Goal: Information Seeking & Learning: Learn about a topic

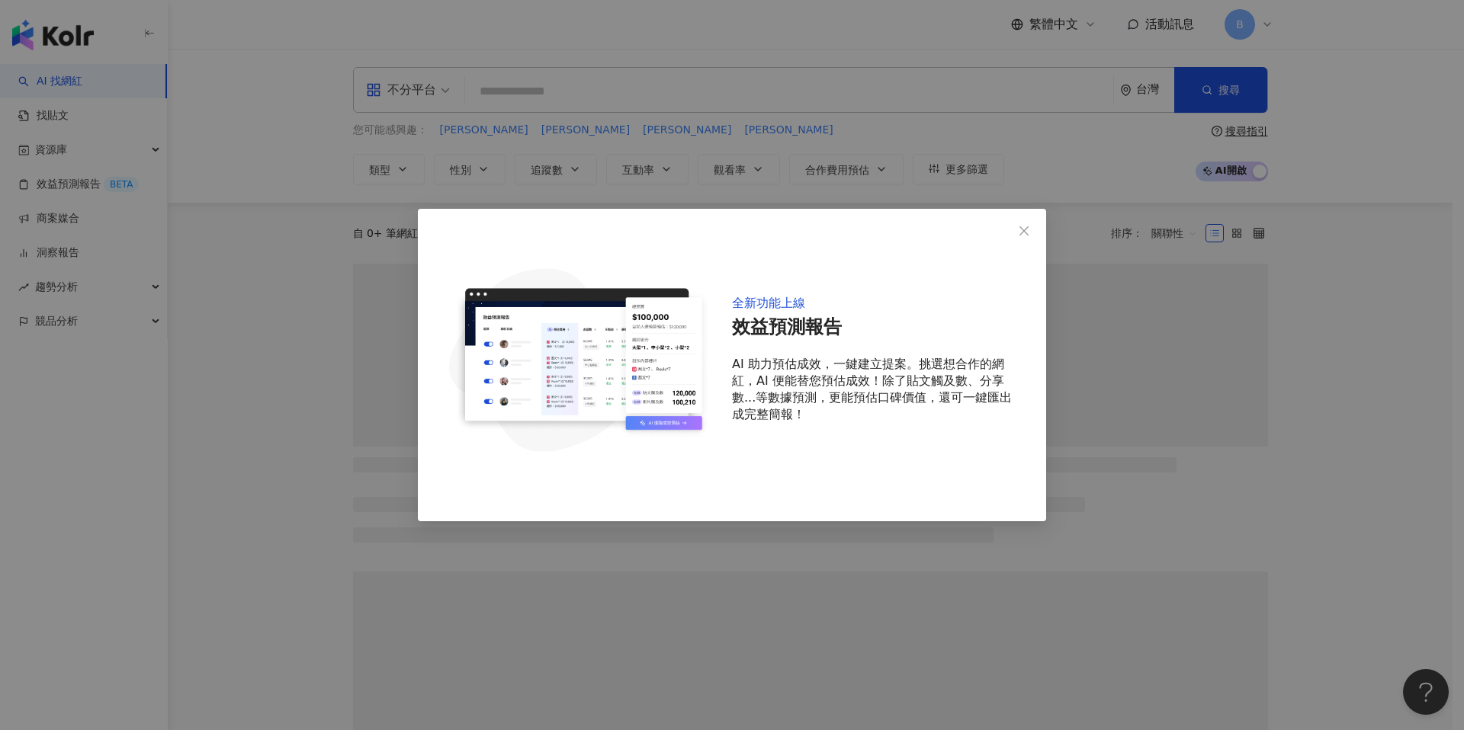
click at [1027, 233] on icon "close" at bounding box center [1023, 230] width 9 height 9
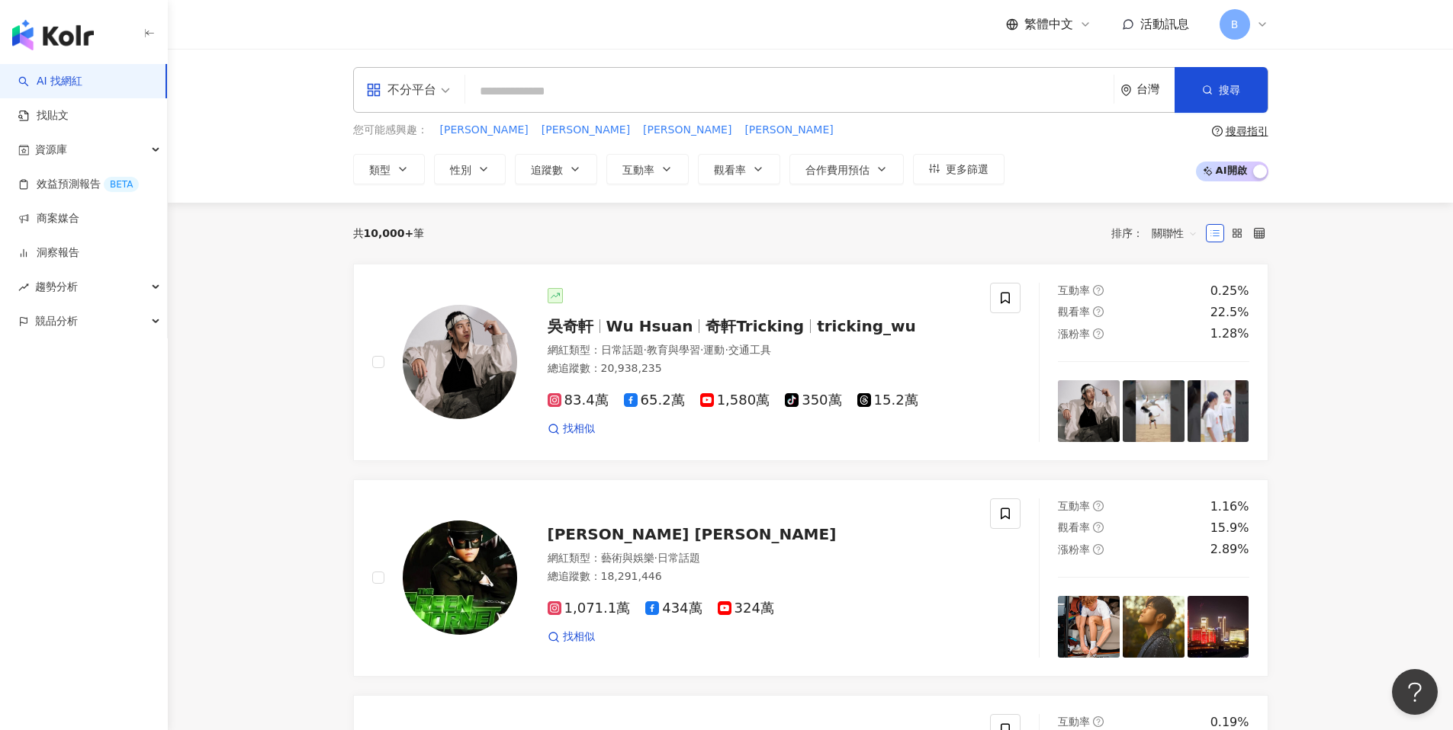
click at [1250, 27] on div "B" at bounding box center [1243, 24] width 49 height 30
click at [435, 101] on div "不分平台" at bounding box center [401, 90] width 70 height 24
click at [572, 66] on div "不分平台 台灣 搜尋 您可能感興趣： 王倚隆 王庭匀 廷祐 志晟 類型 性別 追蹤數 互動率 觀看率 合作費用預估 更多篩選 搜尋指引 AI 開啟 AI 關閉" at bounding box center [810, 126] width 1285 height 154
click at [496, 91] on input "search" at bounding box center [789, 91] width 636 height 29
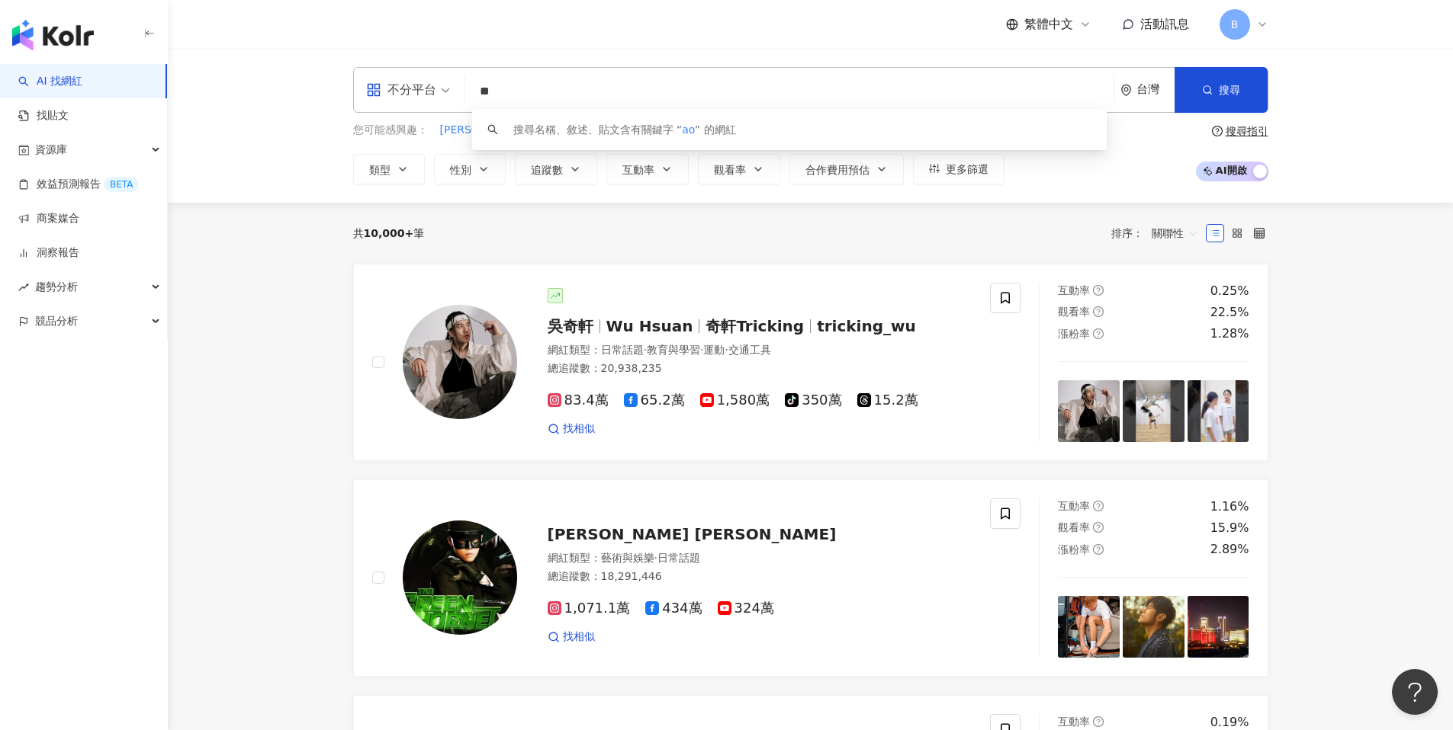
type input "*"
click at [517, 94] on input "*****" at bounding box center [789, 91] width 636 height 29
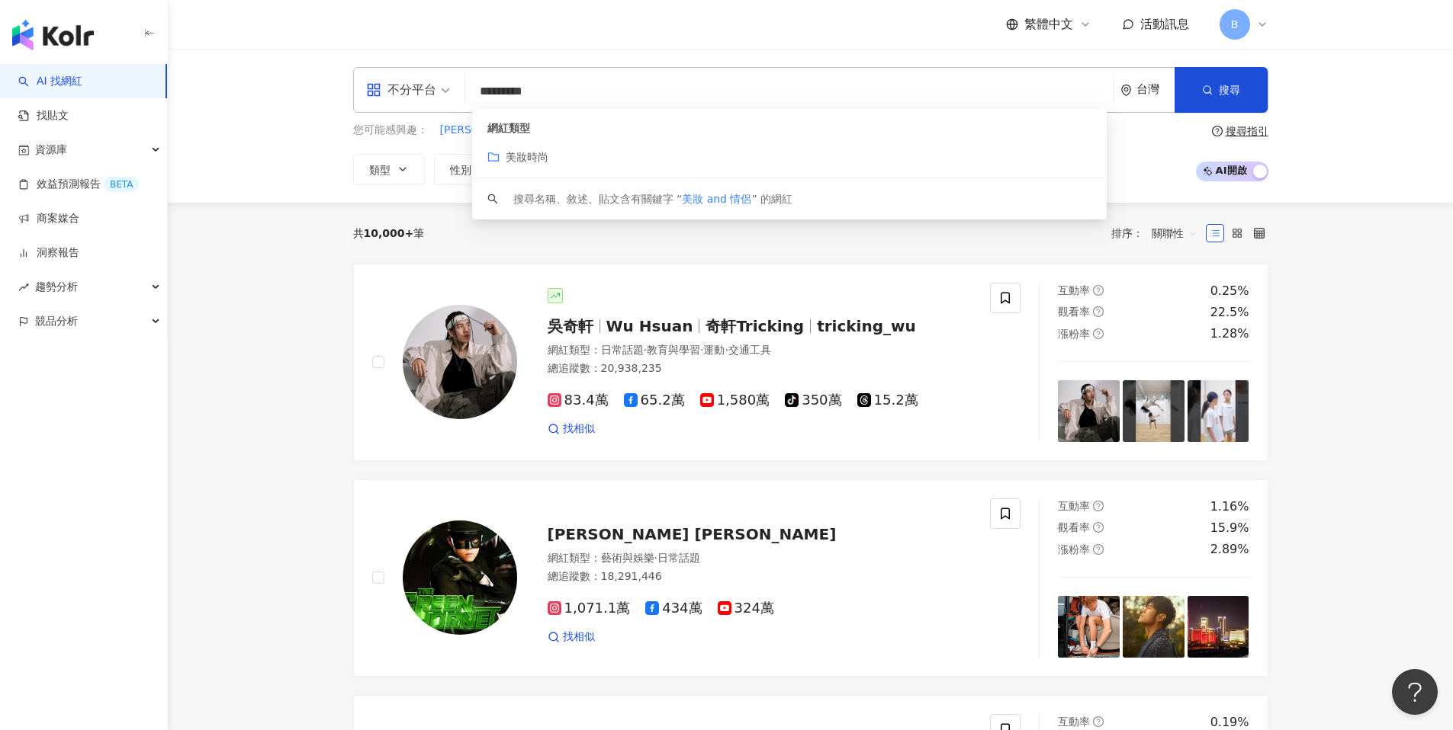
type input "*********"
click at [334, 140] on div "不分平台 ********* 台灣 搜尋 customizedTag keyword 網紅類型 美妝時尚 搜尋名稱、敘述、貼文含有關鍵字 “ 美妝 and 情…" at bounding box center [811, 125] width 976 height 117
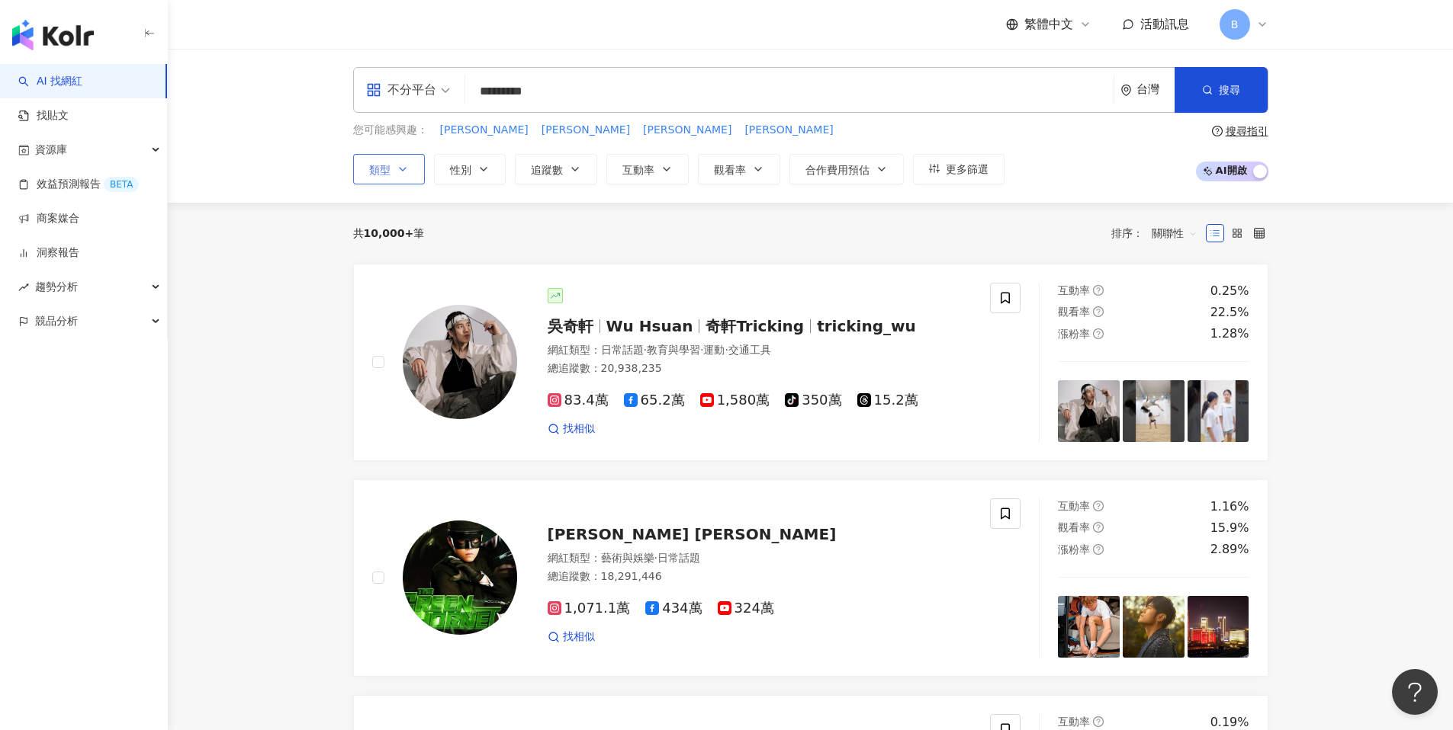
click at [375, 161] on button "類型" at bounding box center [389, 169] width 72 height 30
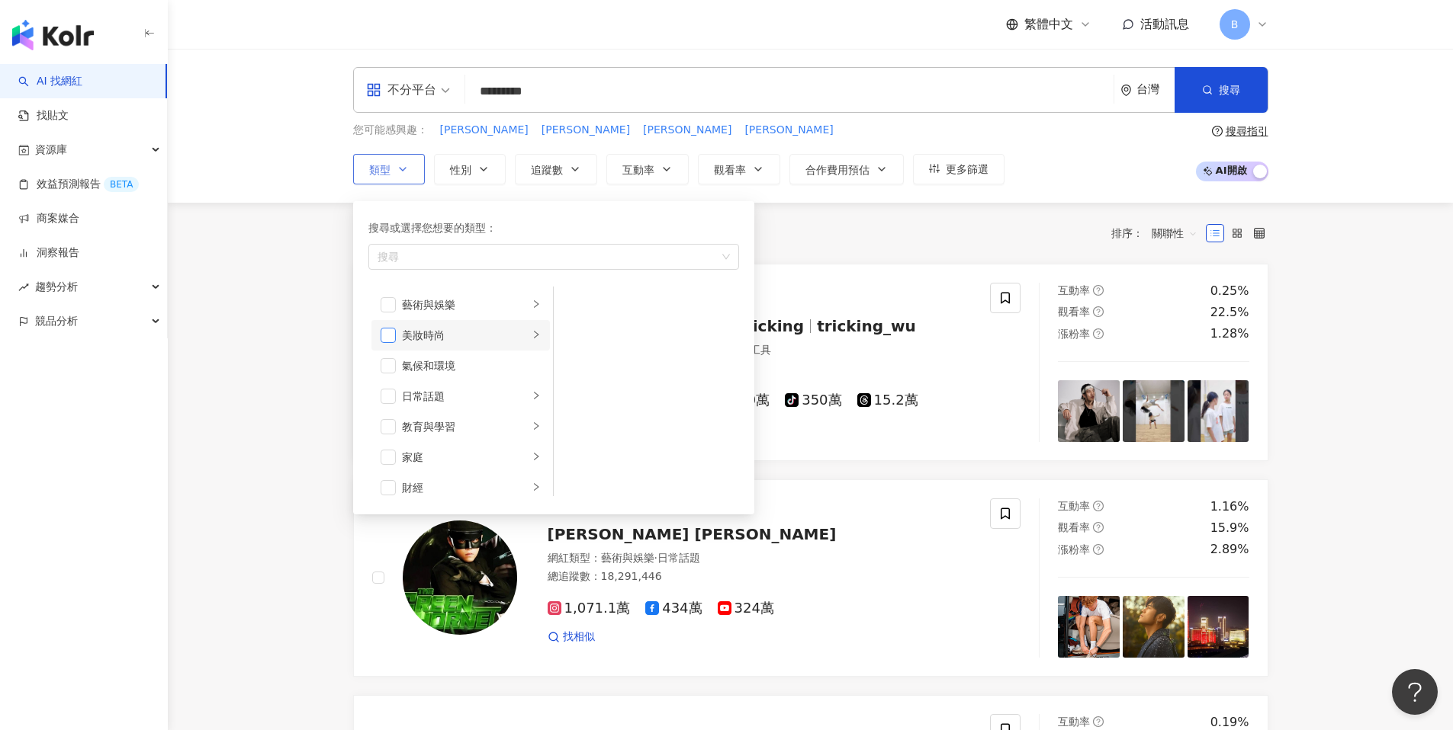
click at [392, 336] on span "button" at bounding box center [387, 335] width 15 height 15
click at [518, 329] on li "日常話題" at bounding box center [460, 335] width 178 height 30
click at [510, 362] on div "美食" at bounding box center [465, 362] width 127 height 17
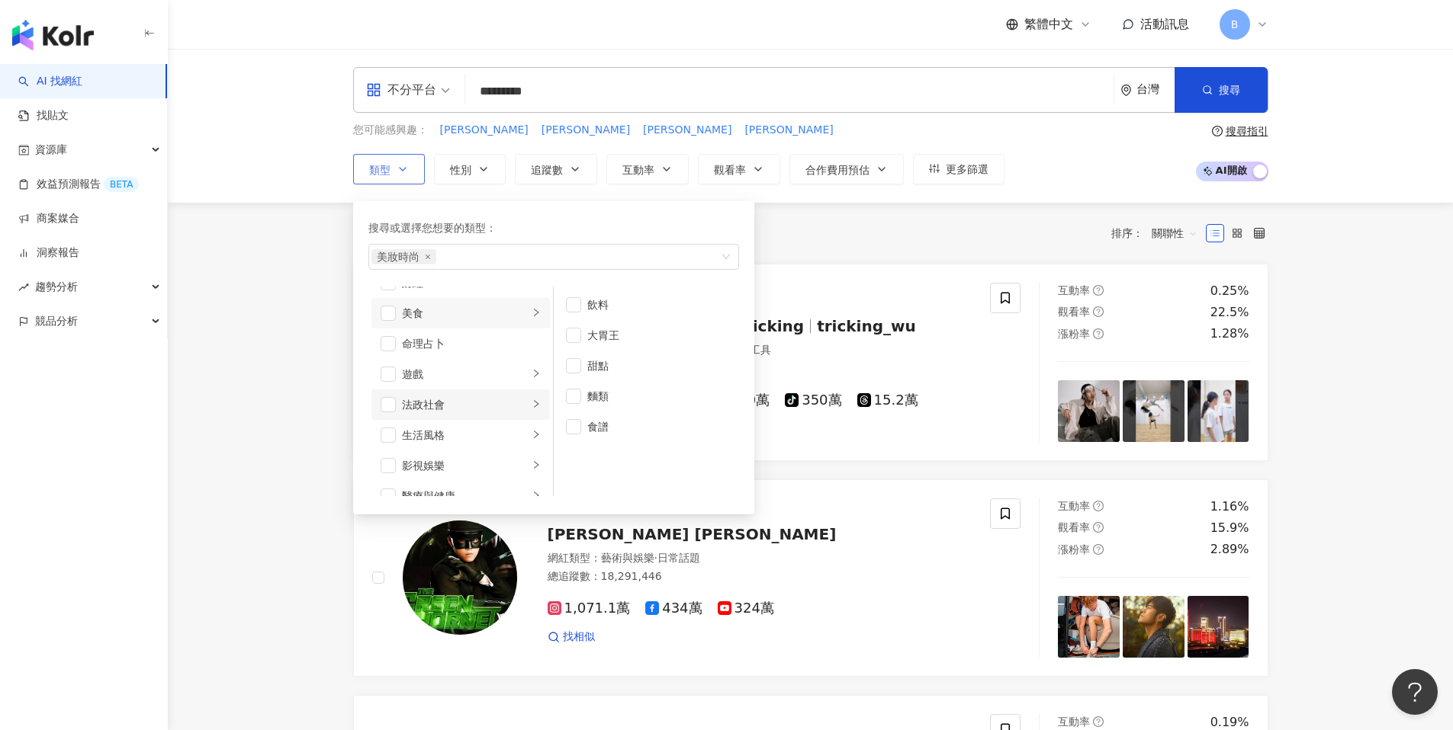
scroll to position [225, 0]
drag, startPoint x: 384, startPoint y: 416, endPoint x: 439, endPoint y: 428, distance: 56.1
click at [384, 416] on span "button" at bounding box center [387, 415] width 15 height 15
click at [501, 420] on div "生活風格" at bounding box center [465, 415] width 127 height 17
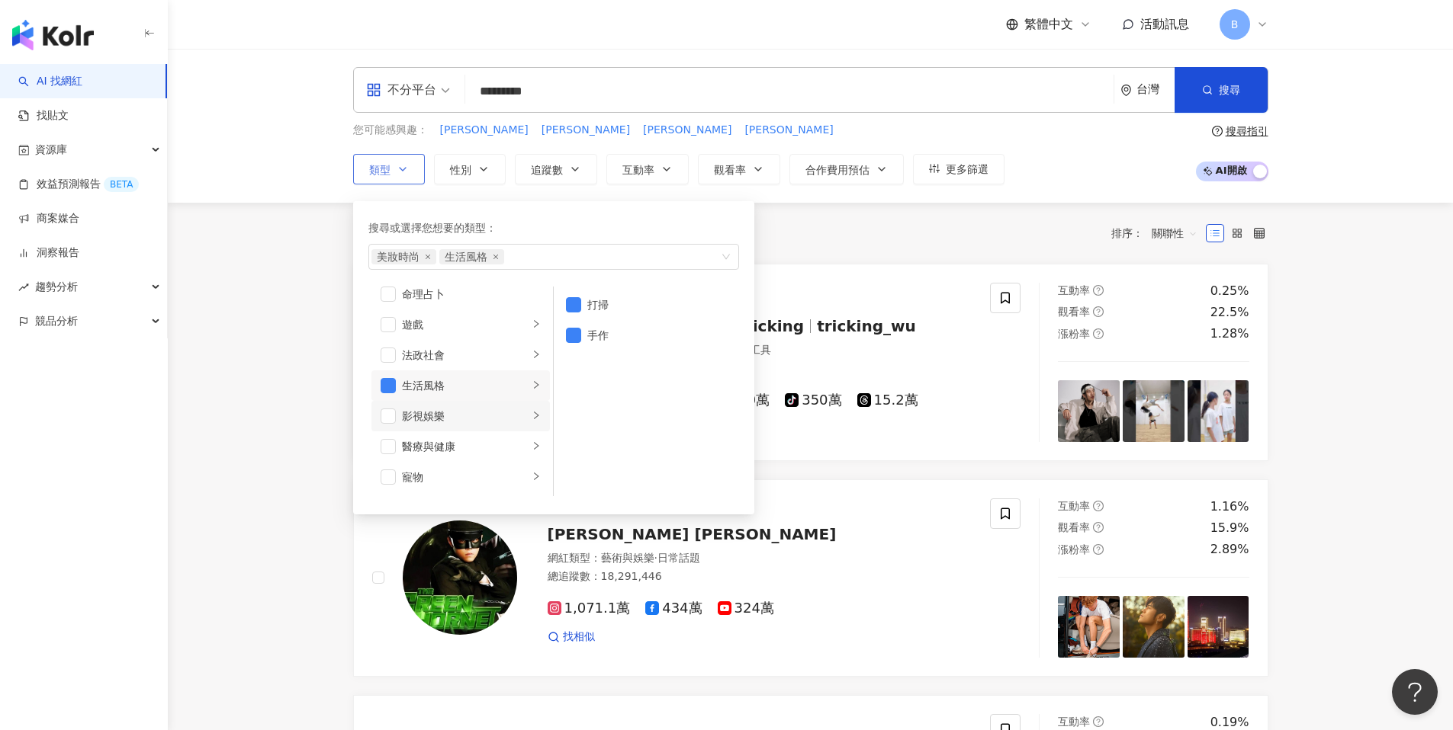
click at [474, 420] on div "影視娛樂" at bounding box center [465, 416] width 127 height 17
click at [400, 355] on li "促購導購" at bounding box center [460, 350] width 178 height 30
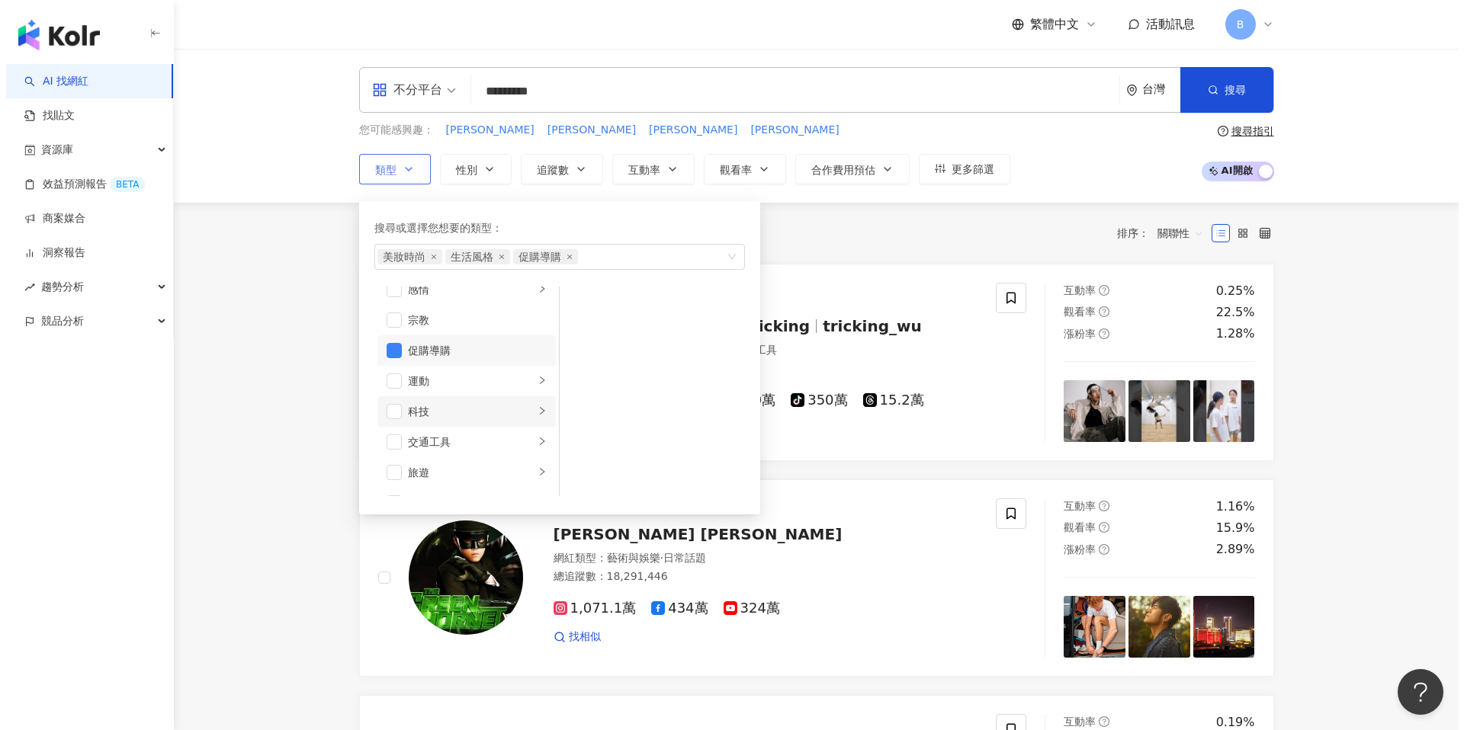
scroll to position [528, 0]
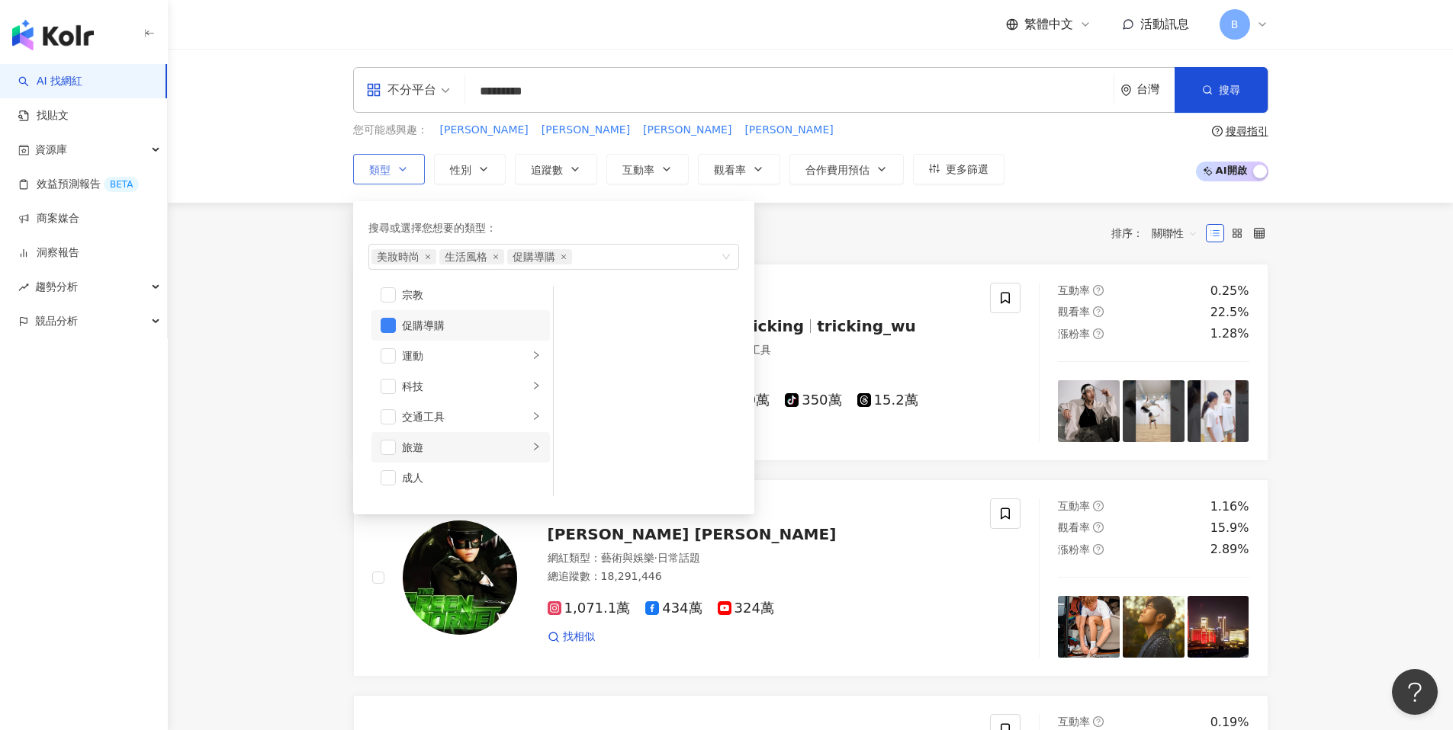
click at [444, 451] on div "旅遊" at bounding box center [465, 447] width 127 height 17
click at [384, 448] on span "button" at bounding box center [387, 447] width 15 height 15
click at [576, 427] on span "button" at bounding box center [573, 426] width 15 height 15
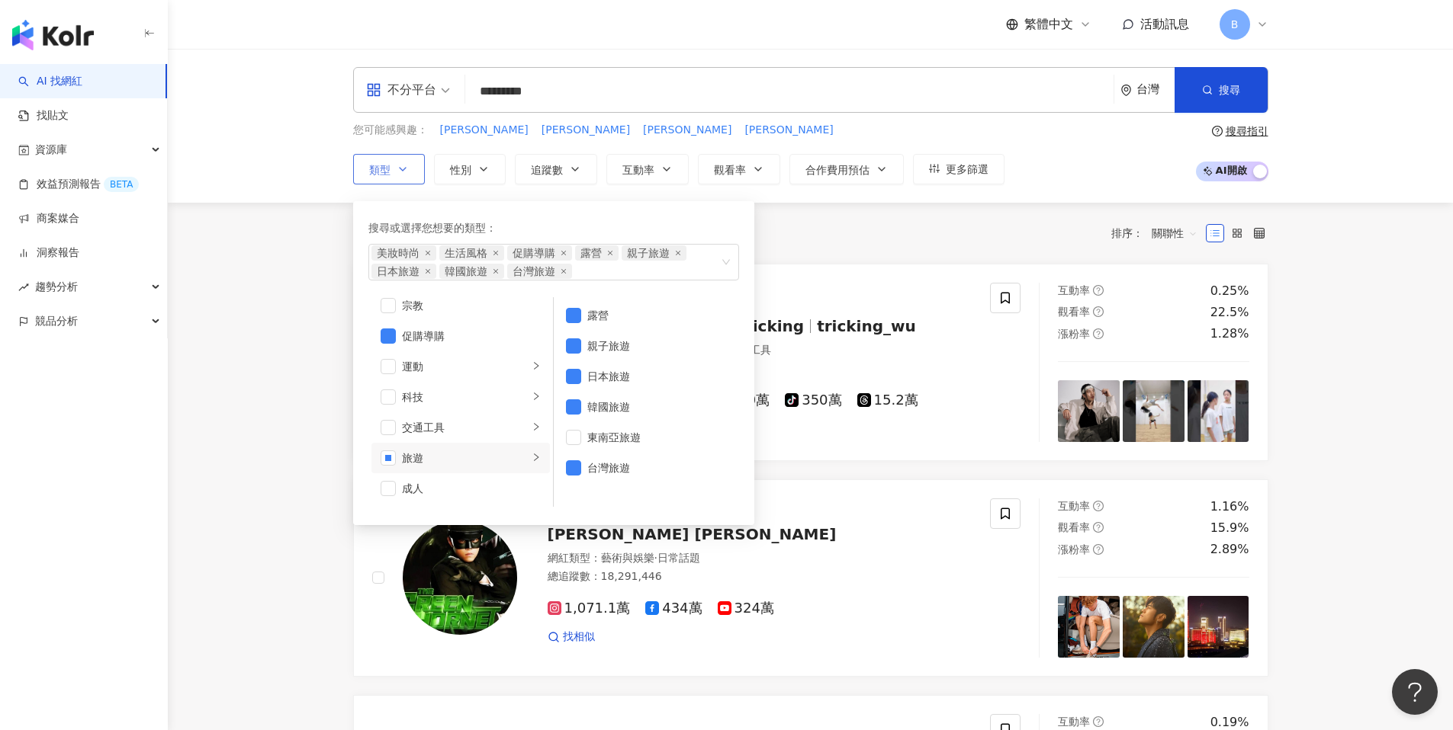
click at [661, 205] on div "搜尋或選擇您想要的類型： 美妝時尚 生活風格 促購導購 露營 親子旅遊 日本旅遊 韓國旅遊 台灣旅遊 藝術與娛樂 美妝時尚 氣候和環境 日常話題 教育與學習 …" at bounding box center [553, 363] width 401 height 324
click at [484, 180] on button "性別" at bounding box center [470, 169] width 72 height 30
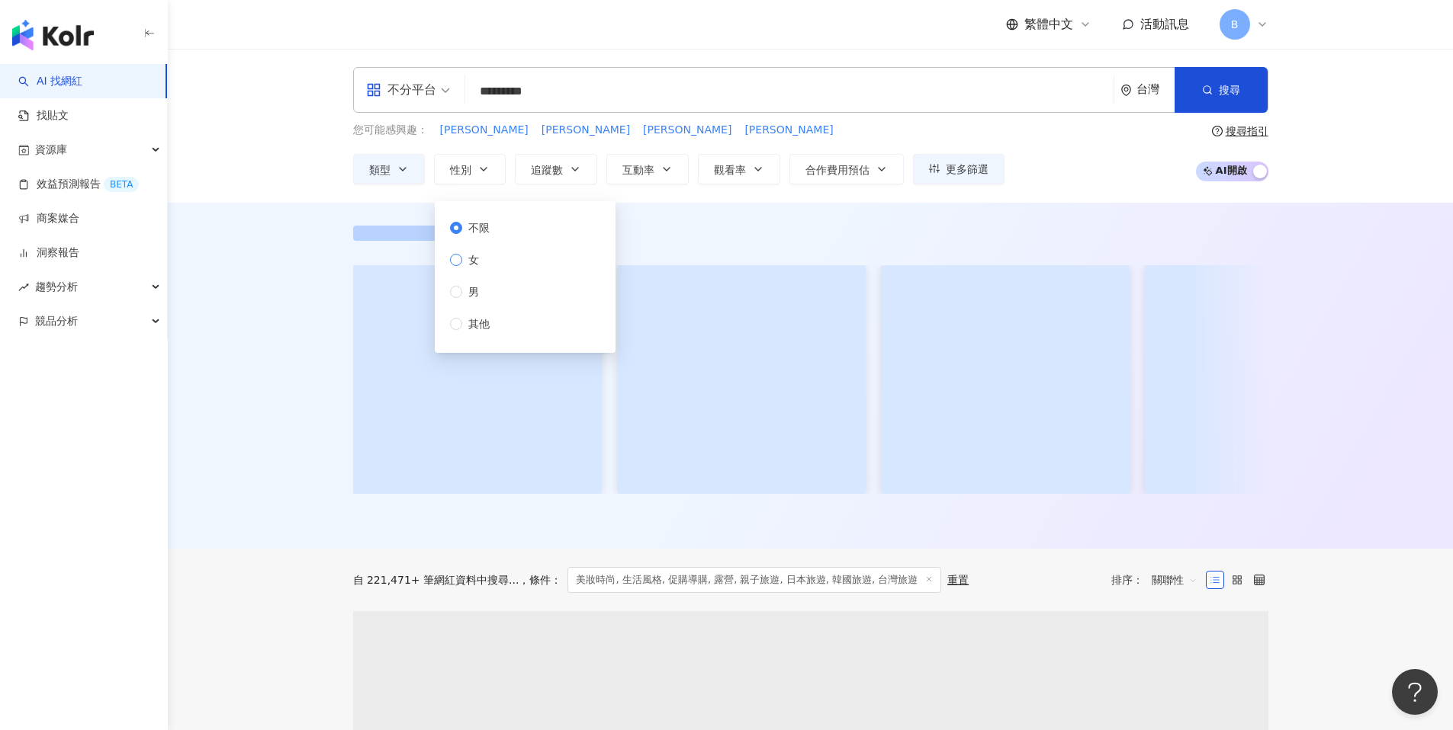
click at [482, 265] on span "女" at bounding box center [473, 260] width 23 height 17
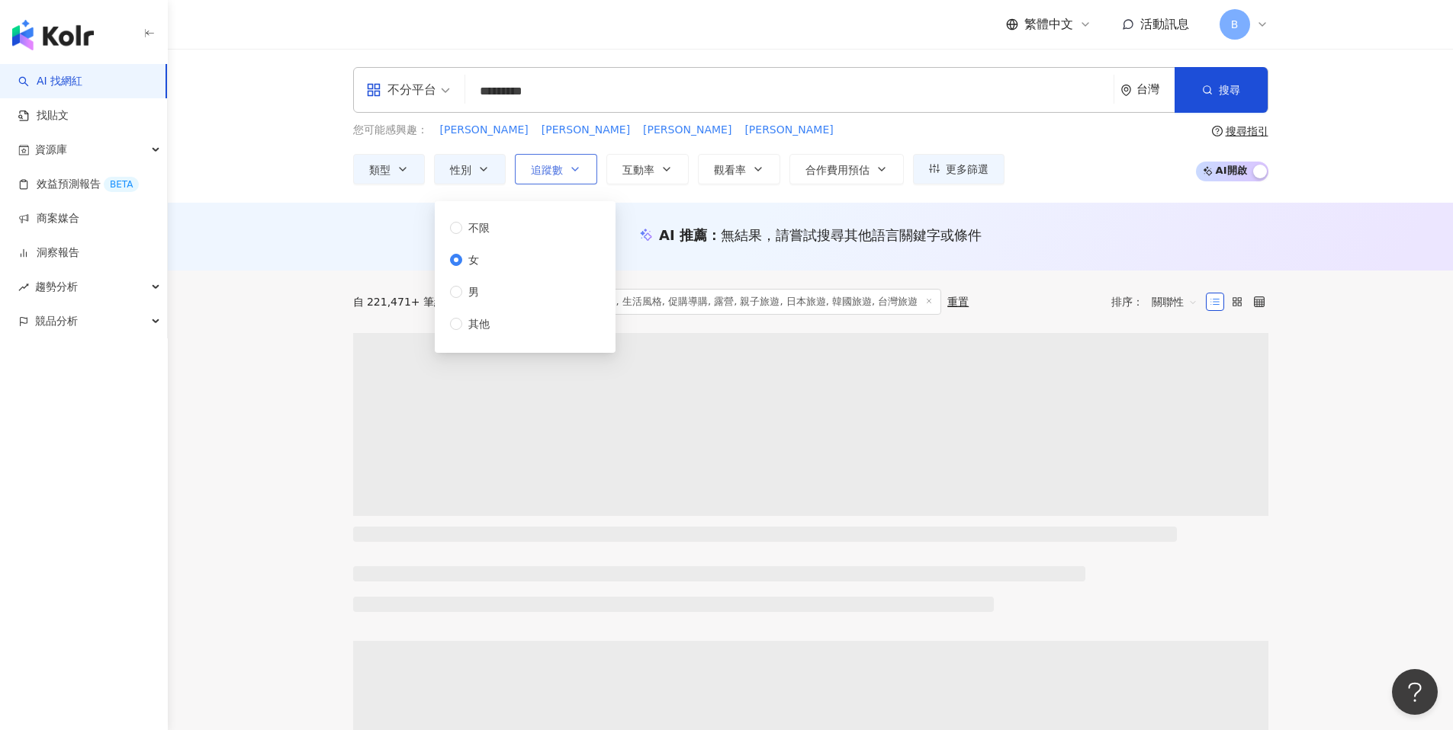
click at [575, 174] on icon "button" at bounding box center [575, 169] width 12 height 12
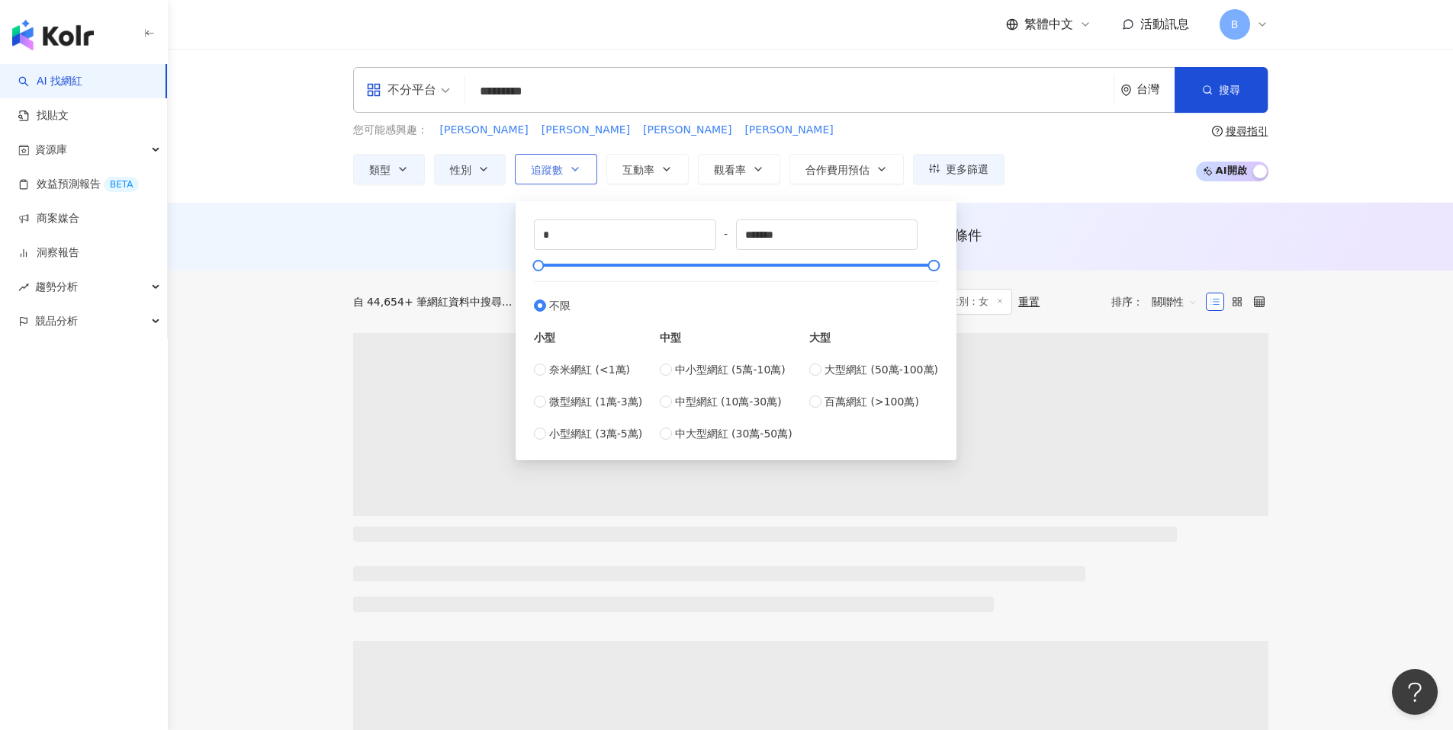
click at [575, 174] on icon "button" at bounding box center [575, 169] width 12 height 12
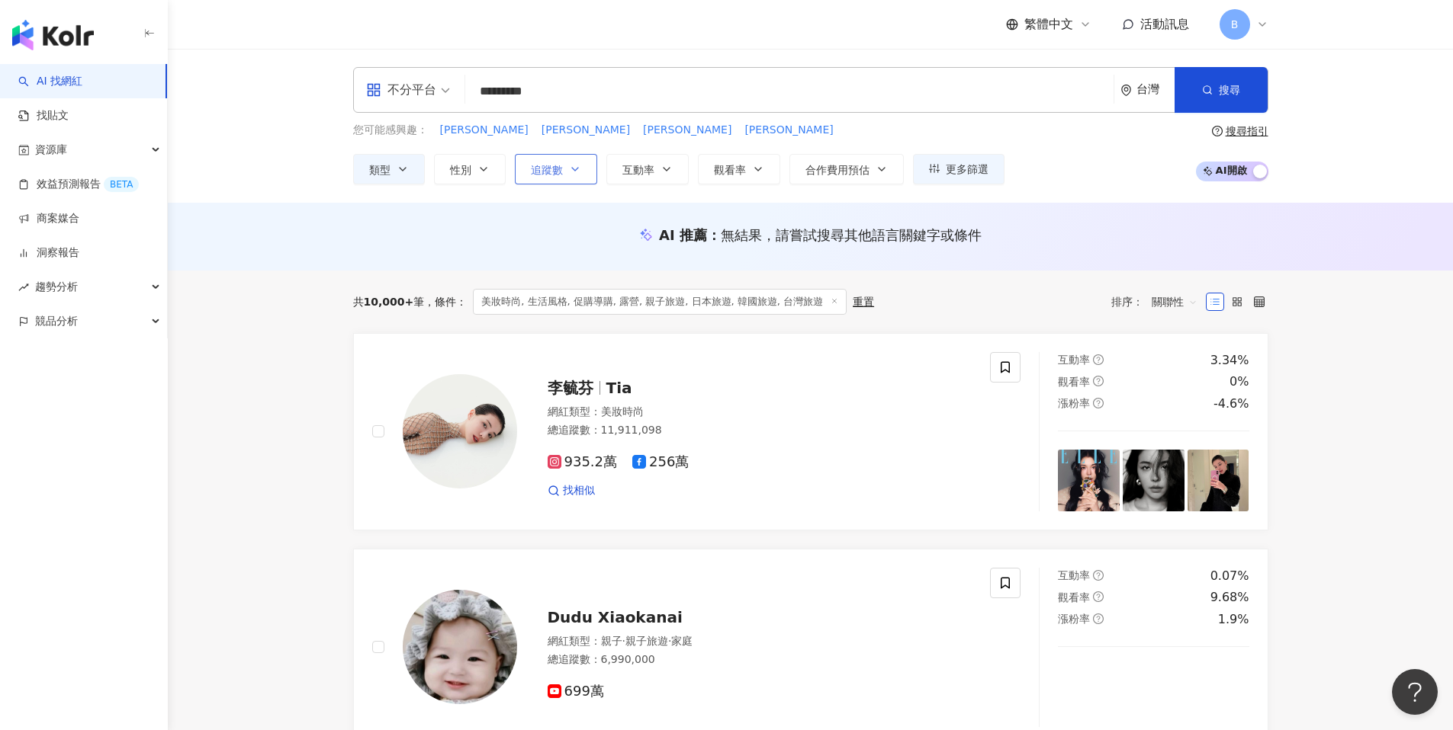
click at [575, 174] on icon "button" at bounding box center [575, 169] width 12 height 12
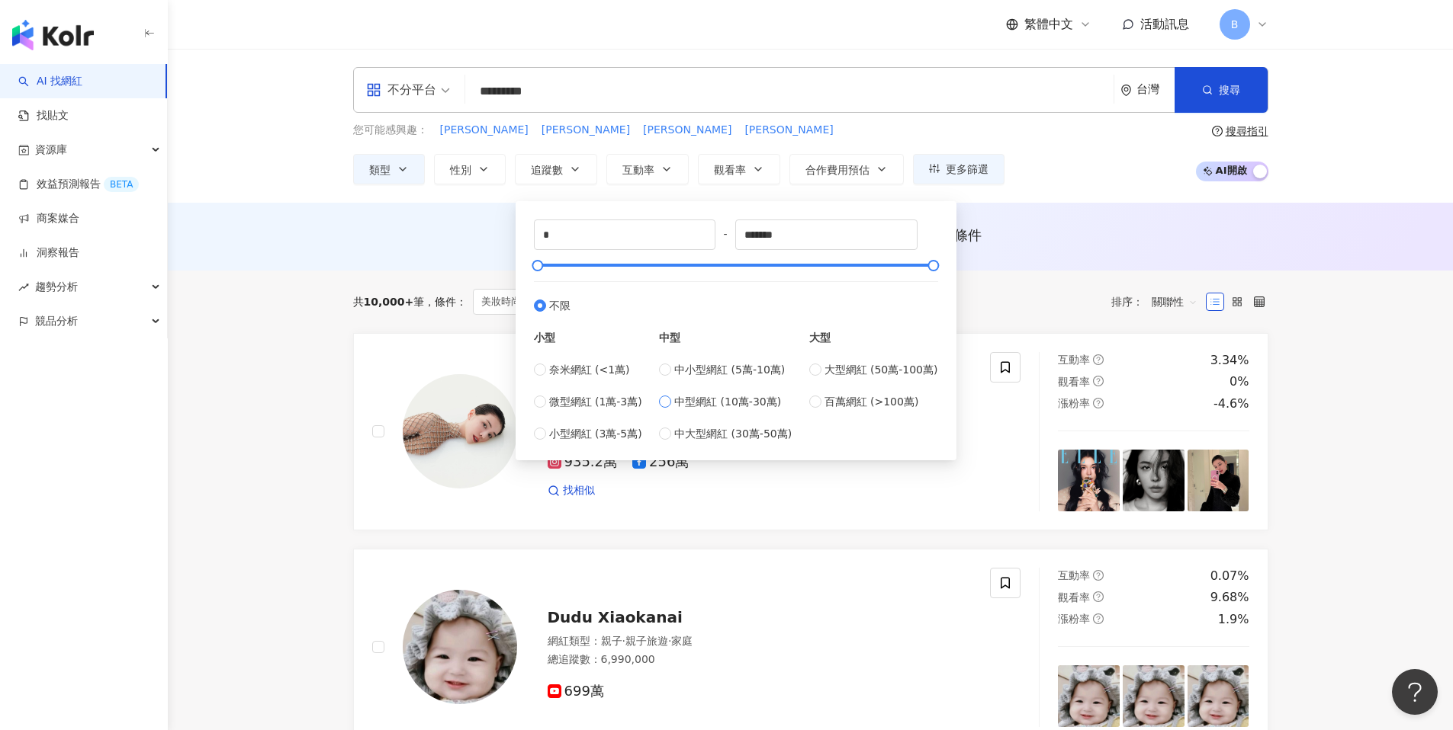
click at [673, 406] on label "中型網紅 (10萬-30萬)" at bounding box center [725, 401] width 133 height 17
type input "******"
drag, startPoint x: 755, startPoint y: 236, endPoint x: 795, endPoint y: 233, distance: 40.5
click at [795, 233] on input "******" at bounding box center [826, 234] width 181 height 29
type input "*"
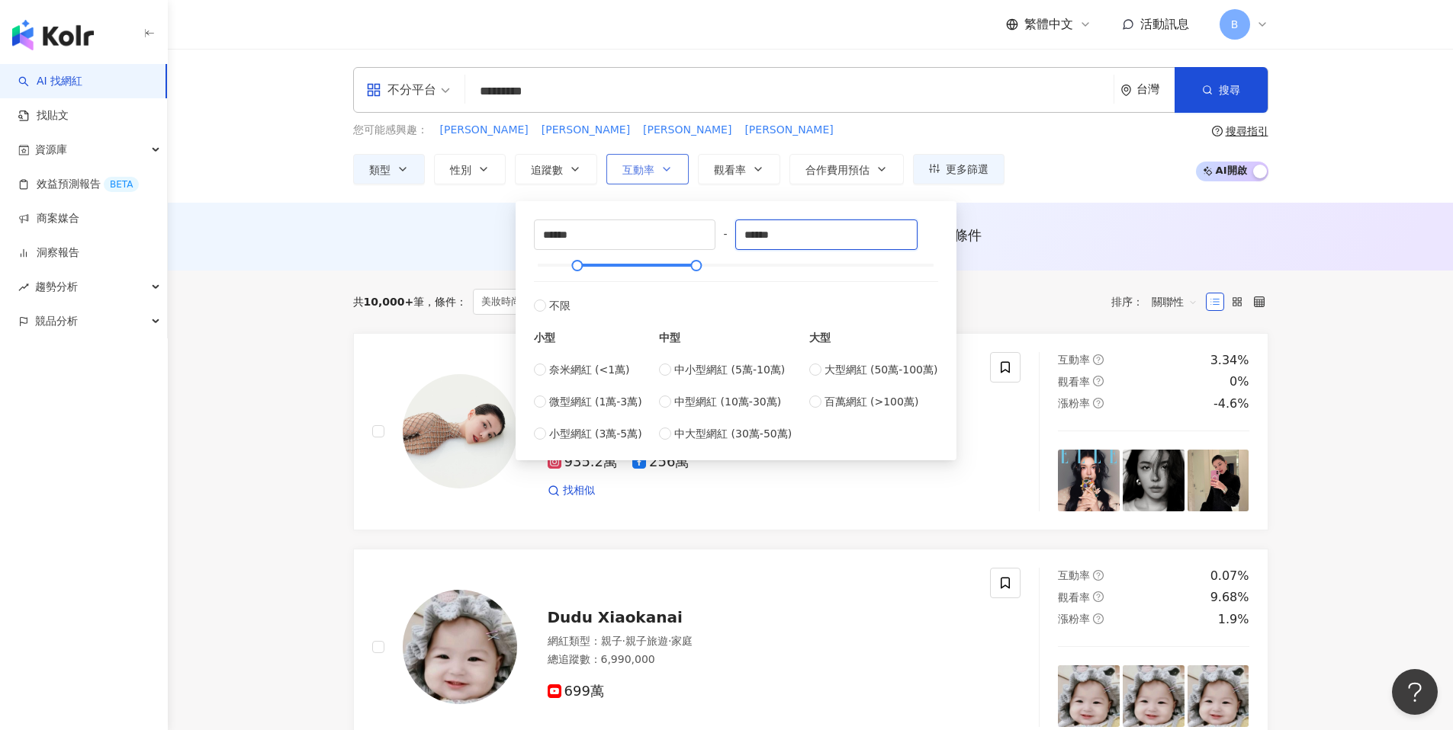
type input "******"
click at [673, 172] on icon "button" at bounding box center [666, 169] width 12 height 12
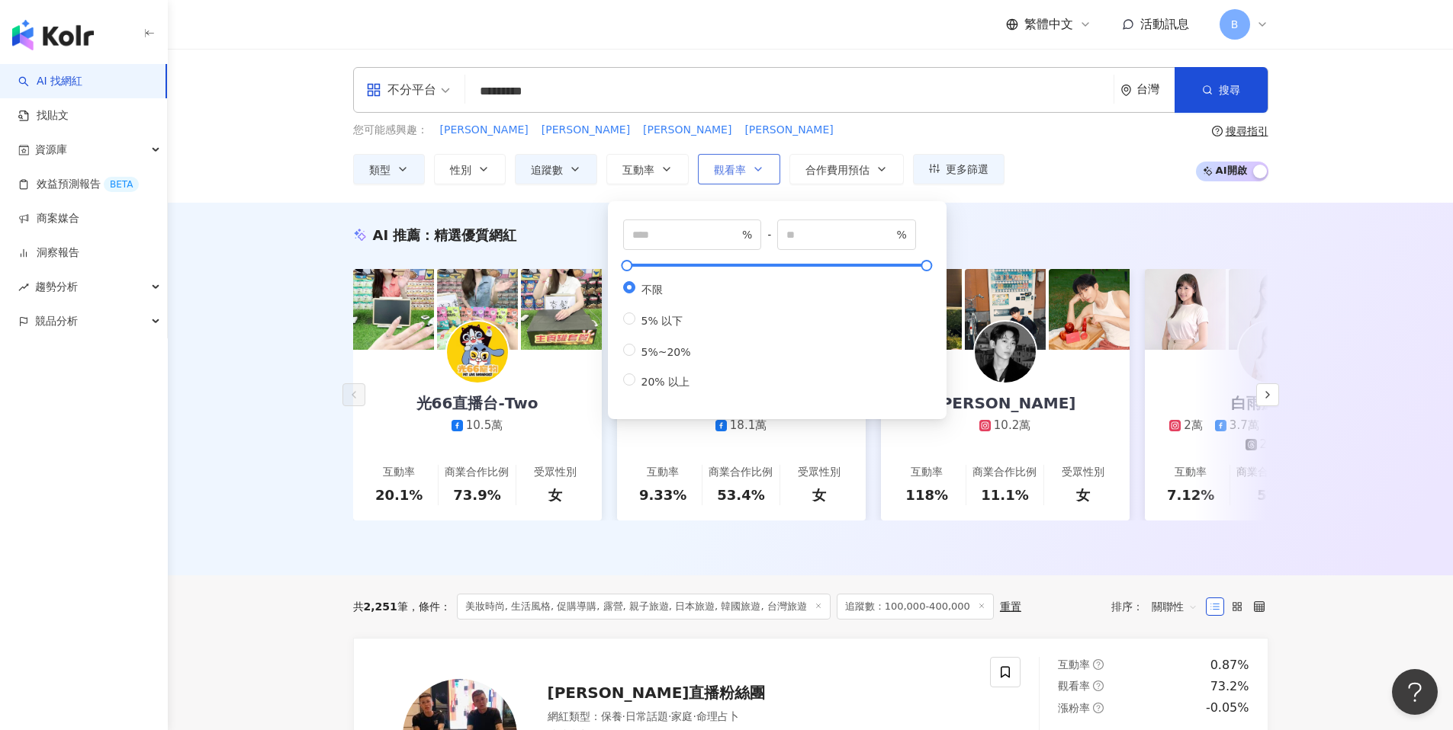
click at [738, 175] on span "觀看率" at bounding box center [730, 170] width 32 height 12
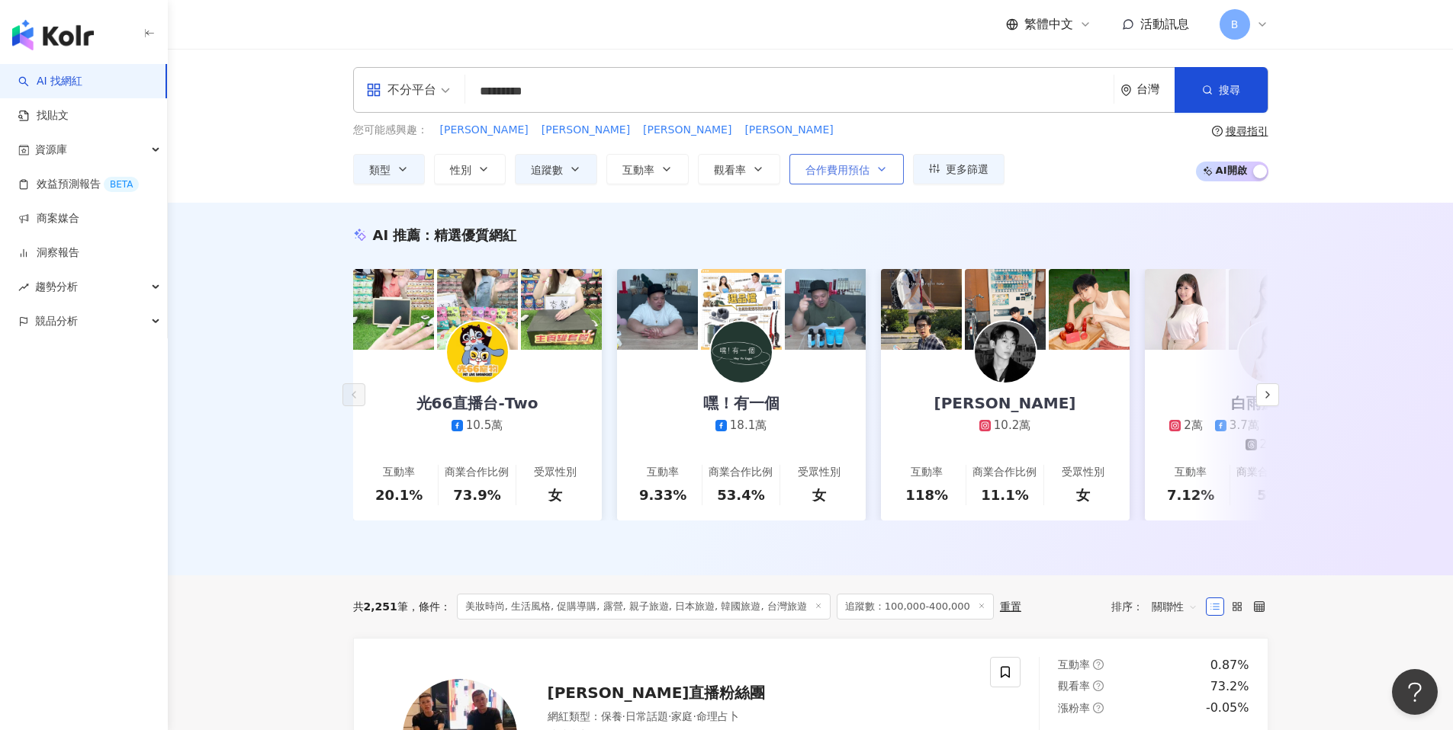
click at [862, 173] on span "合作費用預估" at bounding box center [837, 170] width 64 height 12
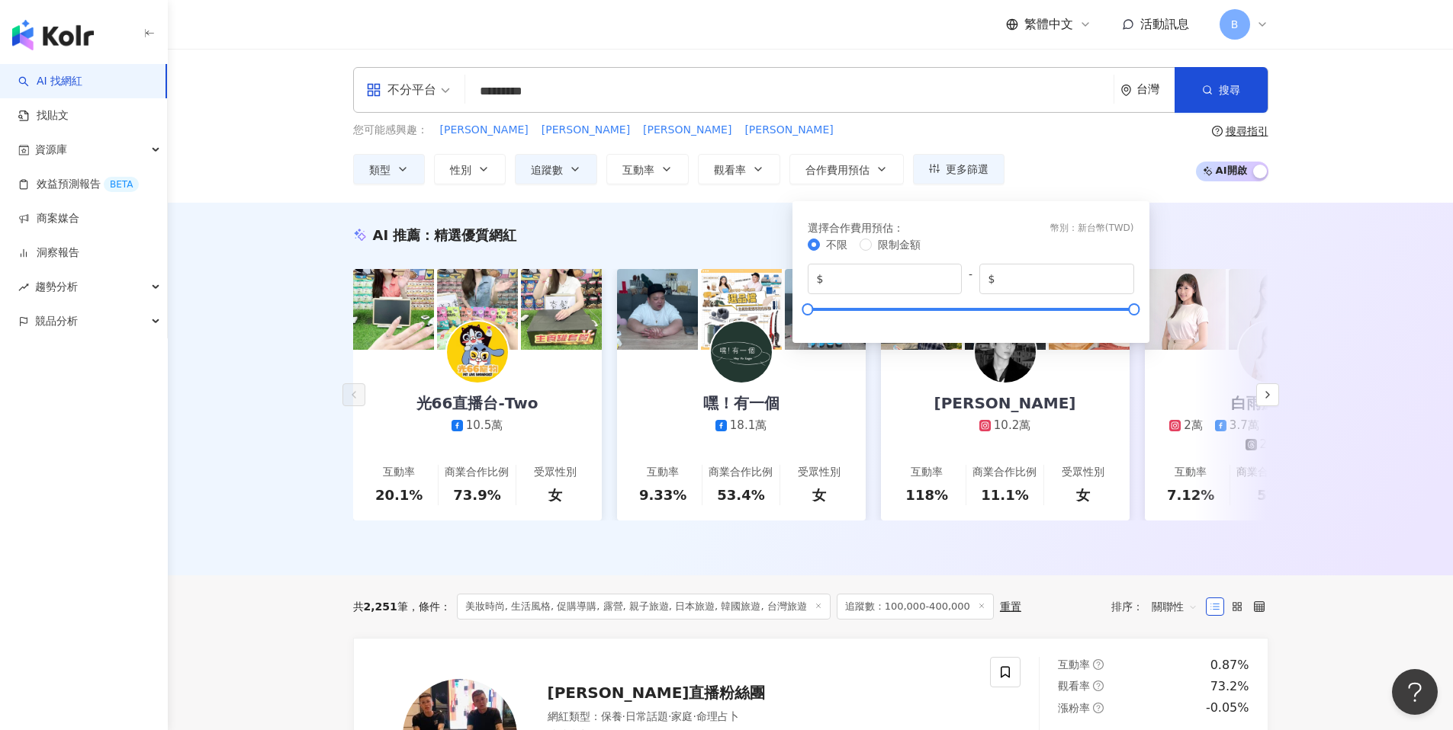
click at [884, 133] on div "您可能感興趣： 王倚隆 王庭匀 廷祐 志晟" at bounding box center [678, 130] width 651 height 17
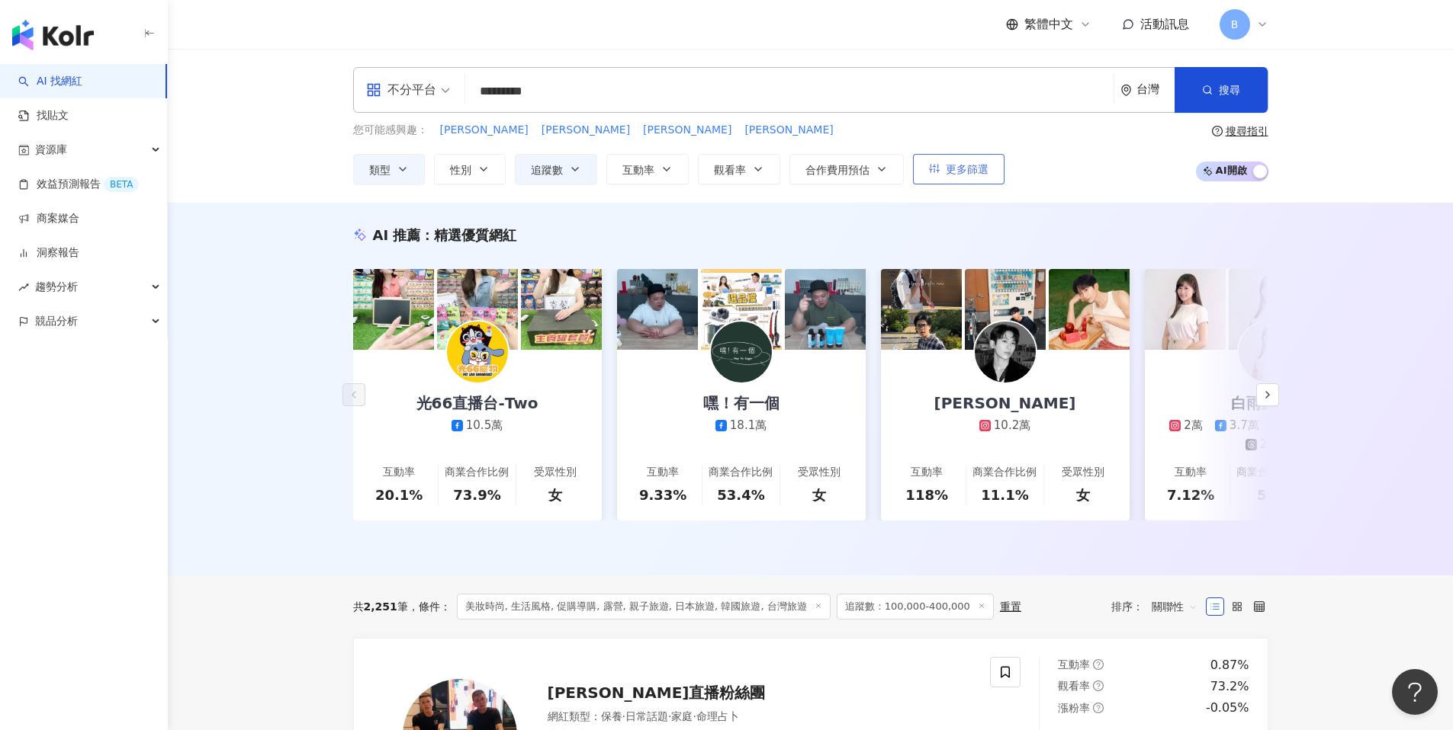
click at [970, 165] on span "更多篩選" at bounding box center [966, 169] width 43 height 12
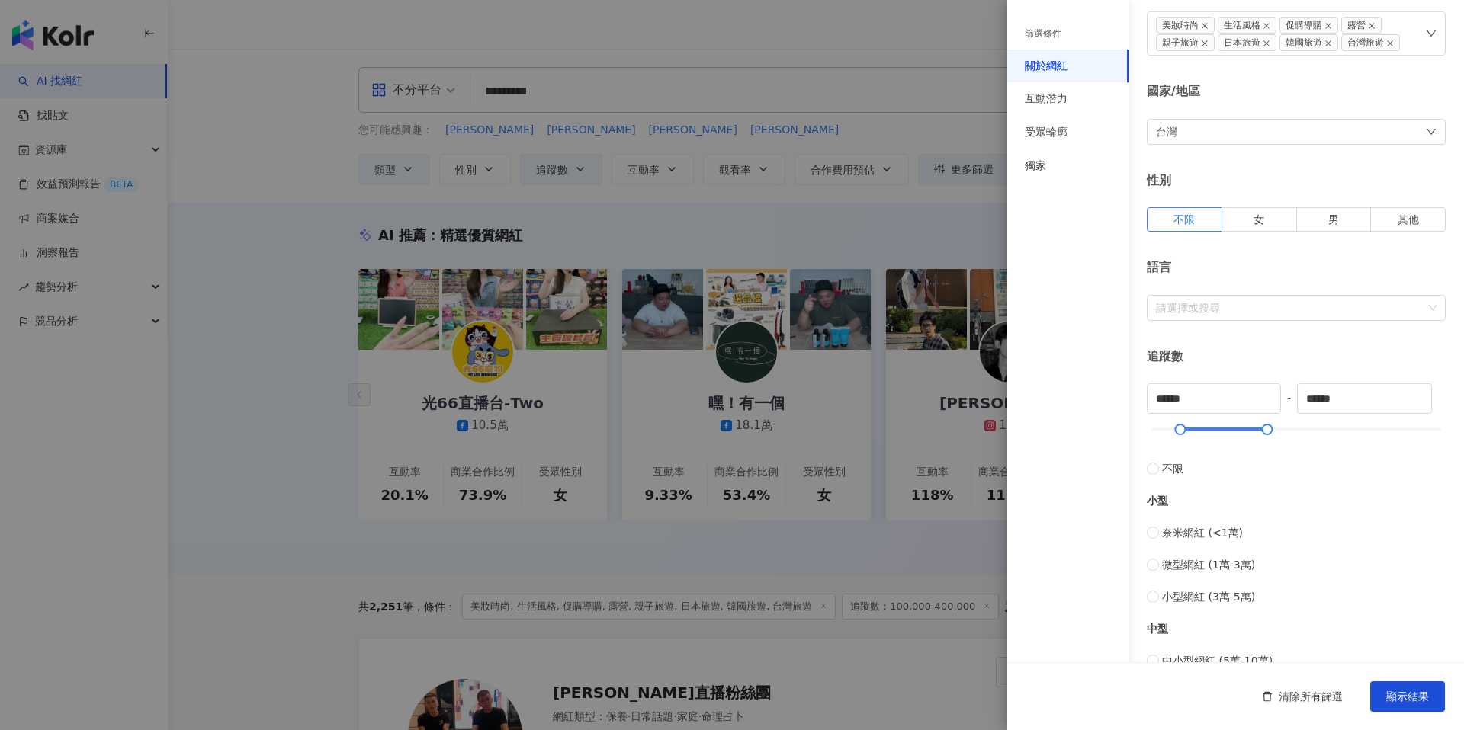
scroll to position [162, 0]
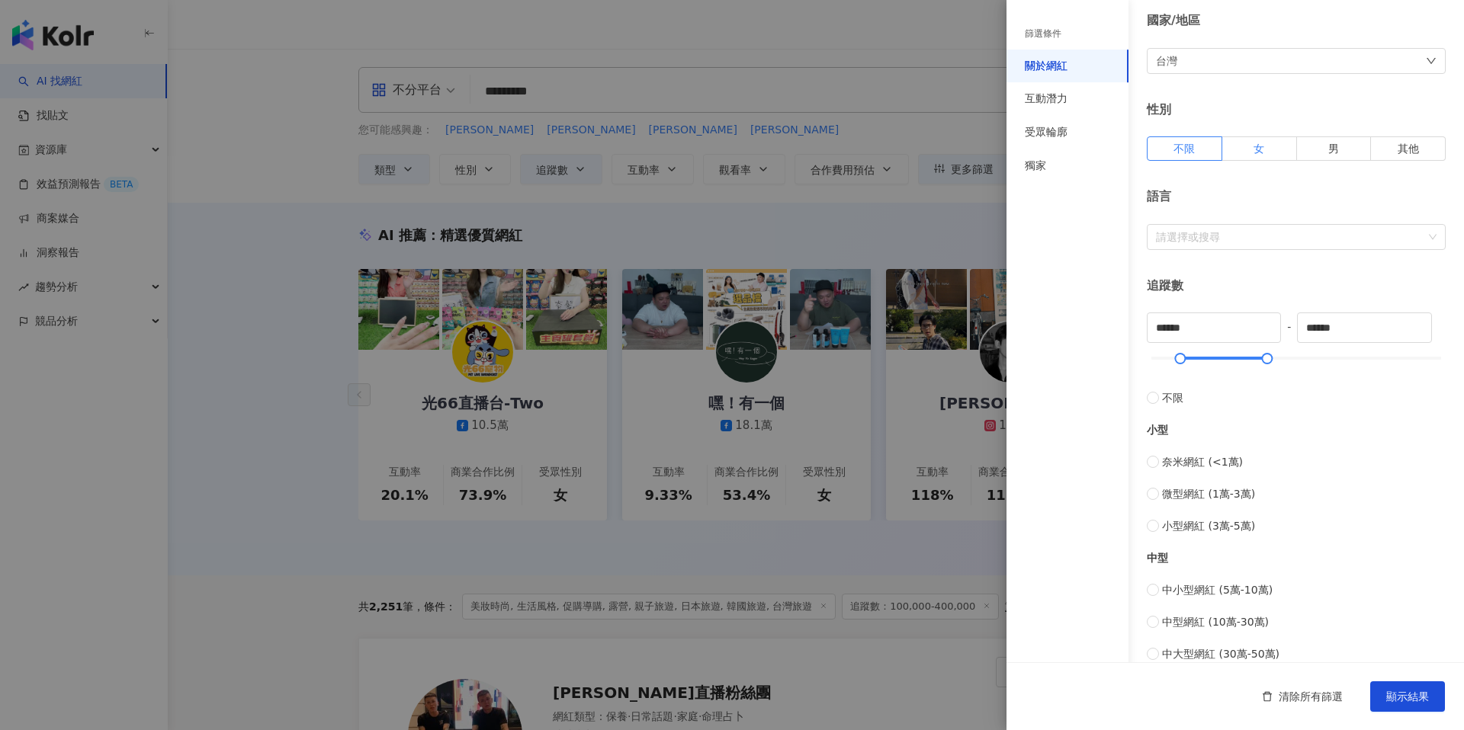
click at [1254, 156] on label "女" at bounding box center [1259, 148] width 75 height 24
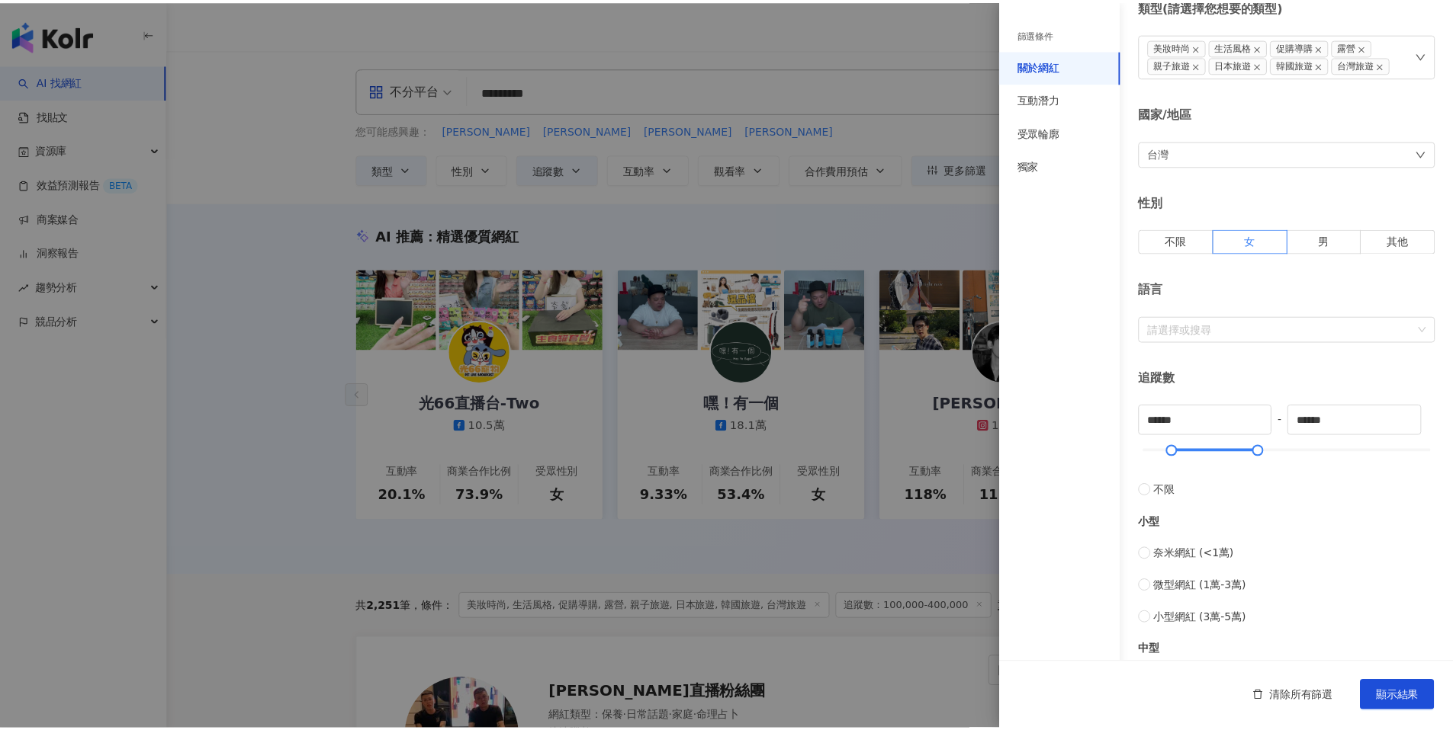
scroll to position [0, 0]
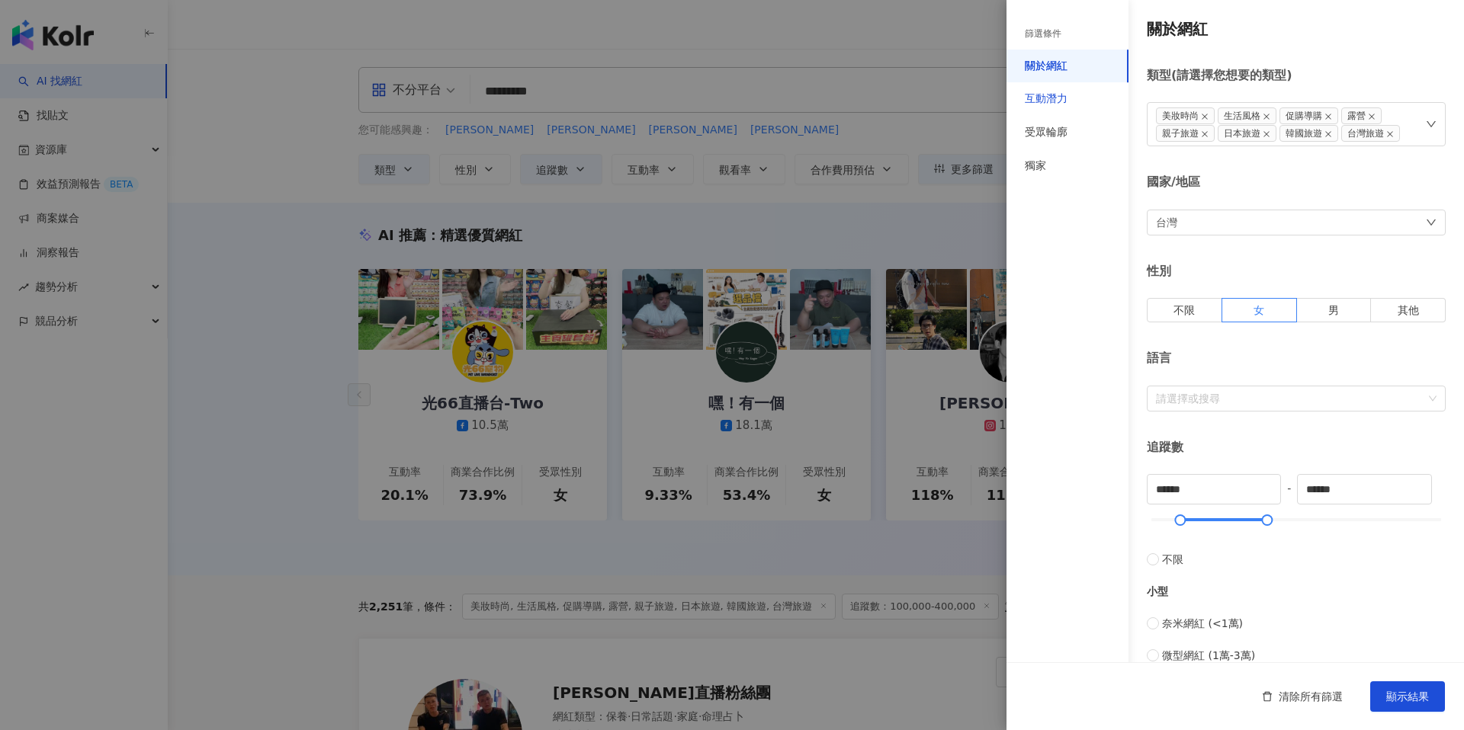
click at [1055, 94] on div "互動潛力" at bounding box center [1046, 98] width 43 height 15
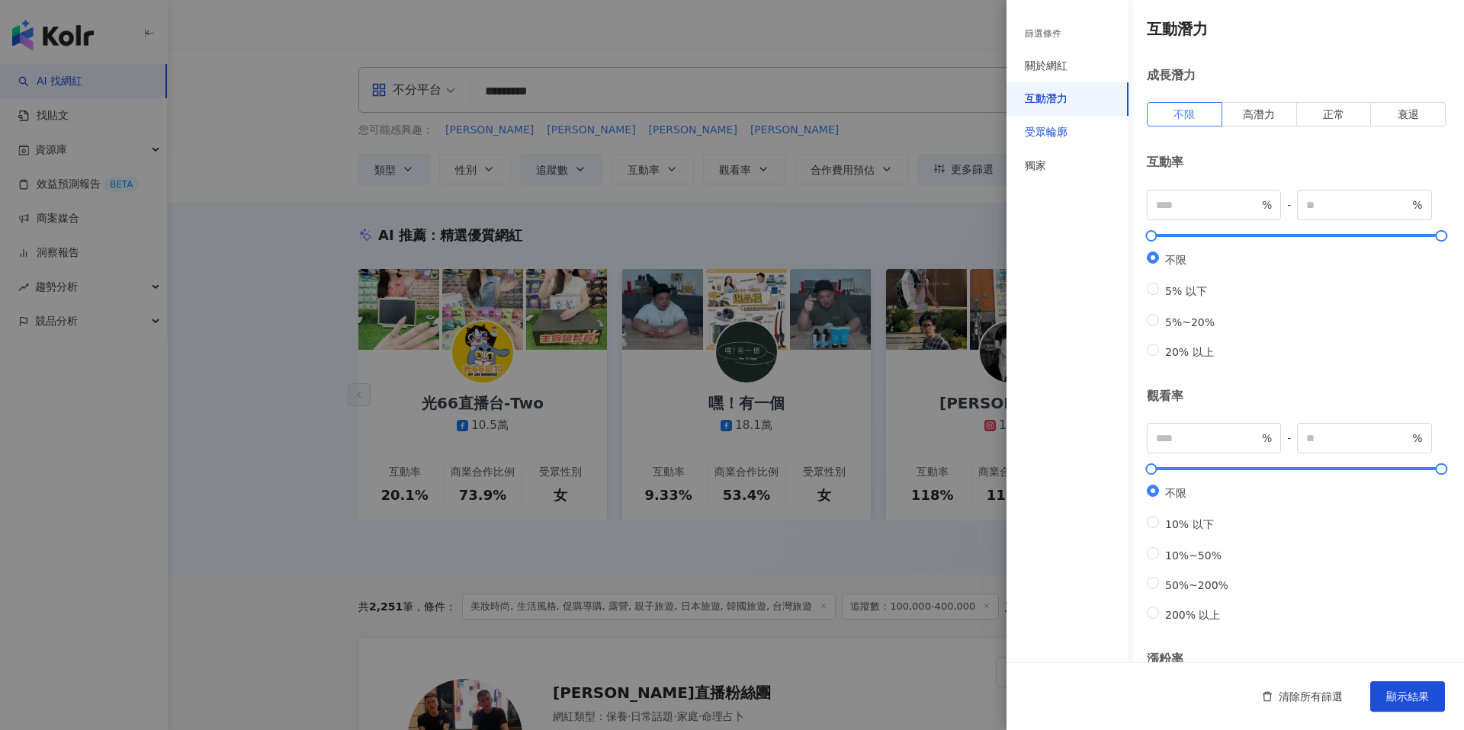
click at [1057, 130] on div "受眾輪廓" at bounding box center [1046, 132] width 43 height 15
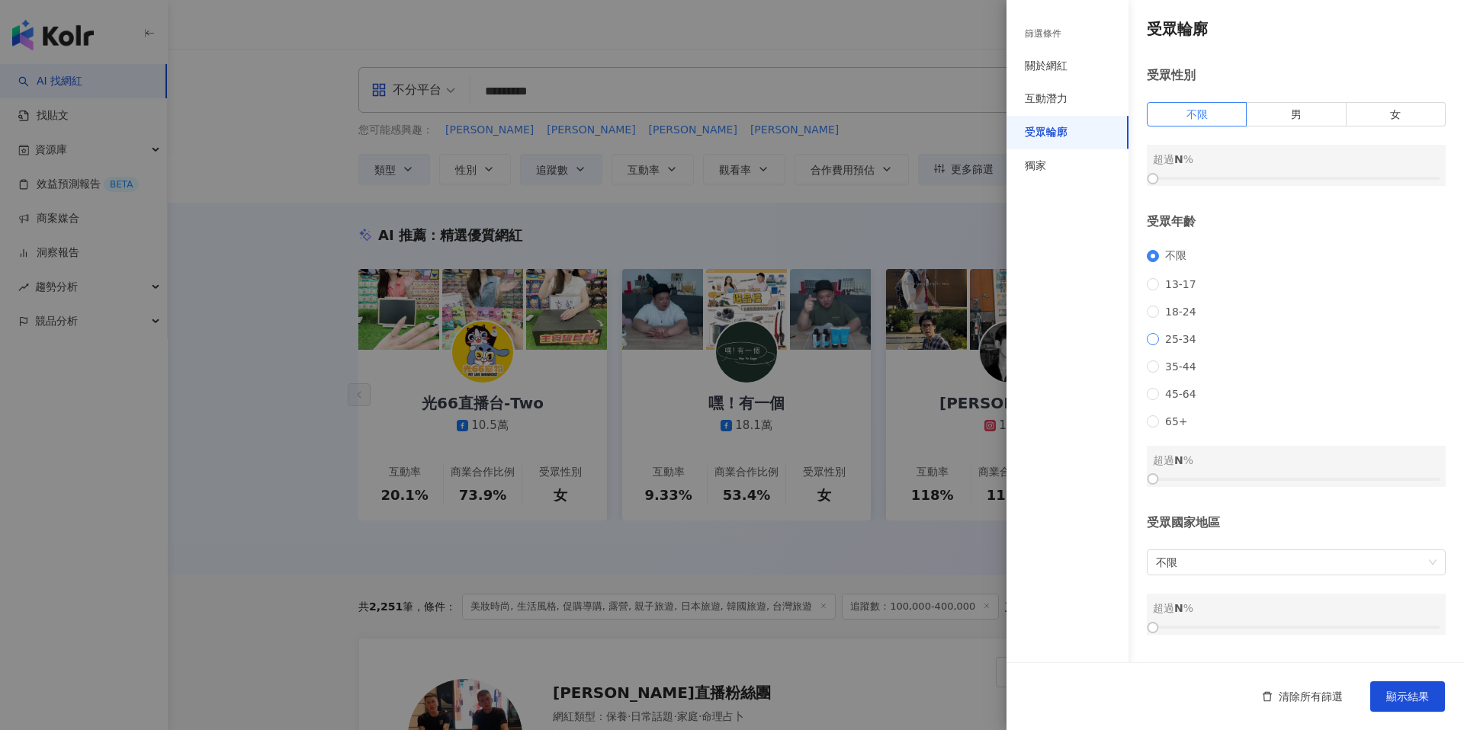
click at [1181, 344] on span "25-34" at bounding box center [1180, 339] width 43 height 12
click at [1182, 368] on span "35-44" at bounding box center [1180, 367] width 43 height 12
click at [1183, 345] on span "25-34" at bounding box center [1180, 339] width 43 height 12
click at [1176, 312] on span "18-24" at bounding box center [1180, 312] width 43 height 12
click at [1179, 341] on span "25-34" at bounding box center [1180, 339] width 43 height 12
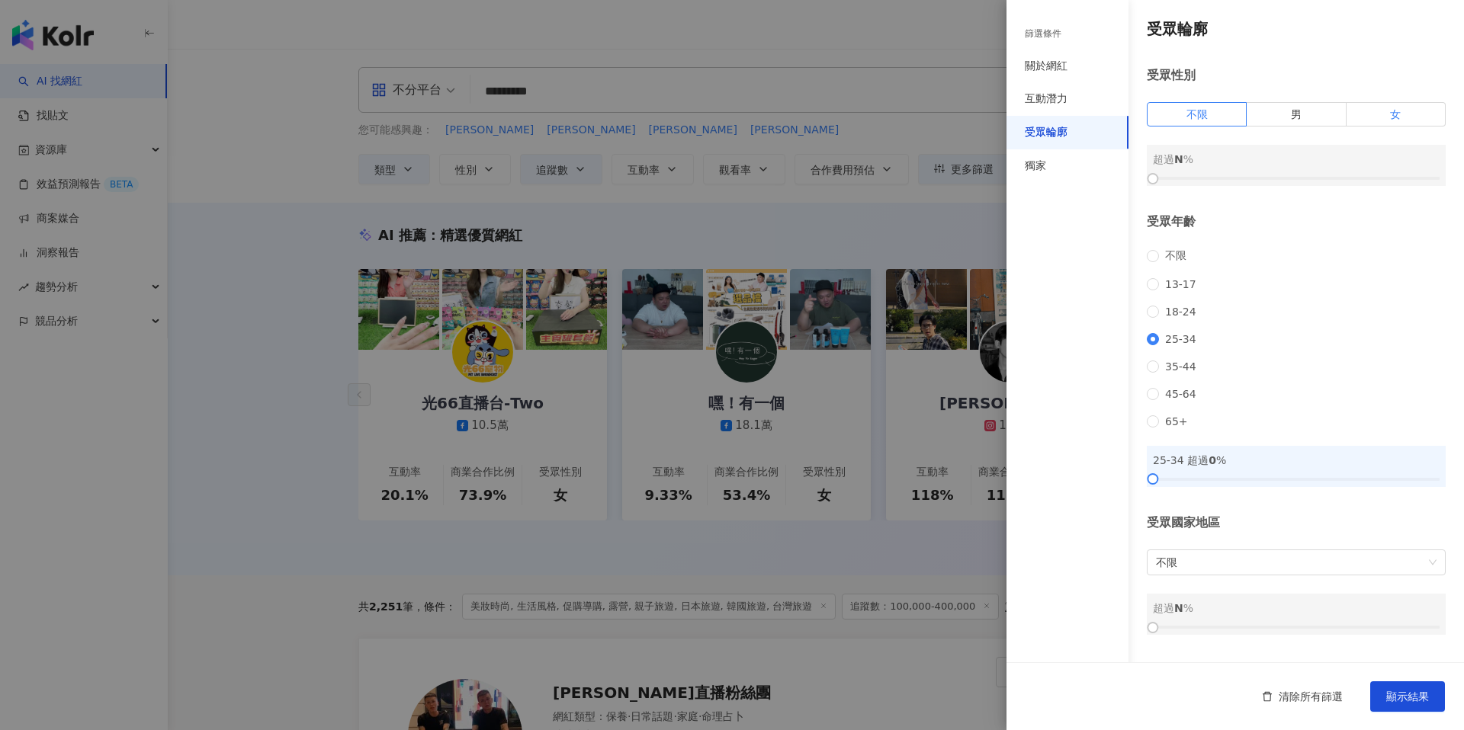
click at [1381, 114] on label "女" at bounding box center [1396, 114] width 99 height 24
click at [1052, 163] on div "獨家" at bounding box center [1067, 166] width 122 height 34
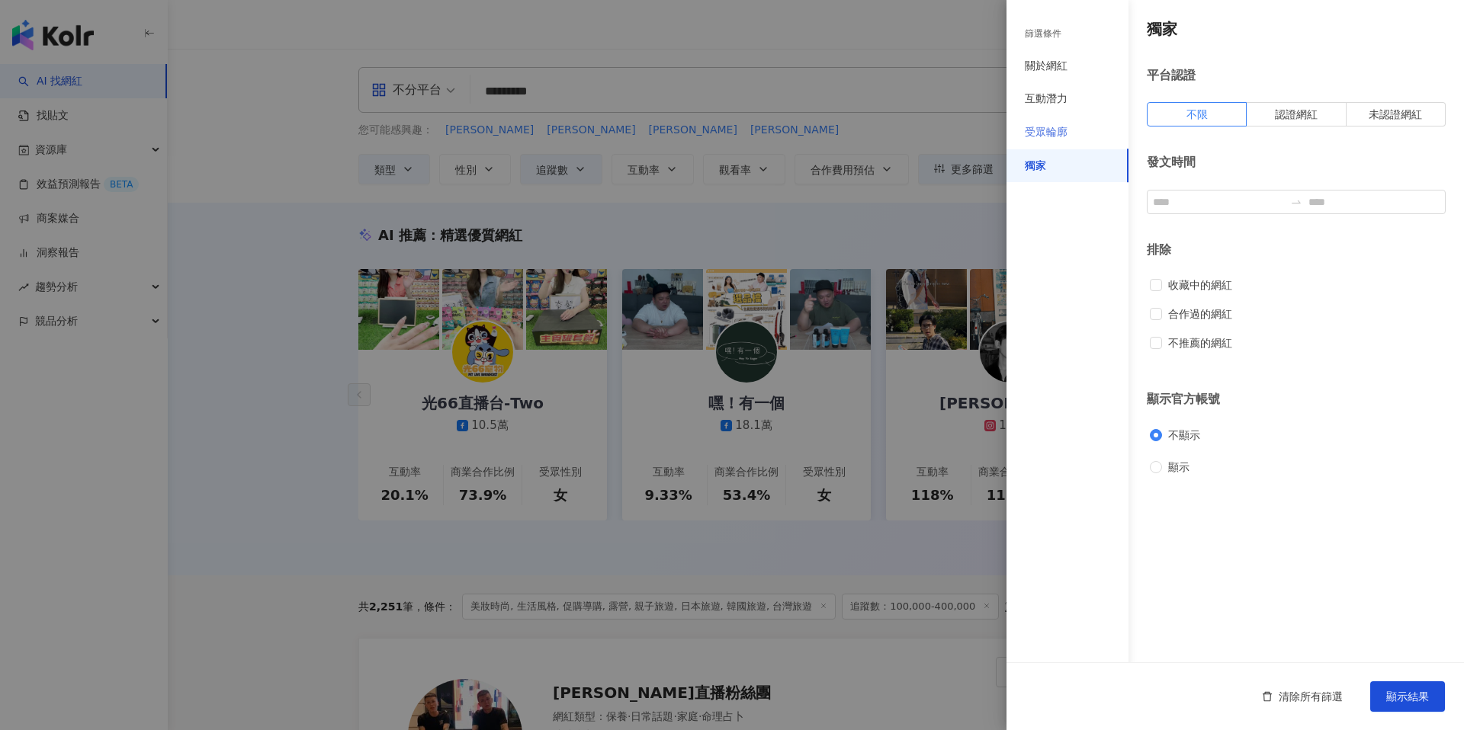
click at [1050, 143] on div "受眾輪廓" at bounding box center [1067, 133] width 122 height 34
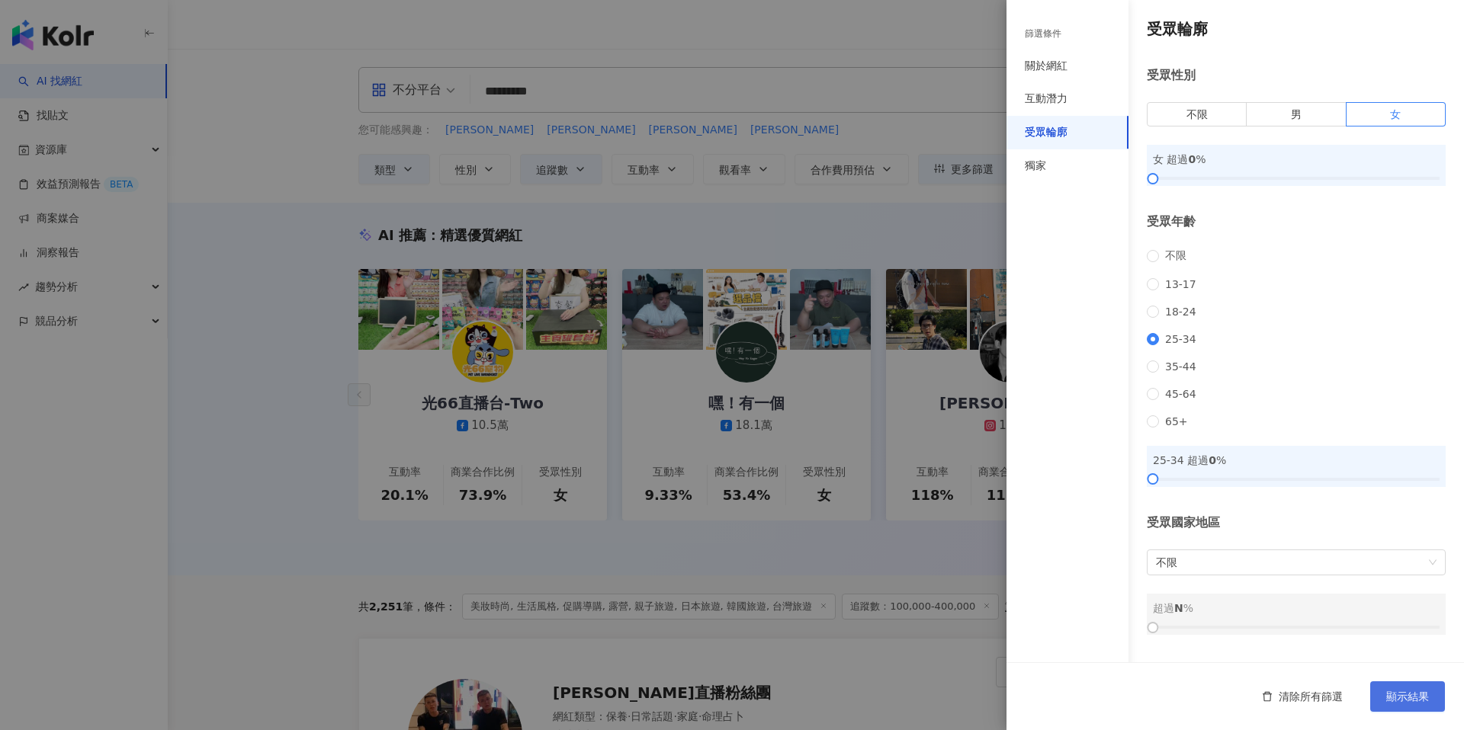
click at [1401, 698] on span "顯示結果" at bounding box center [1407, 697] width 43 height 12
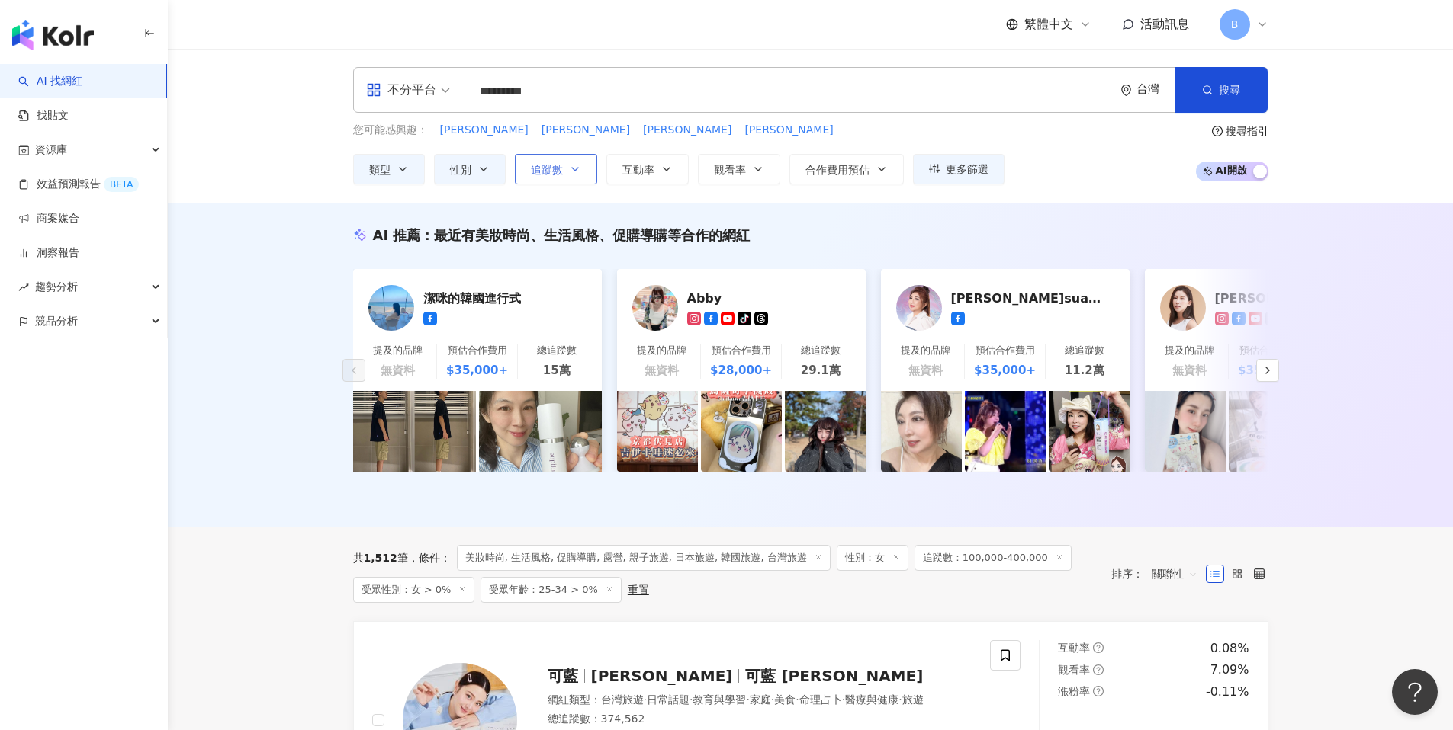
click at [563, 172] on button "追蹤數" at bounding box center [556, 169] width 82 height 30
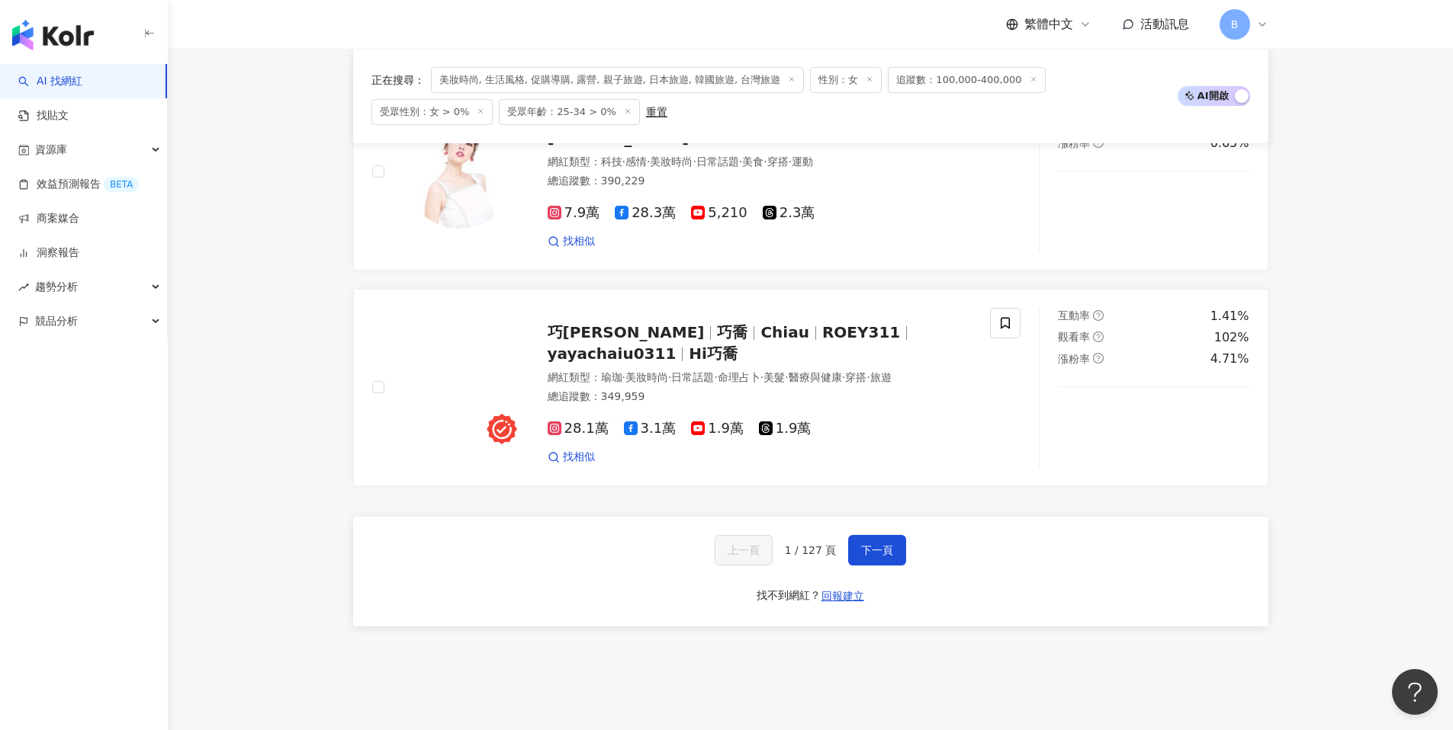
scroll to position [2785, 0]
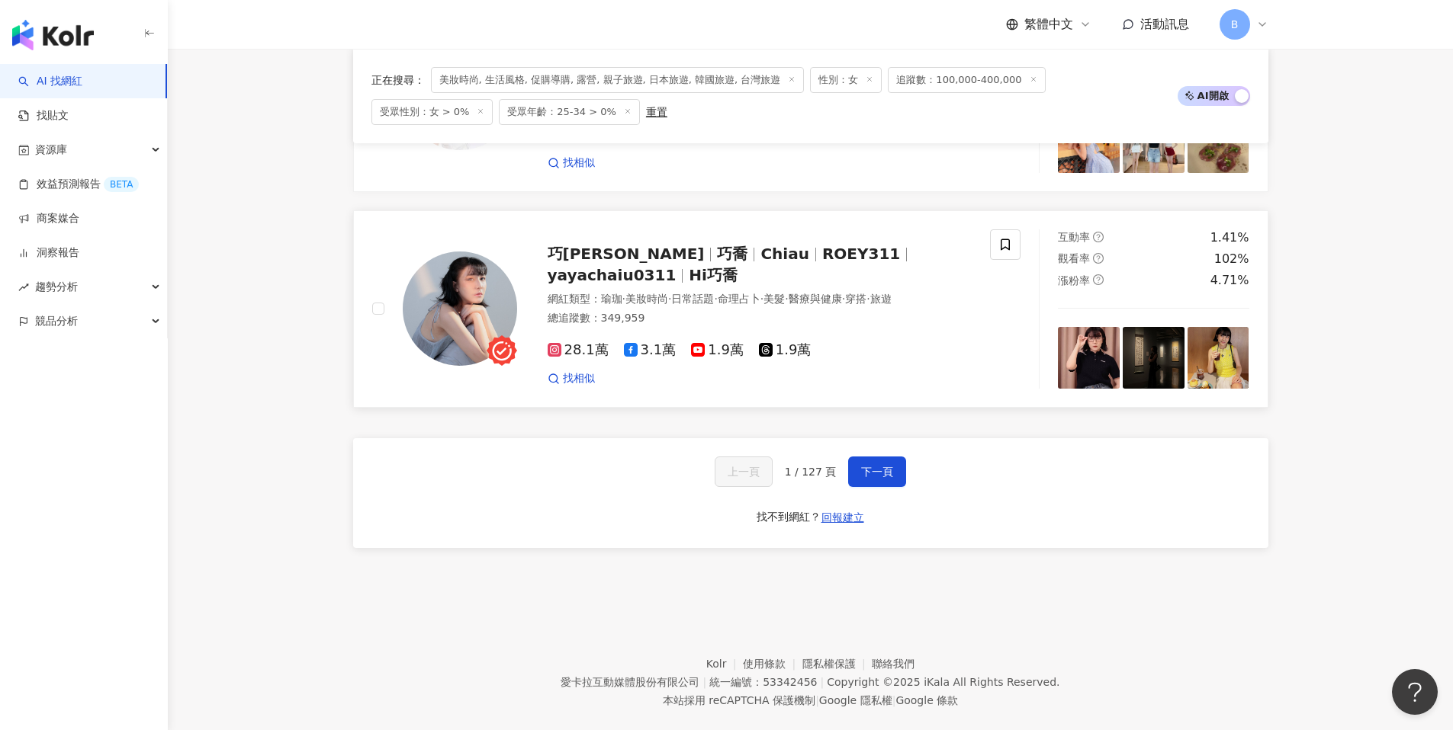
click at [717, 263] on span "巧喬" at bounding box center [732, 254] width 30 height 18
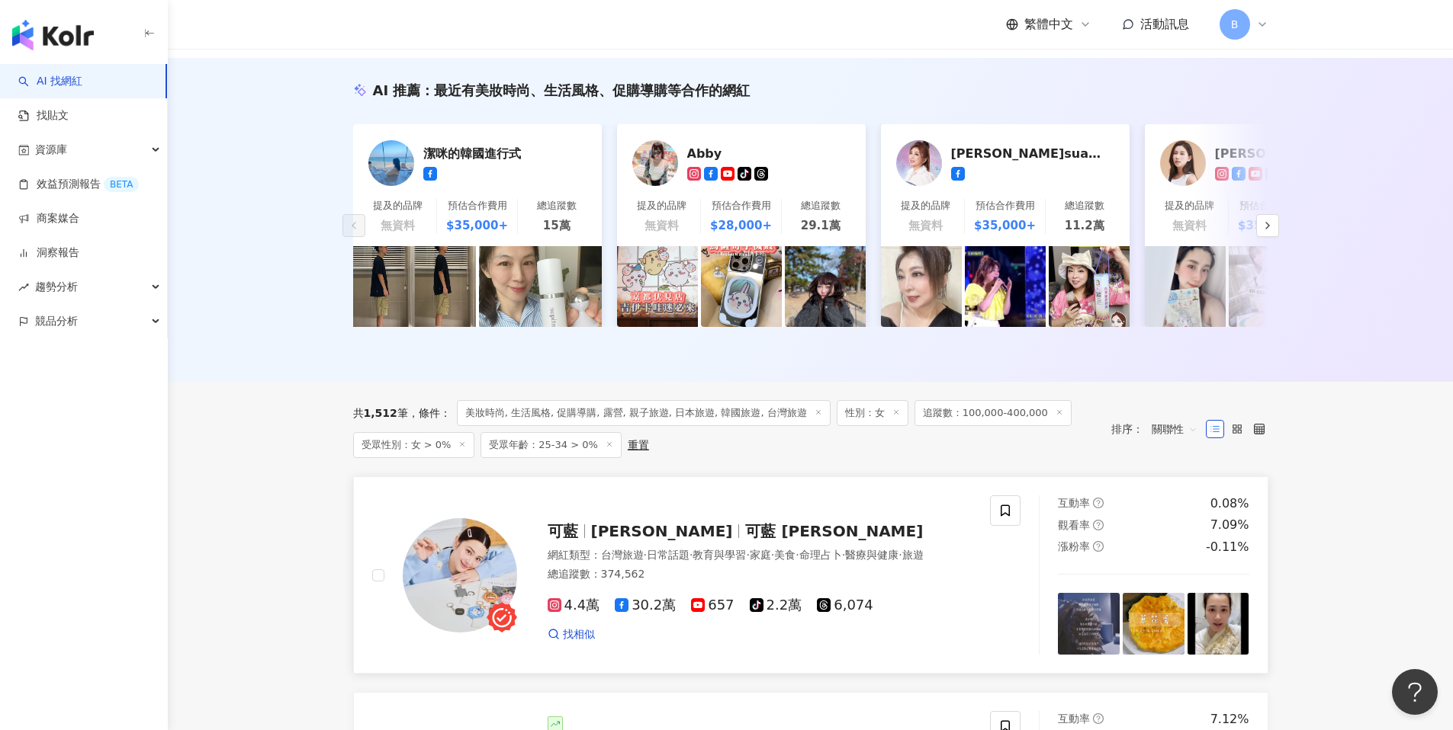
scroll to position [0, 0]
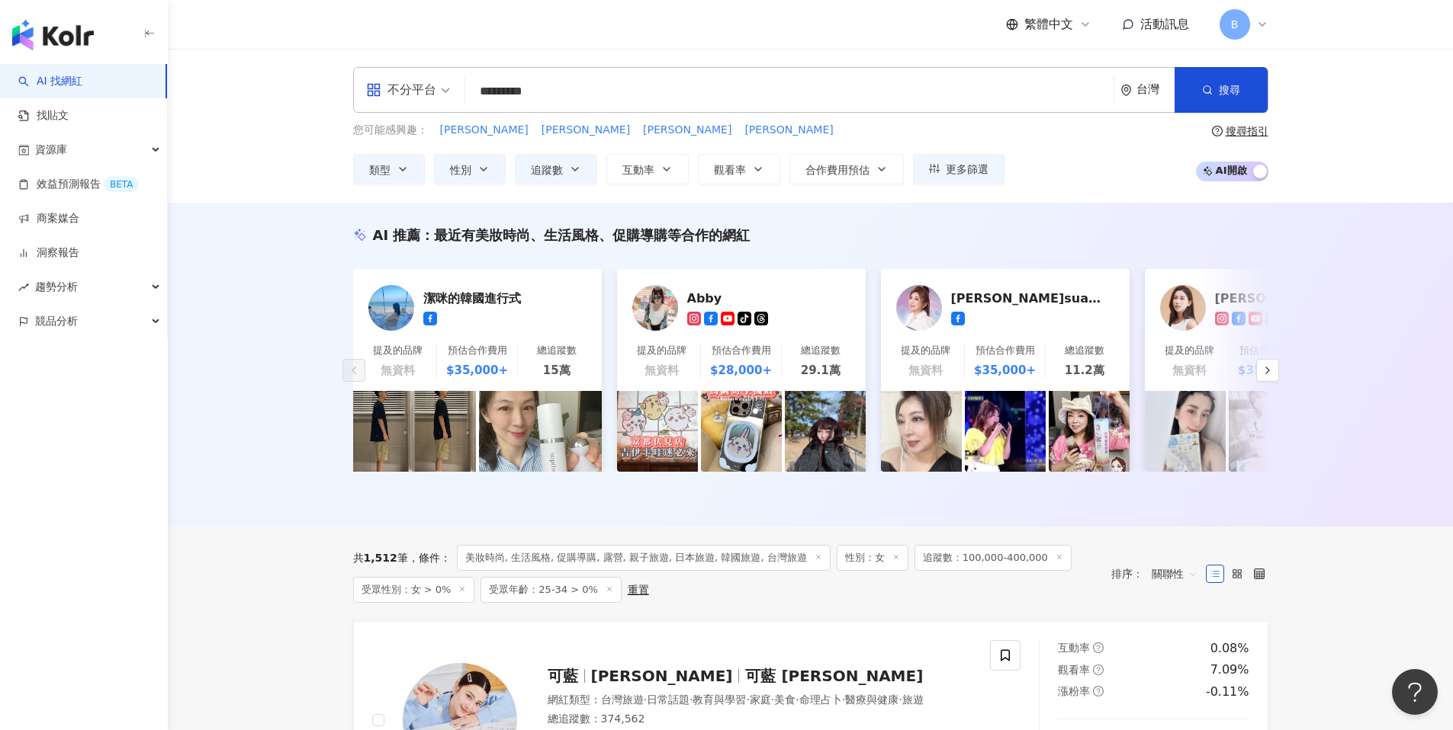
click at [549, 98] on input "*********" at bounding box center [789, 91] width 636 height 29
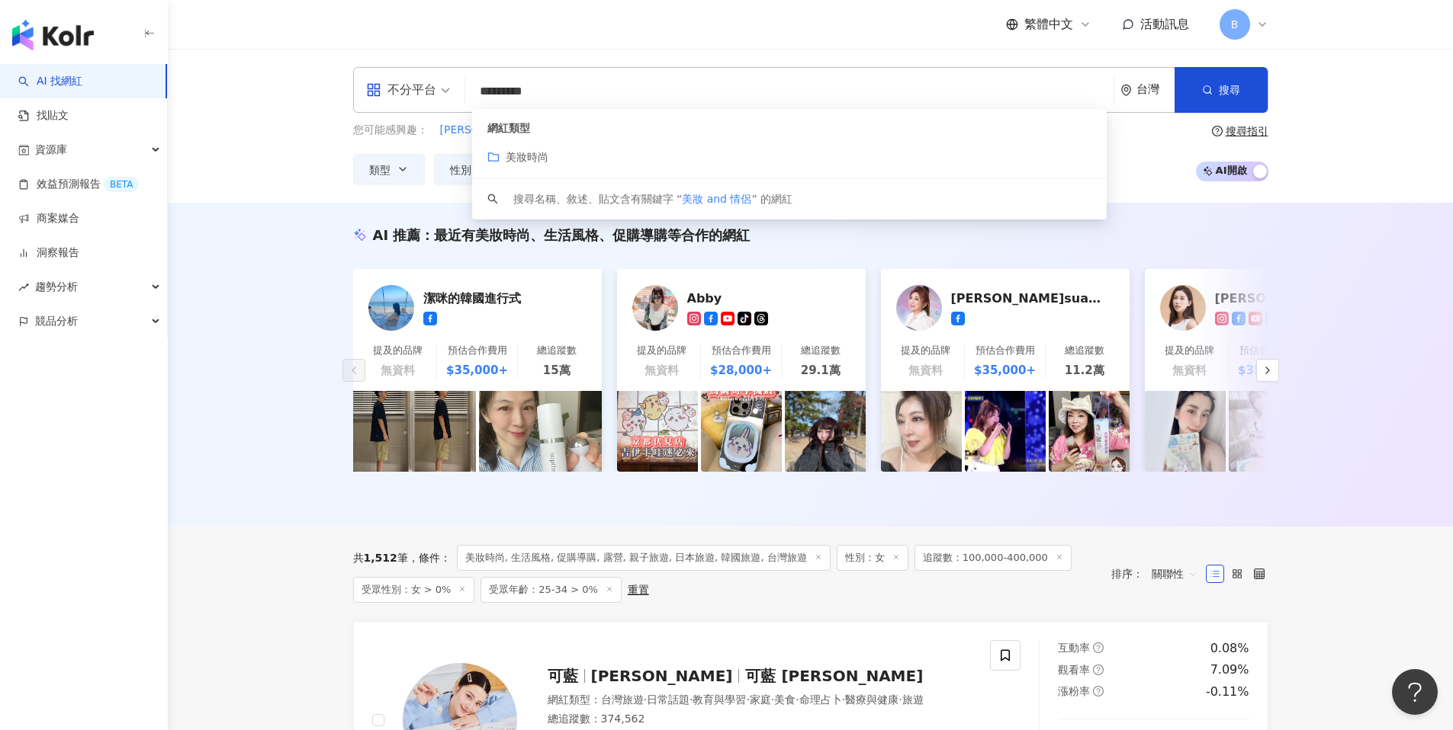
click at [554, 96] on input "*********" at bounding box center [789, 91] width 636 height 29
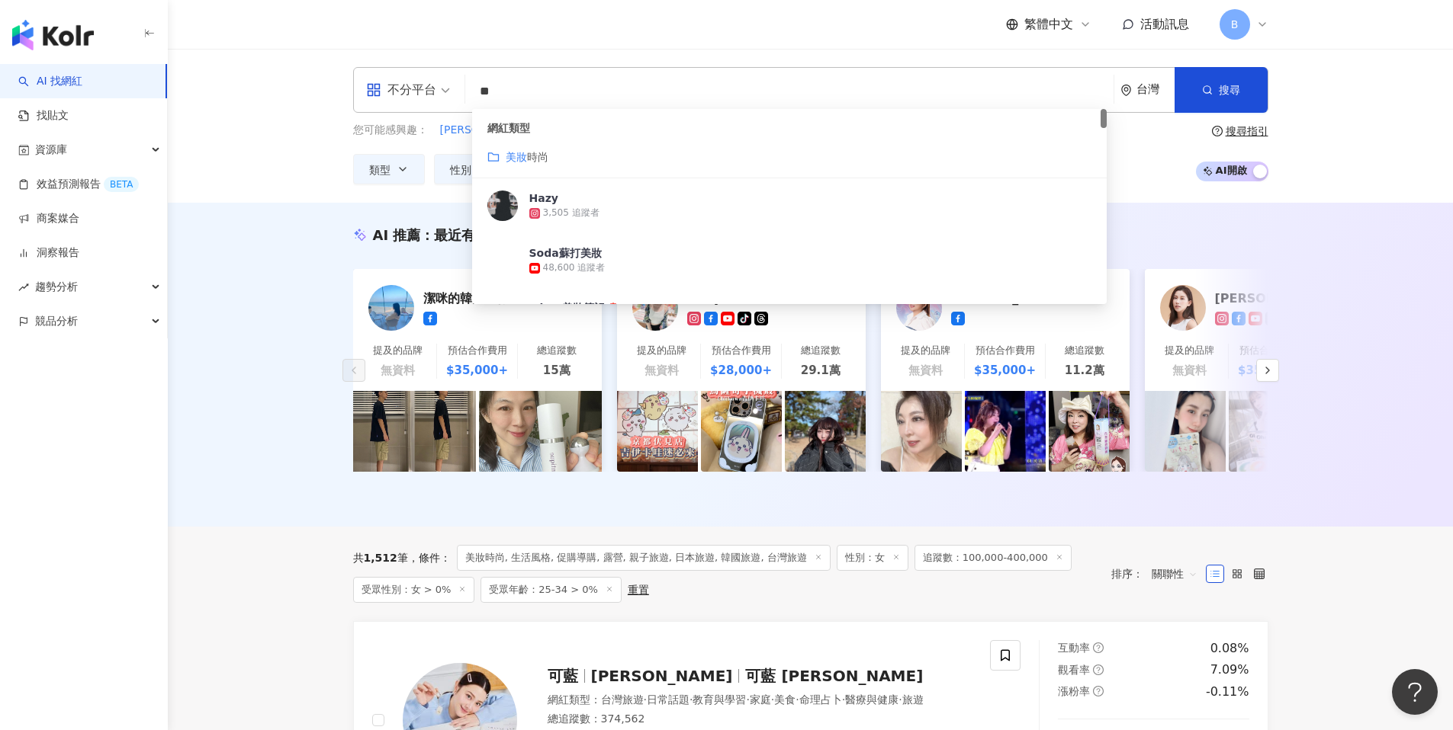
type input "*"
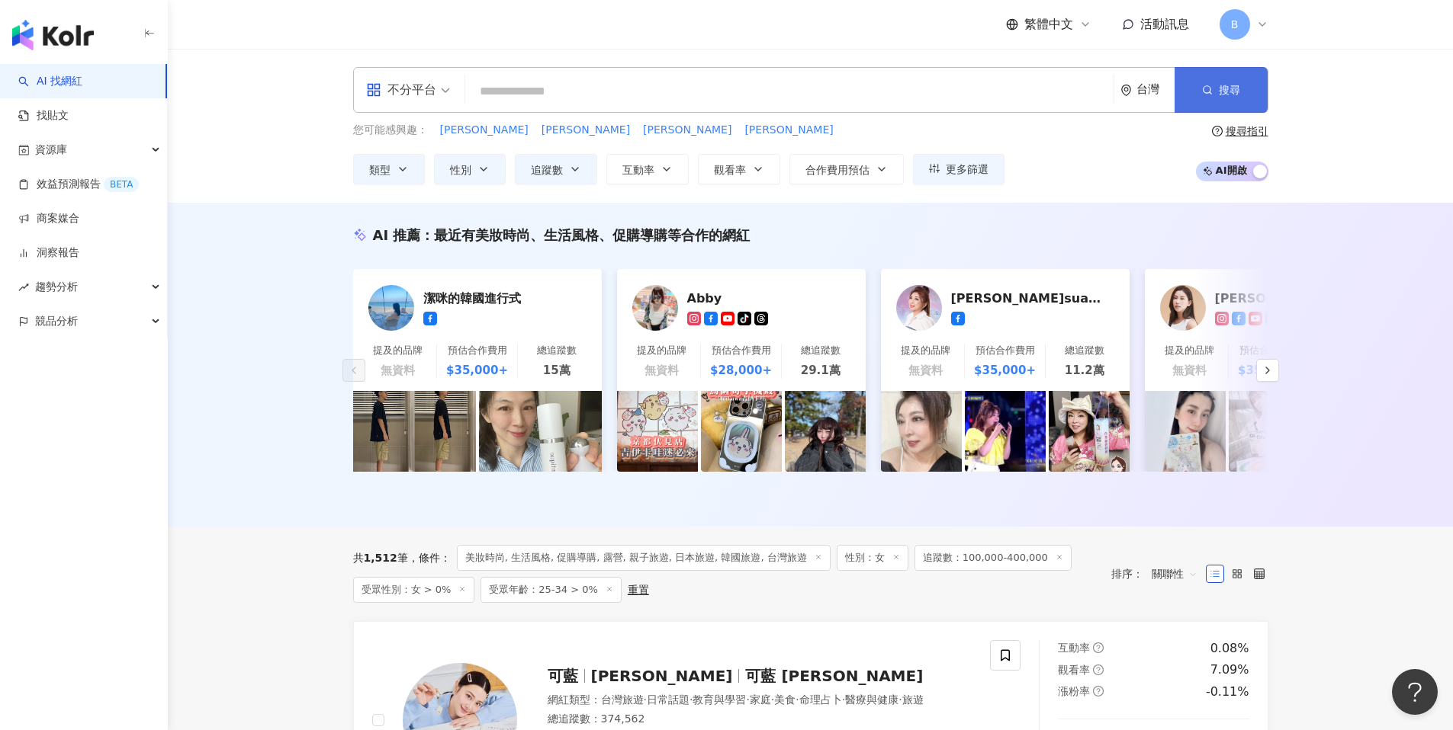
click at [1230, 95] on span "搜尋" at bounding box center [1228, 90] width 21 height 12
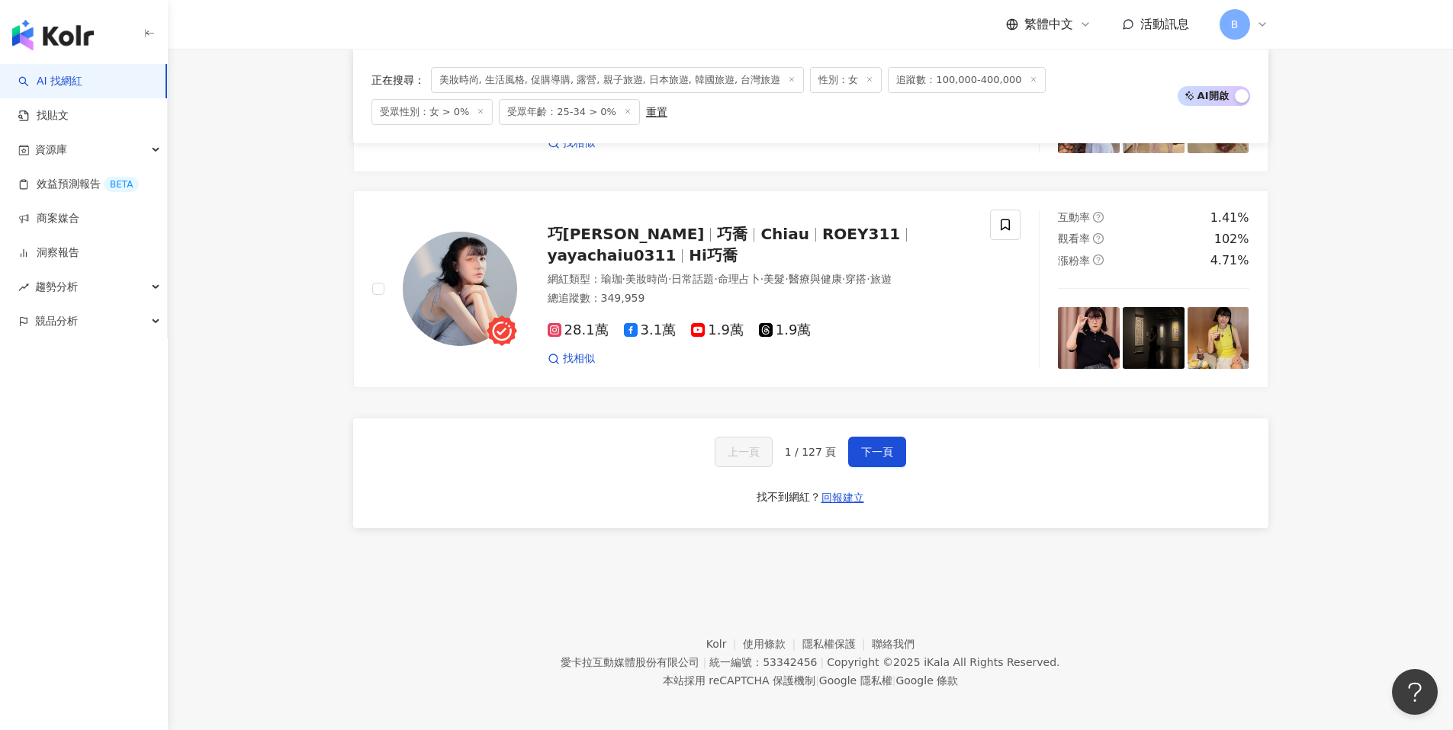
scroll to position [2839, 0]
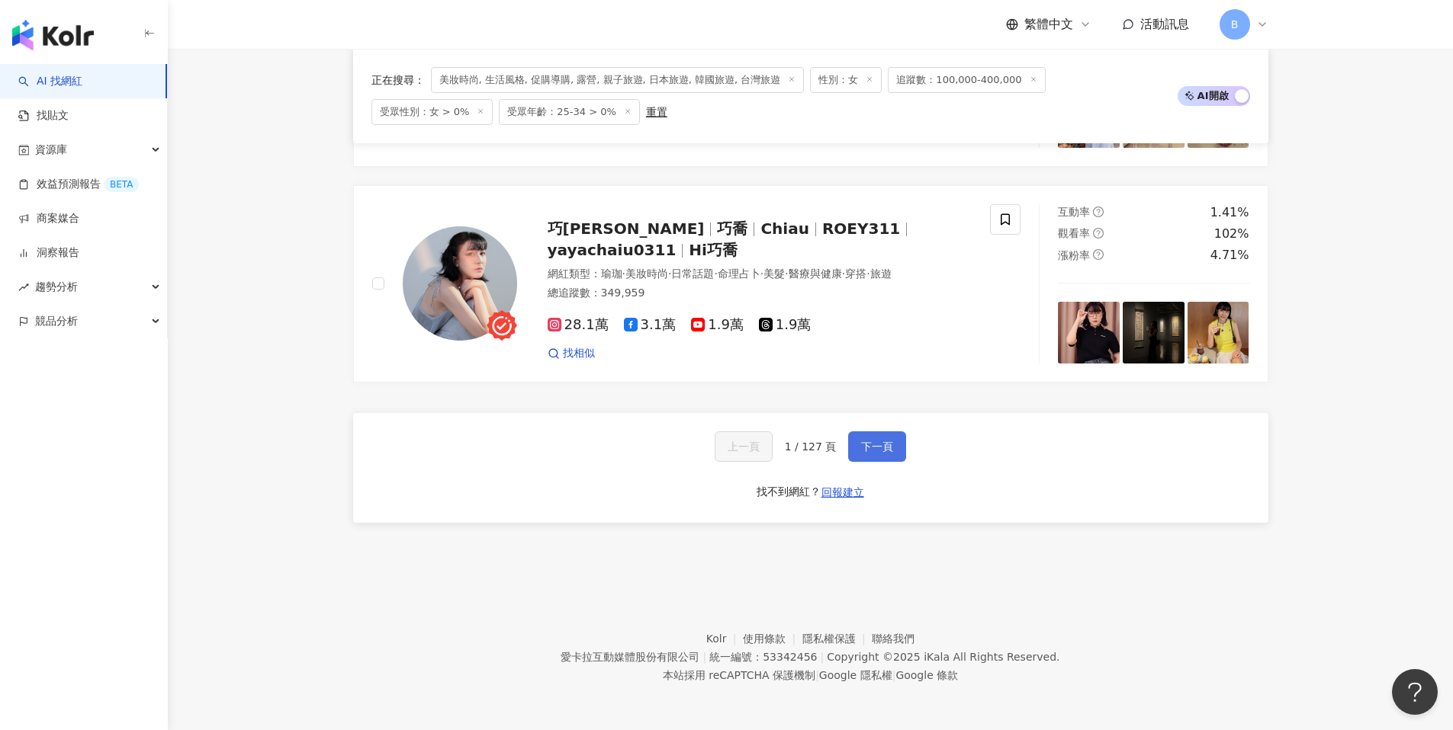
click at [896, 445] on button "下一頁" at bounding box center [877, 447] width 58 height 30
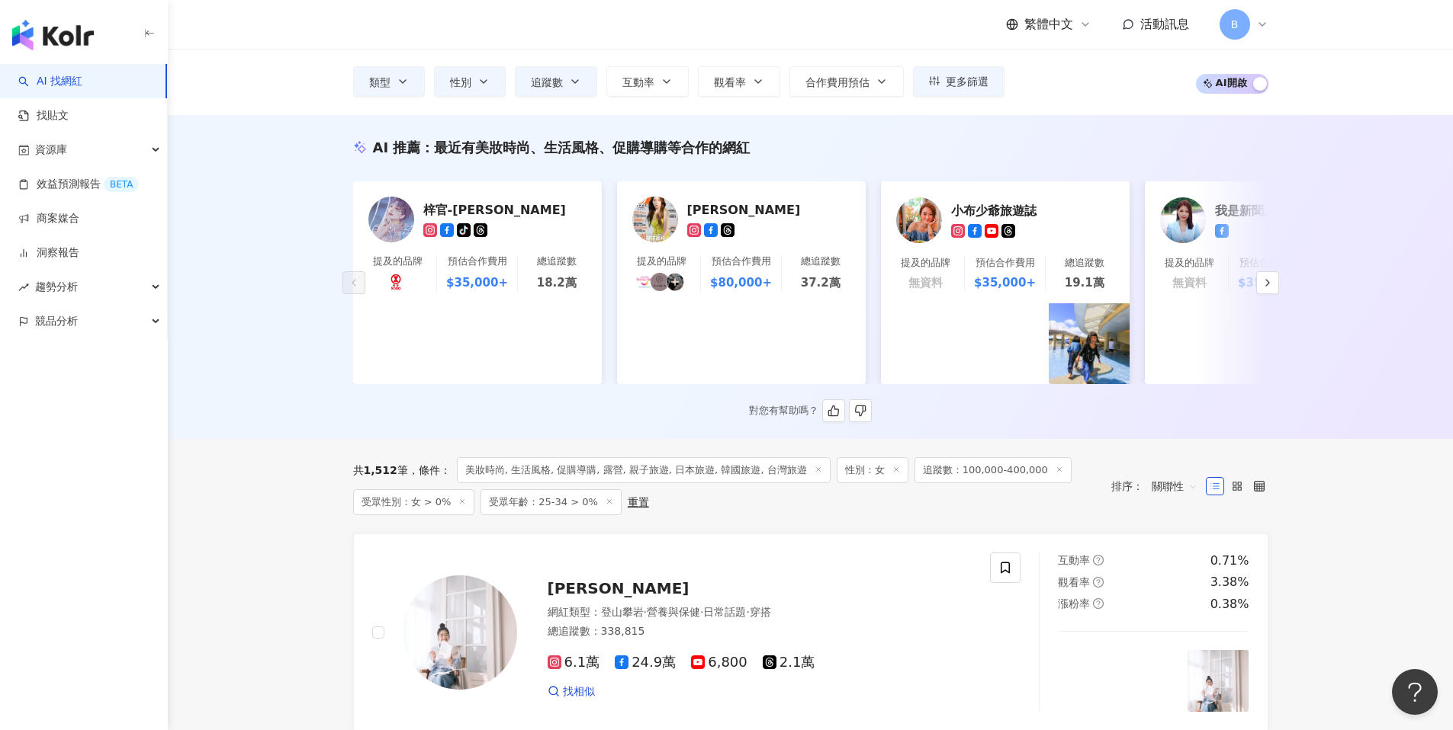
scroll to position [0, 0]
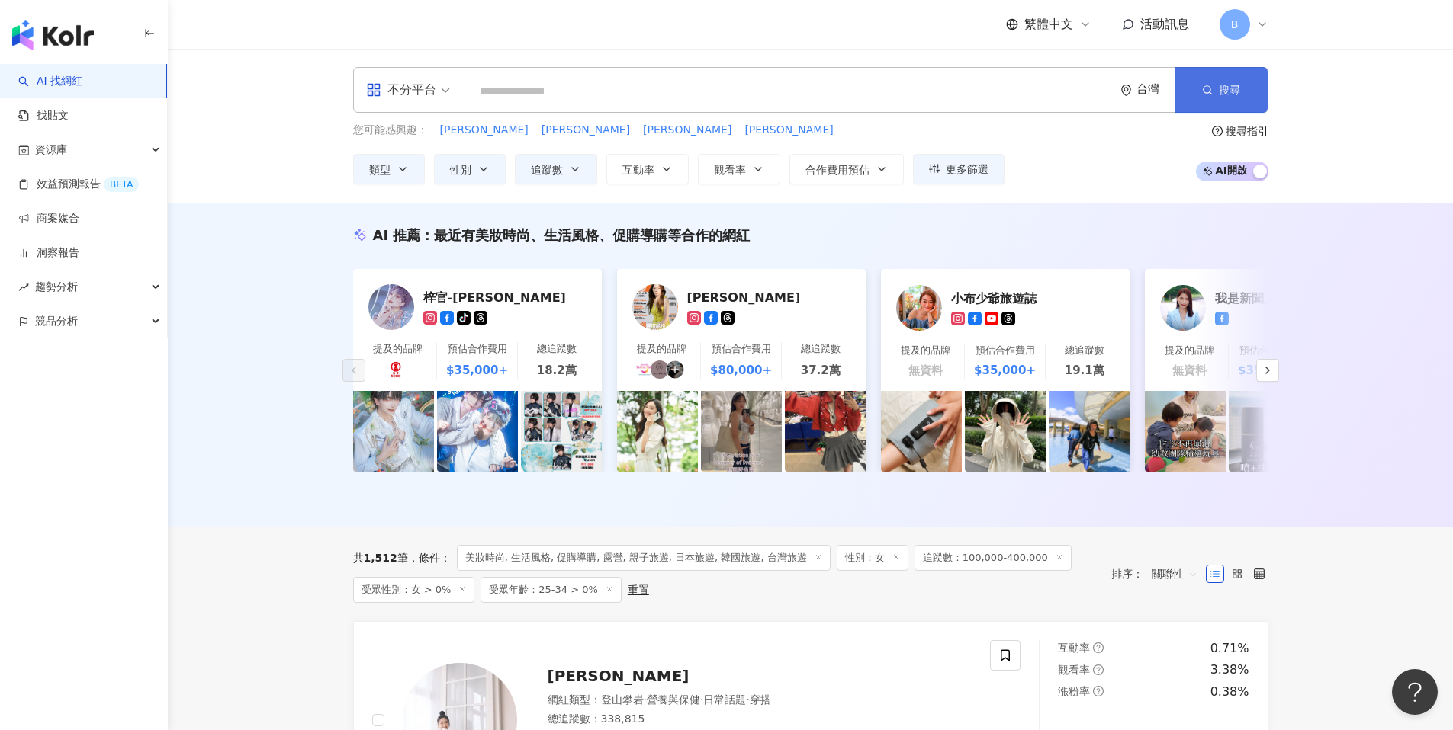
click at [1231, 93] on span "搜尋" at bounding box center [1228, 90] width 21 height 12
click at [425, 96] on div "不分平台" at bounding box center [401, 90] width 70 height 24
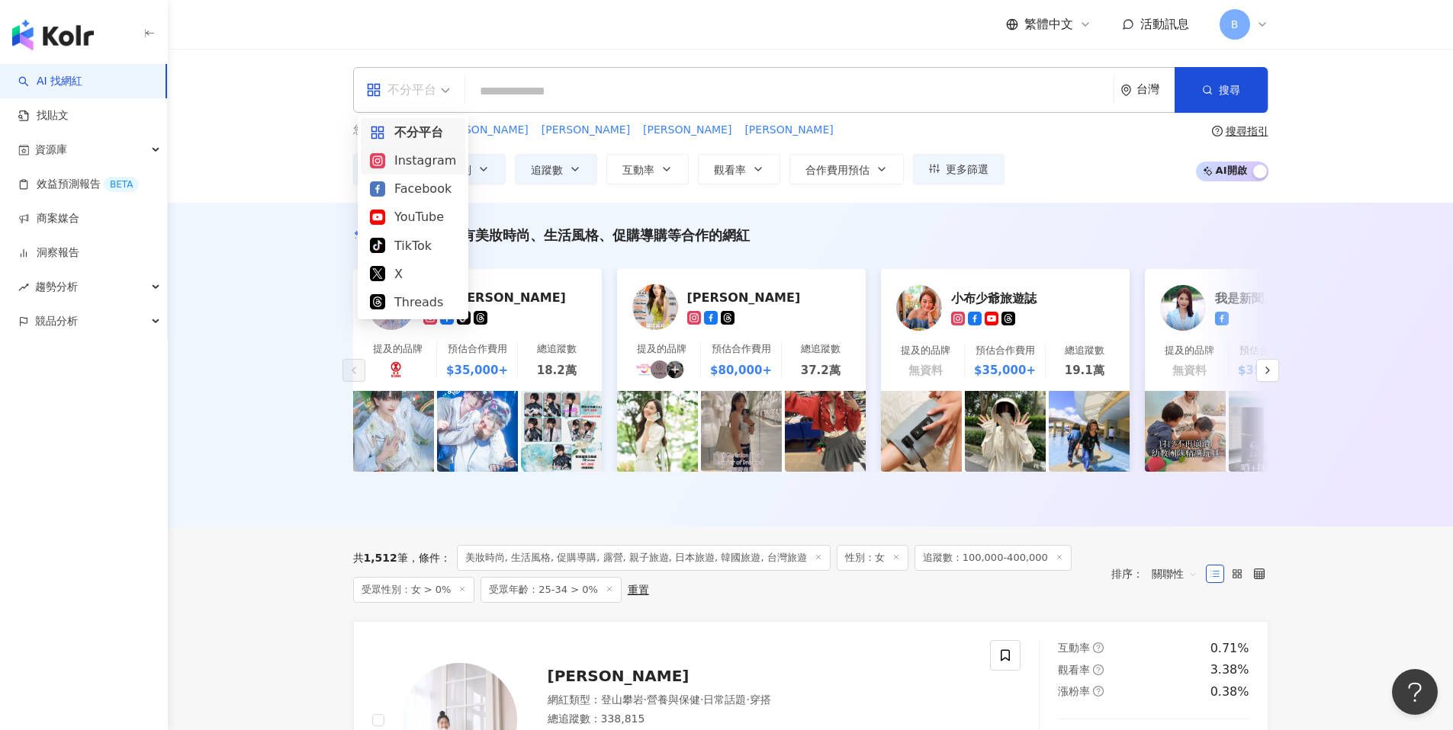
click at [411, 165] on div "Instagram" at bounding box center [413, 160] width 86 height 19
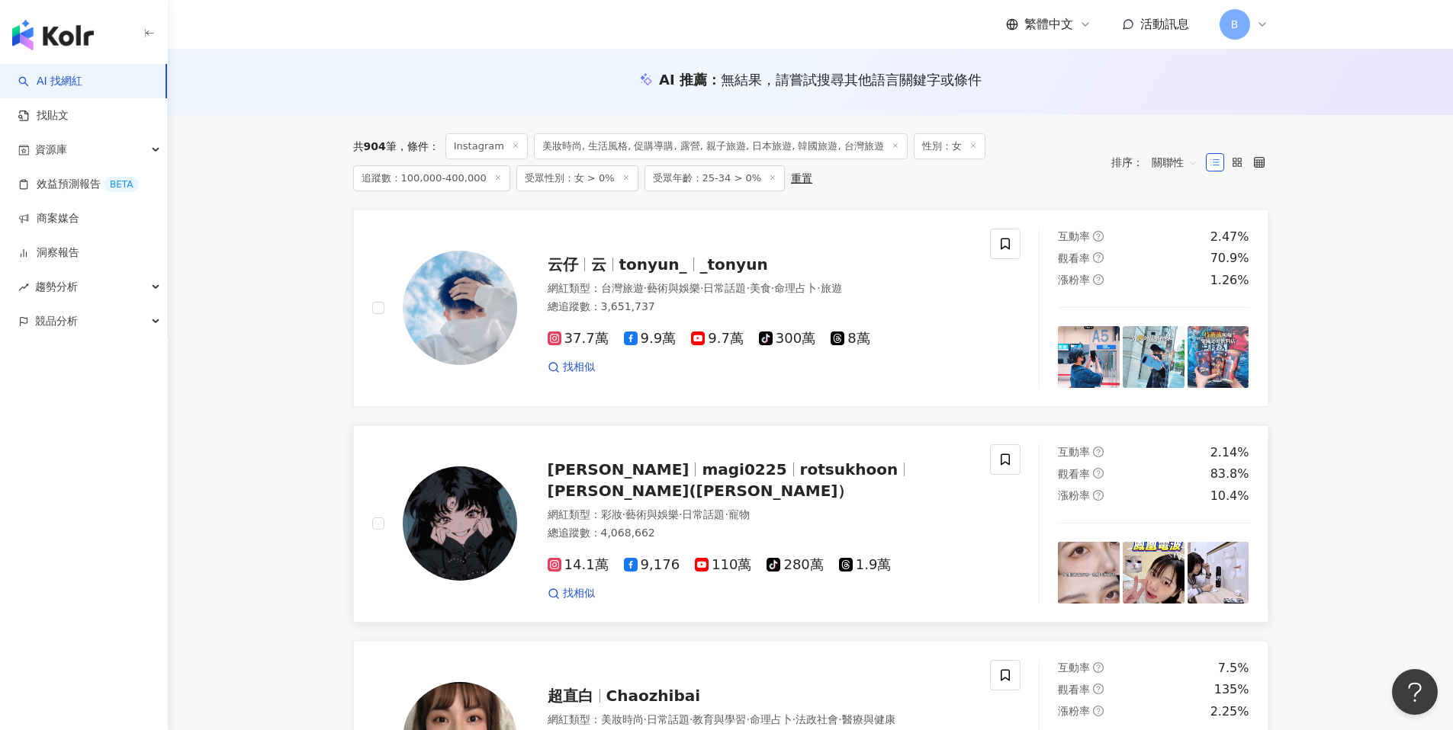
scroll to position [449, 0]
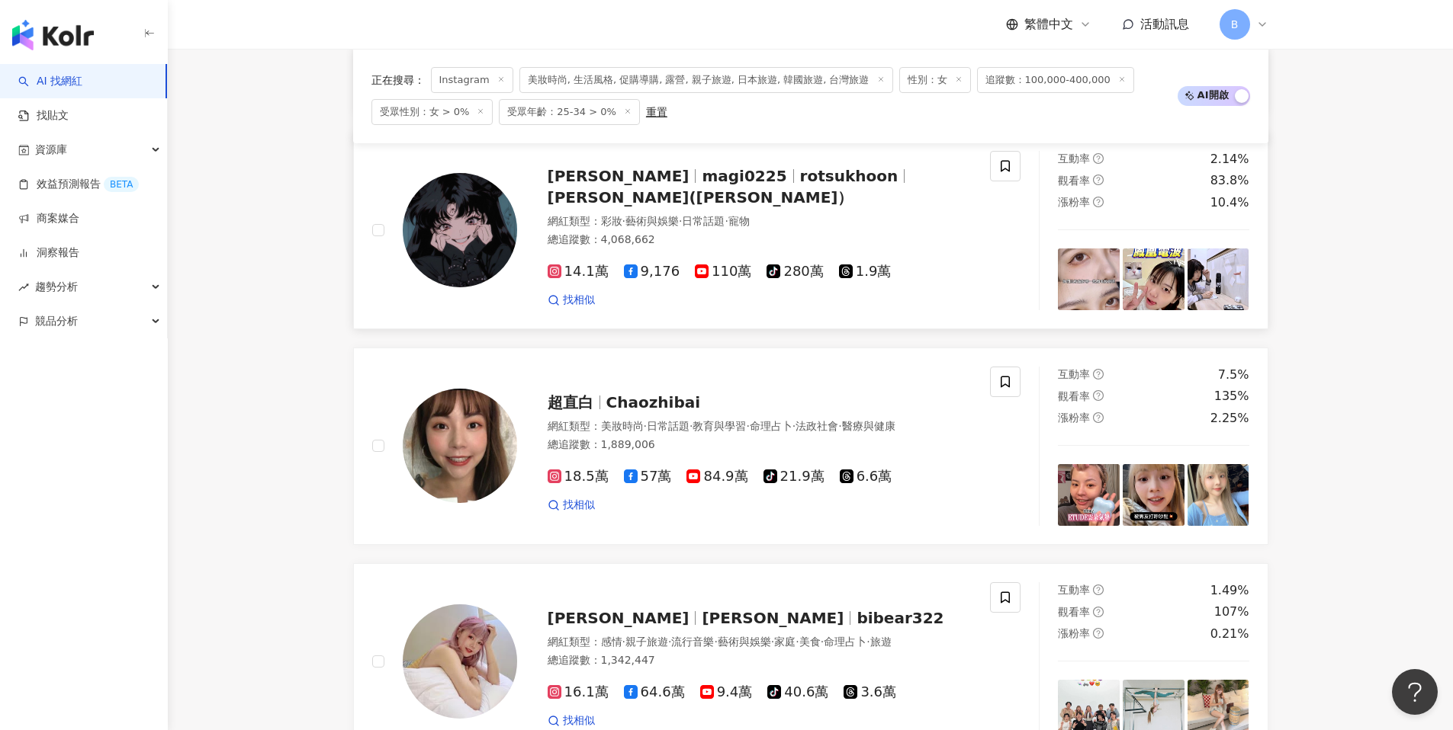
click at [800, 185] on span "rotsukhoon" at bounding box center [849, 176] width 98 height 18
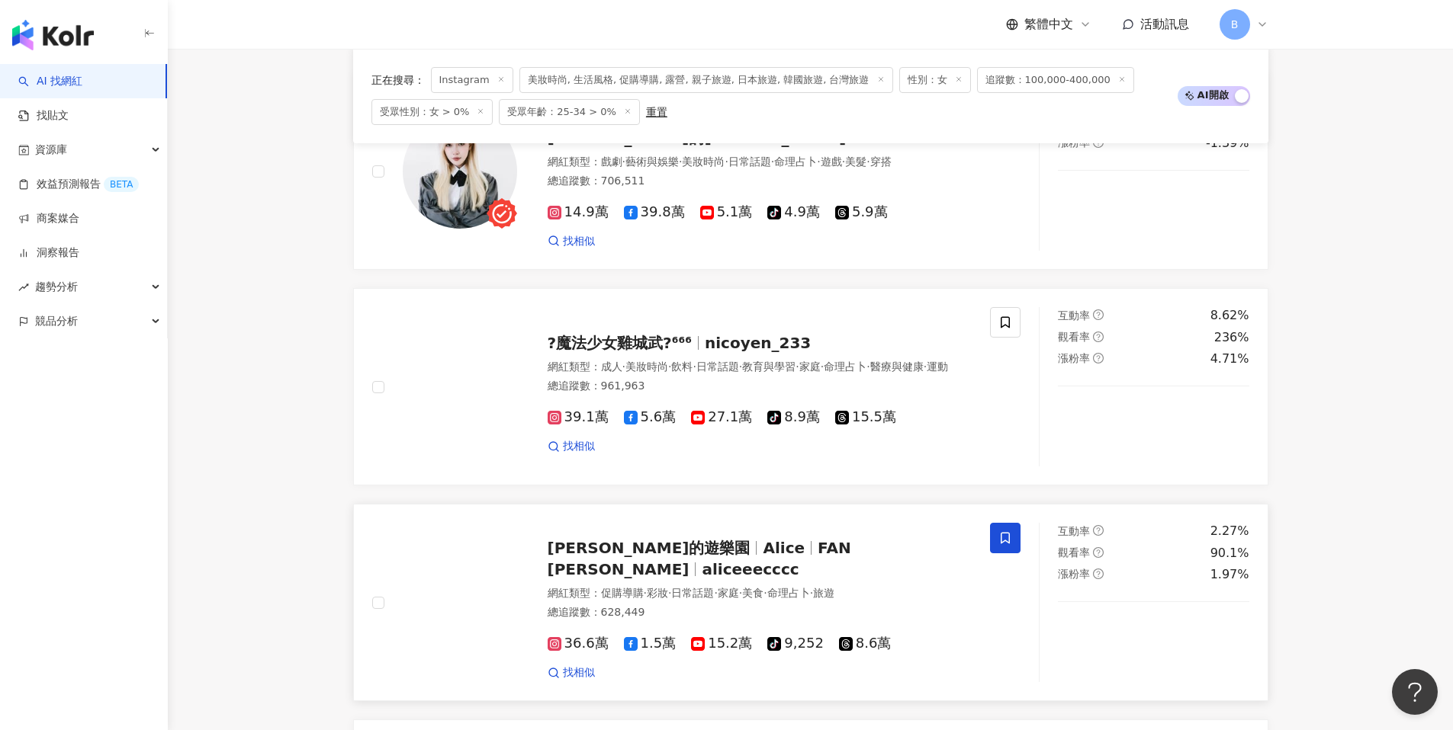
scroll to position [1979, 0]
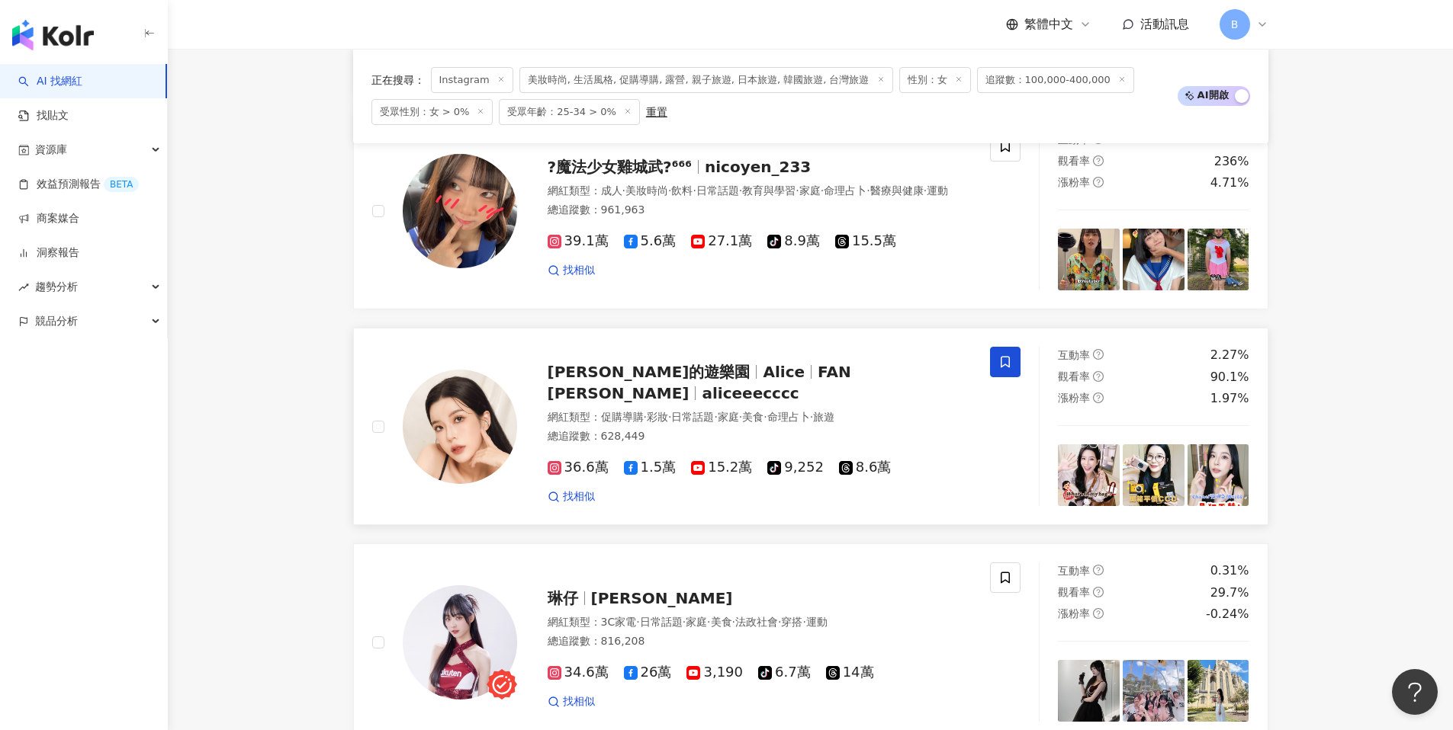
click at [762, 381] on span "Alice" at bounding box center [783, 372] width 42 height 18
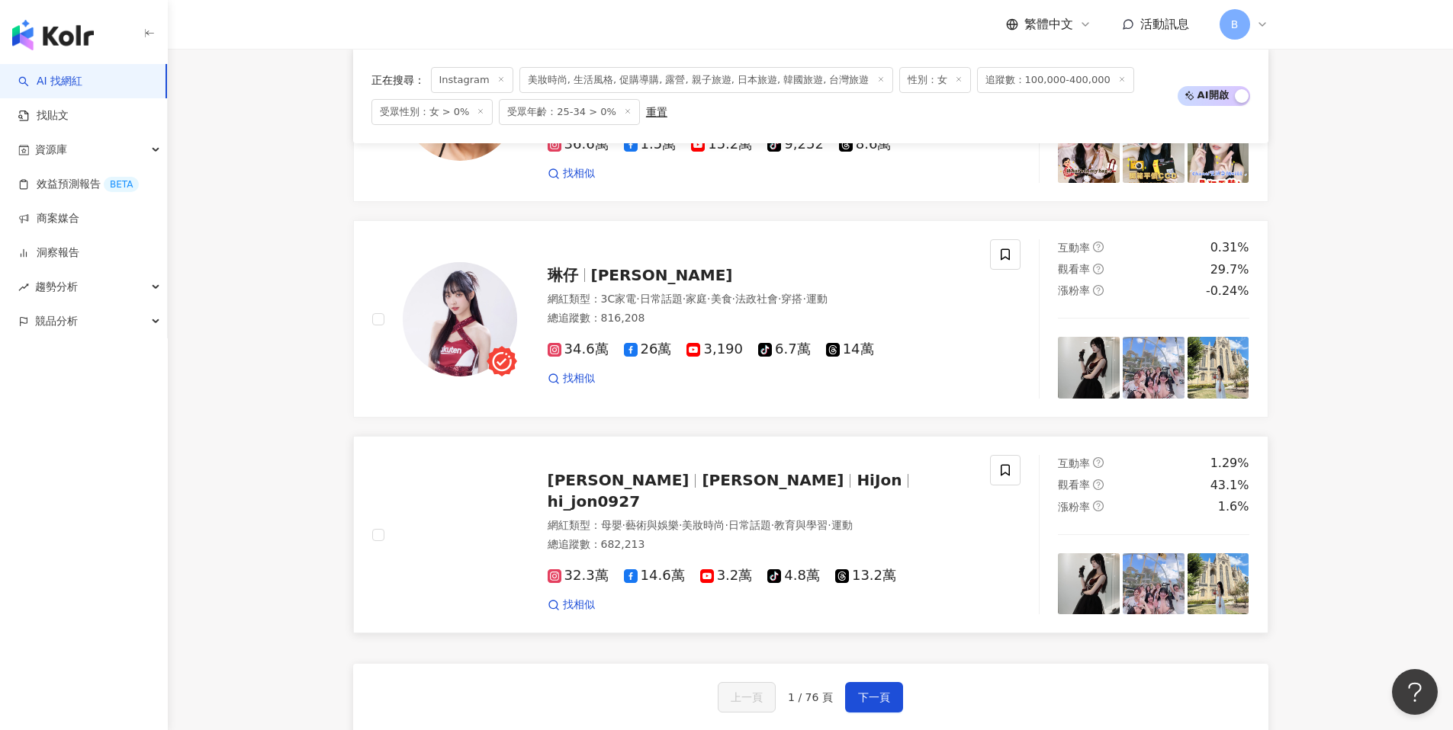
scroll to position [2381, 0]
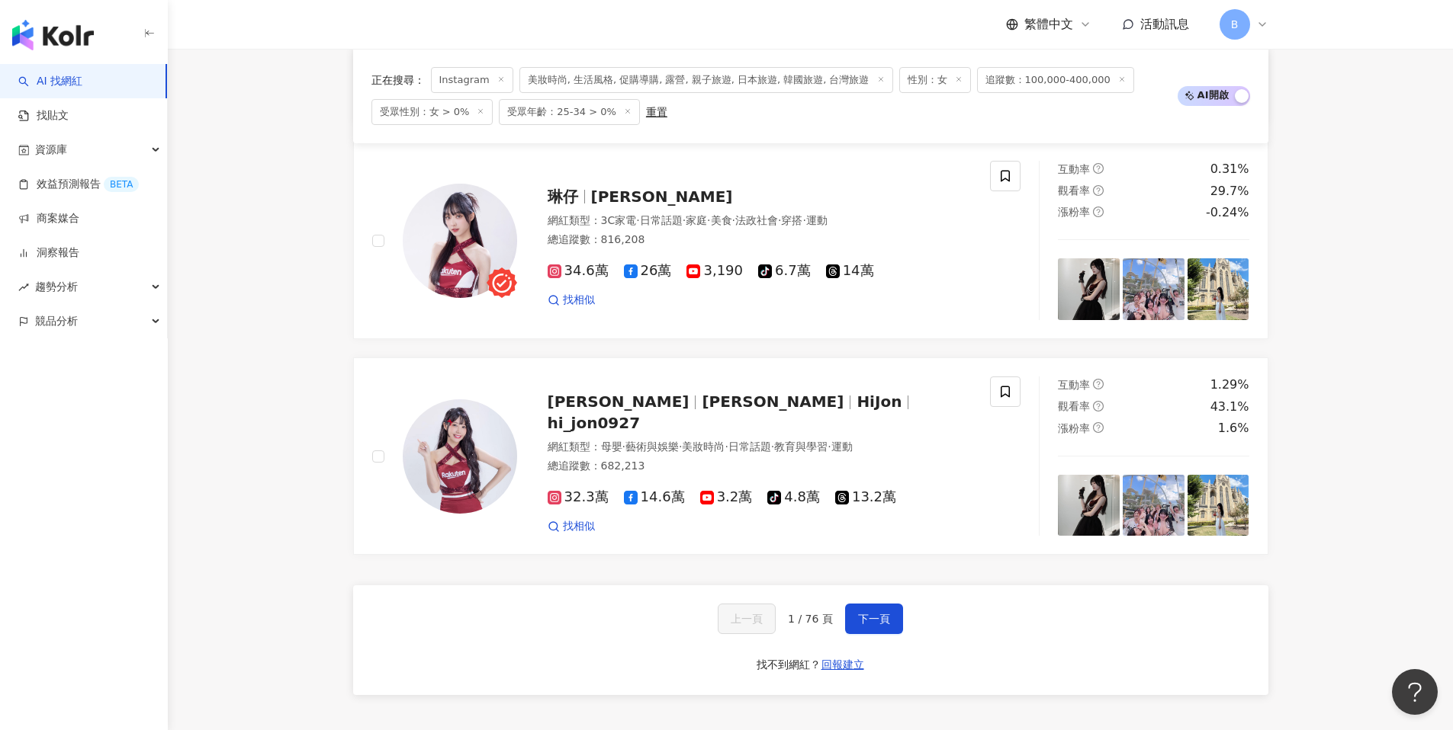
drag, startPoint x: 860, startPoint y: 610, endPoint x: 857, endPoint y: 602, distance: 8.9
click at [860, 610] on button "下一頁" at bounding box center [874, 619] width 58 height 30
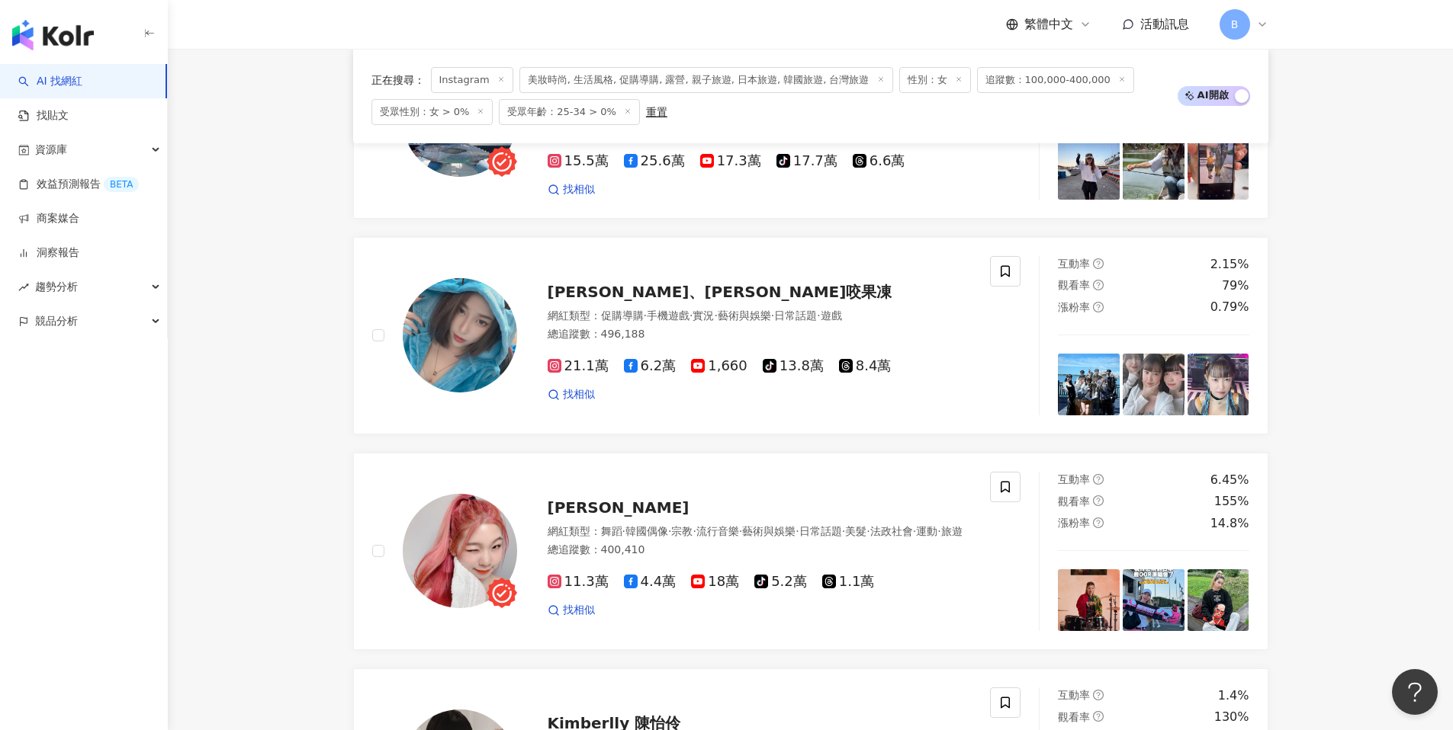
scroll to position [1528, 0]
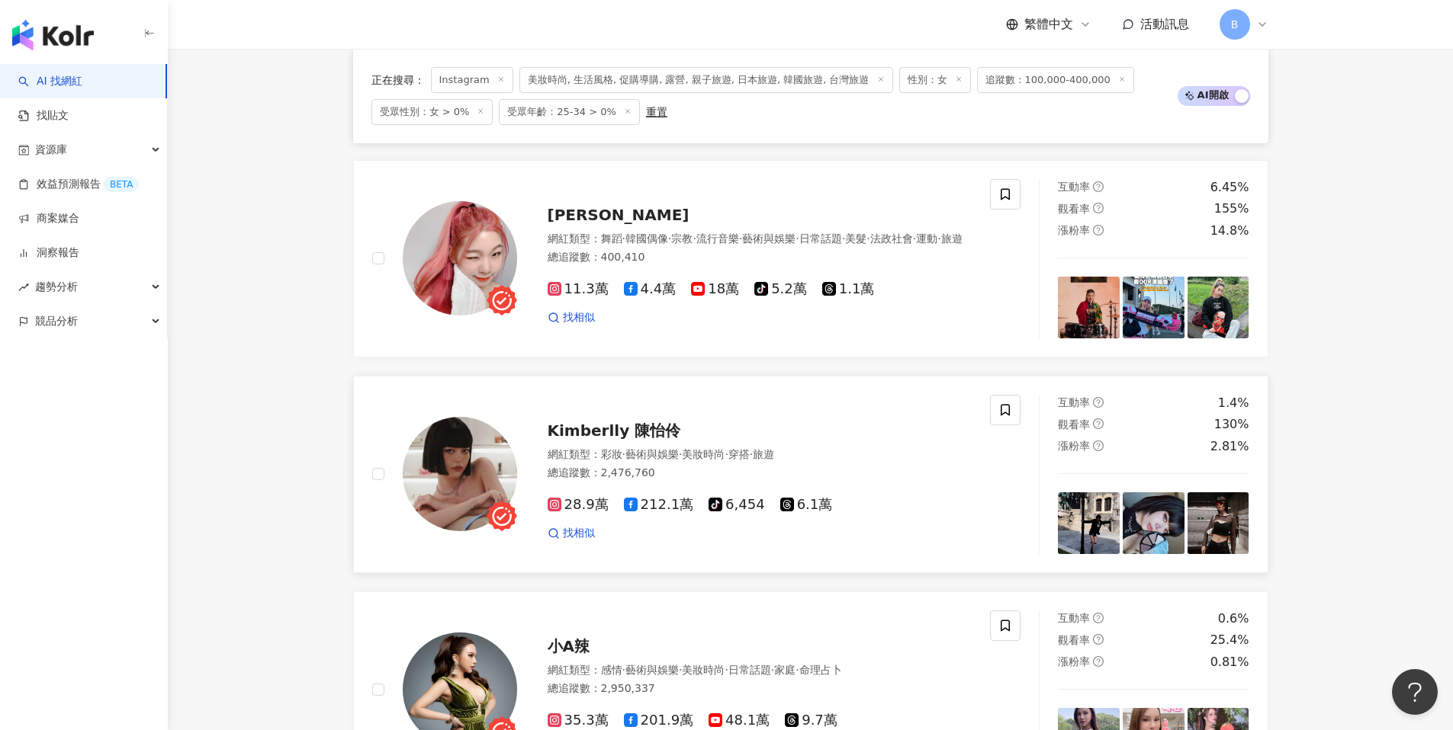
click at [620, 422] on span "Kimberlly 陳怡伶" at bounding box center [613, 431] width 133 height 18
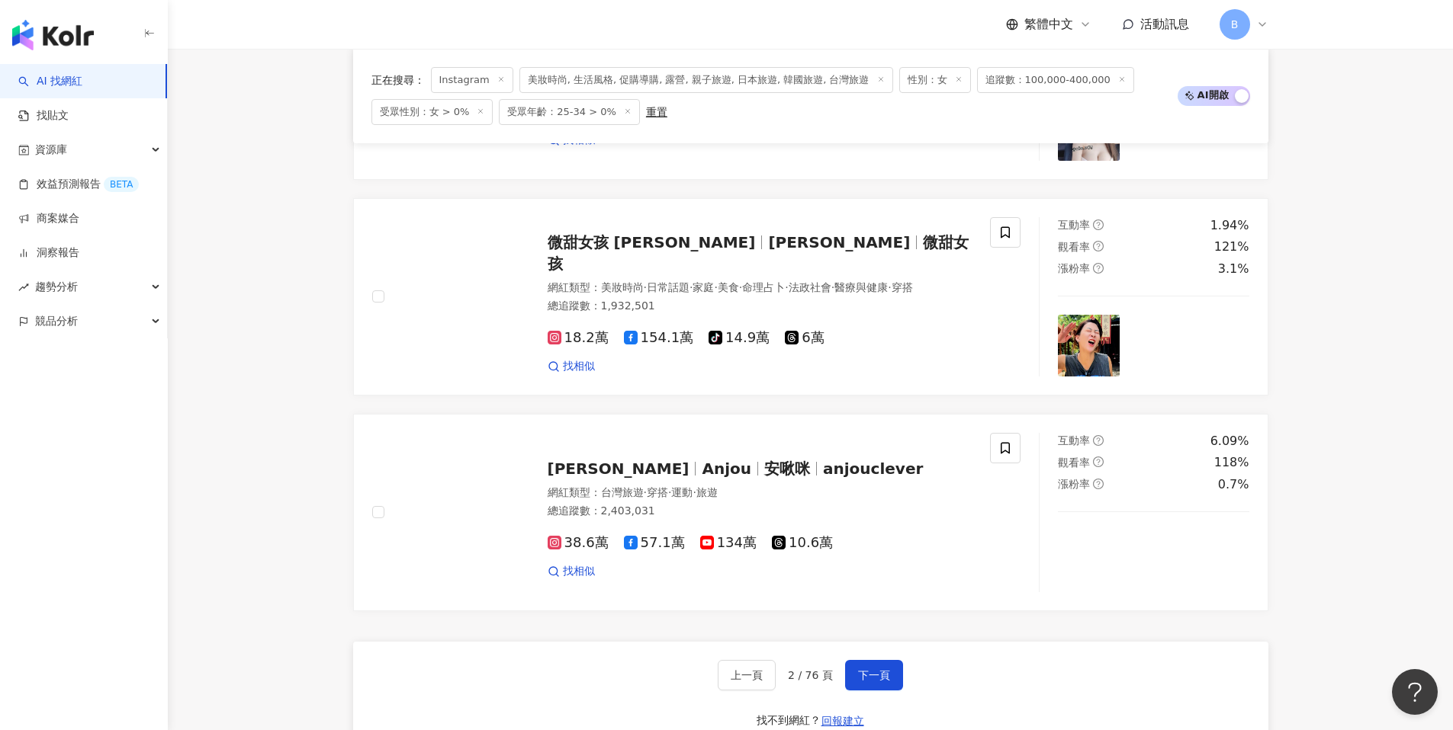
scroll to position [2554, 0]
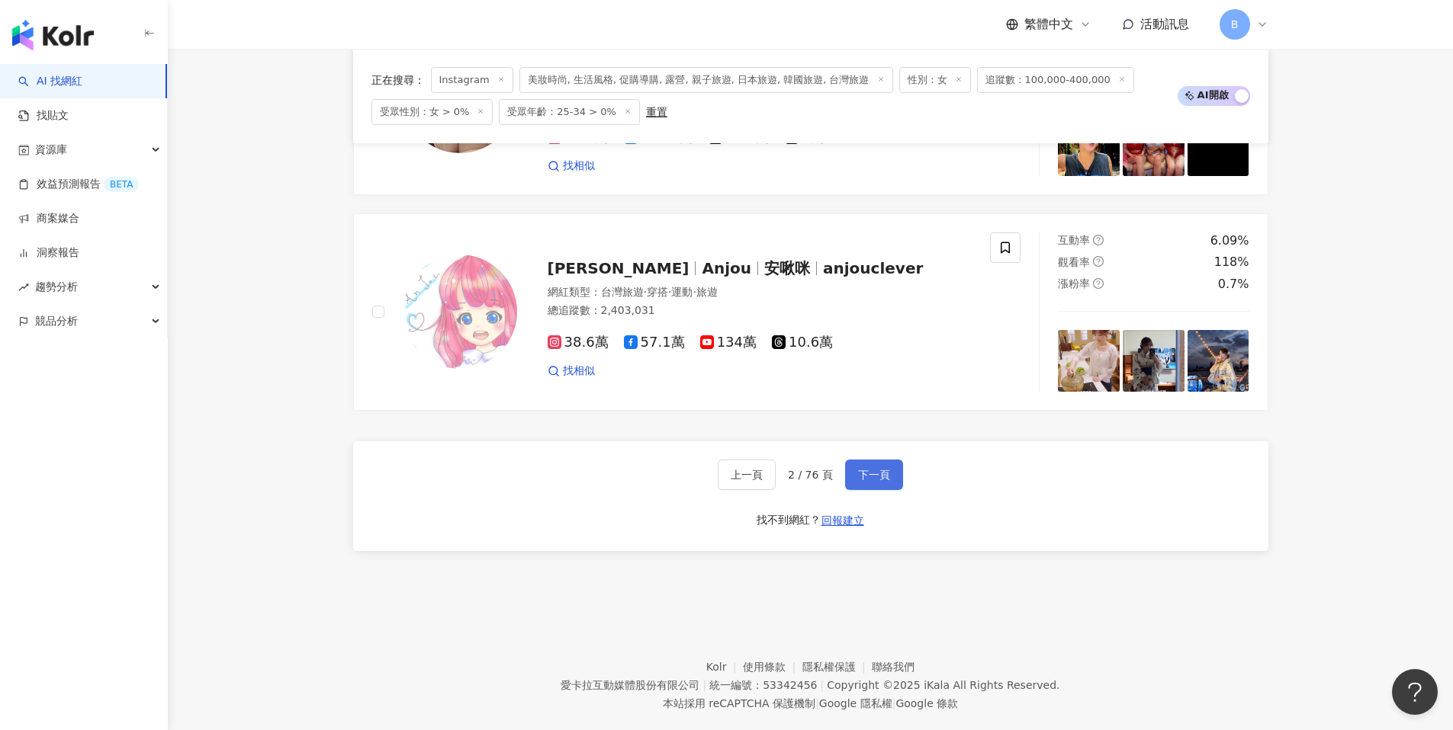
click at [872, 469] on span "下一頁" at bounding box center [874, 475] width 32 height 12
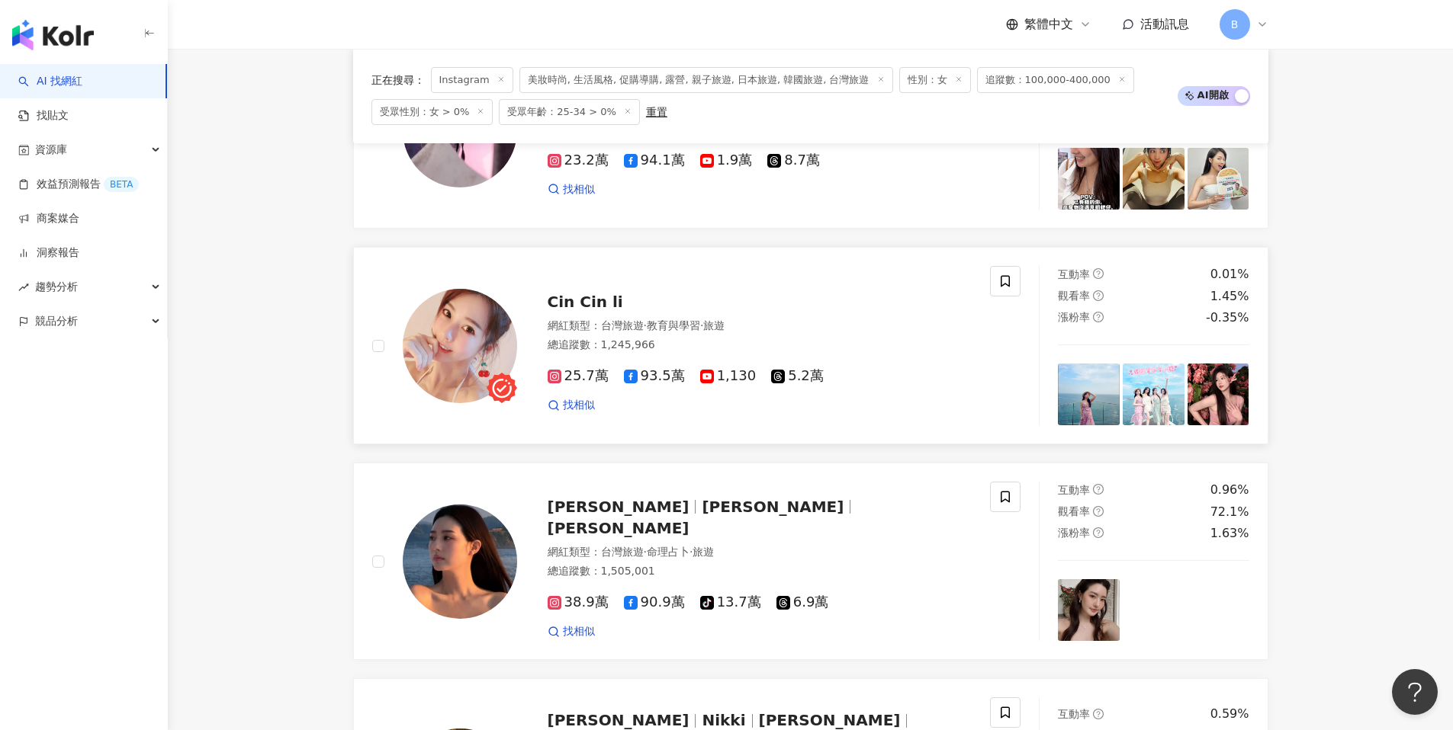
scroll to position [1761, 0]
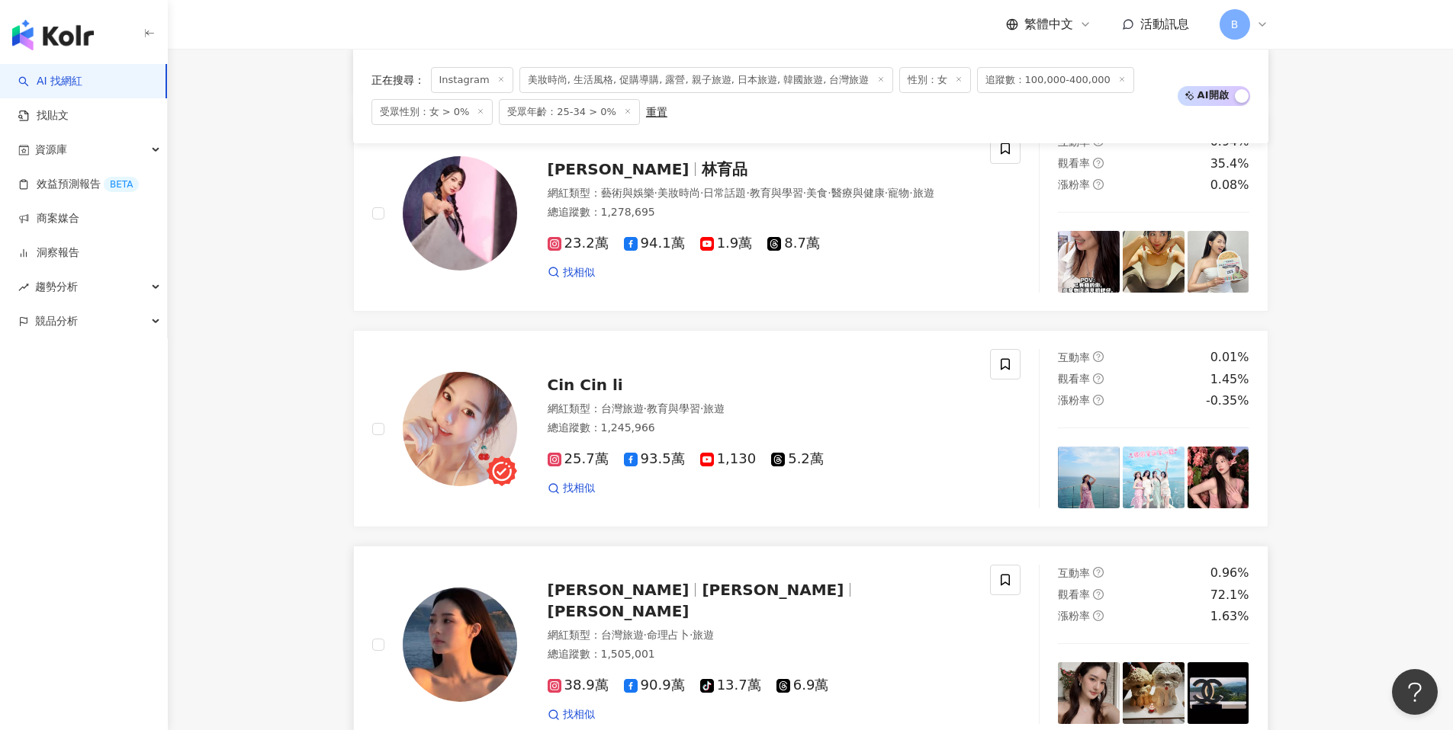
click at [601, 599] on span "陳語安" at bounding box center [624, 590] width 155 height 18
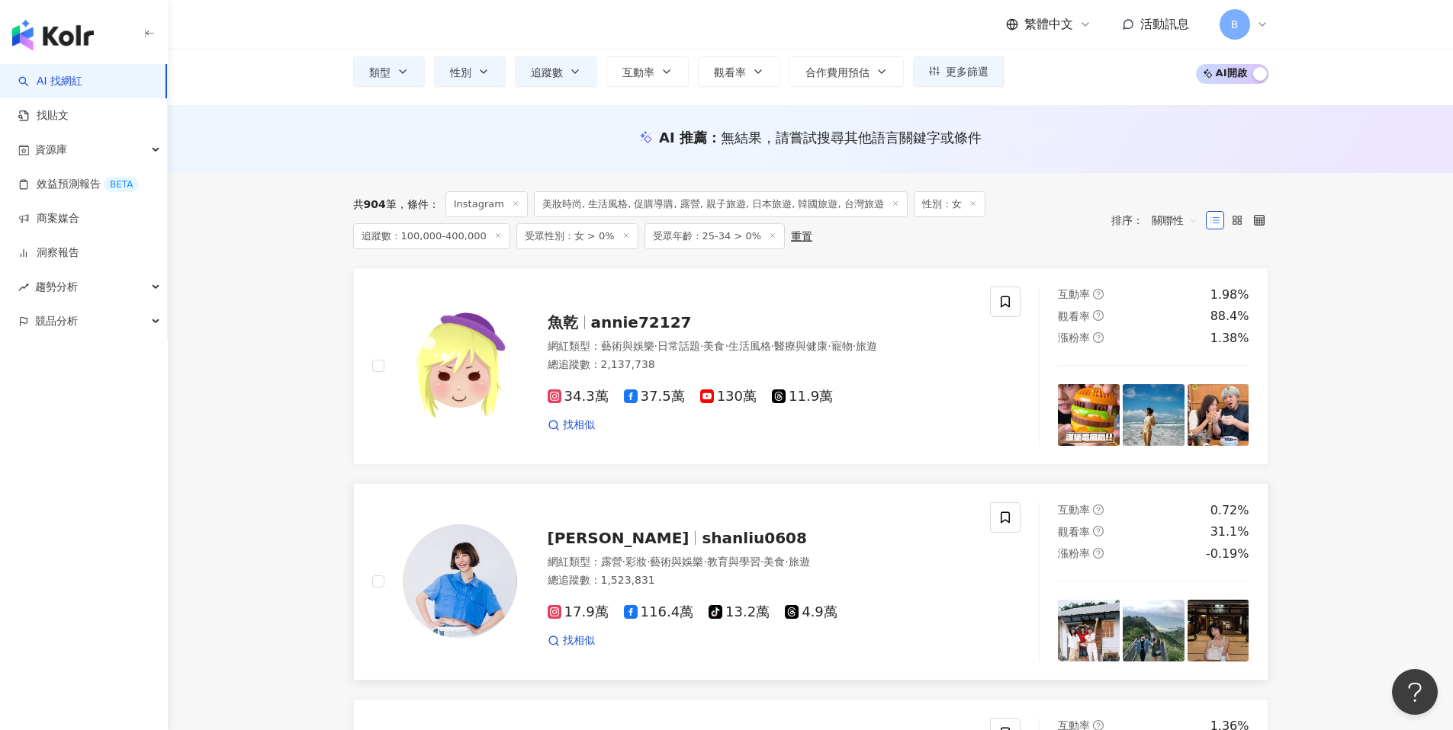
scroll to position [467, 0]
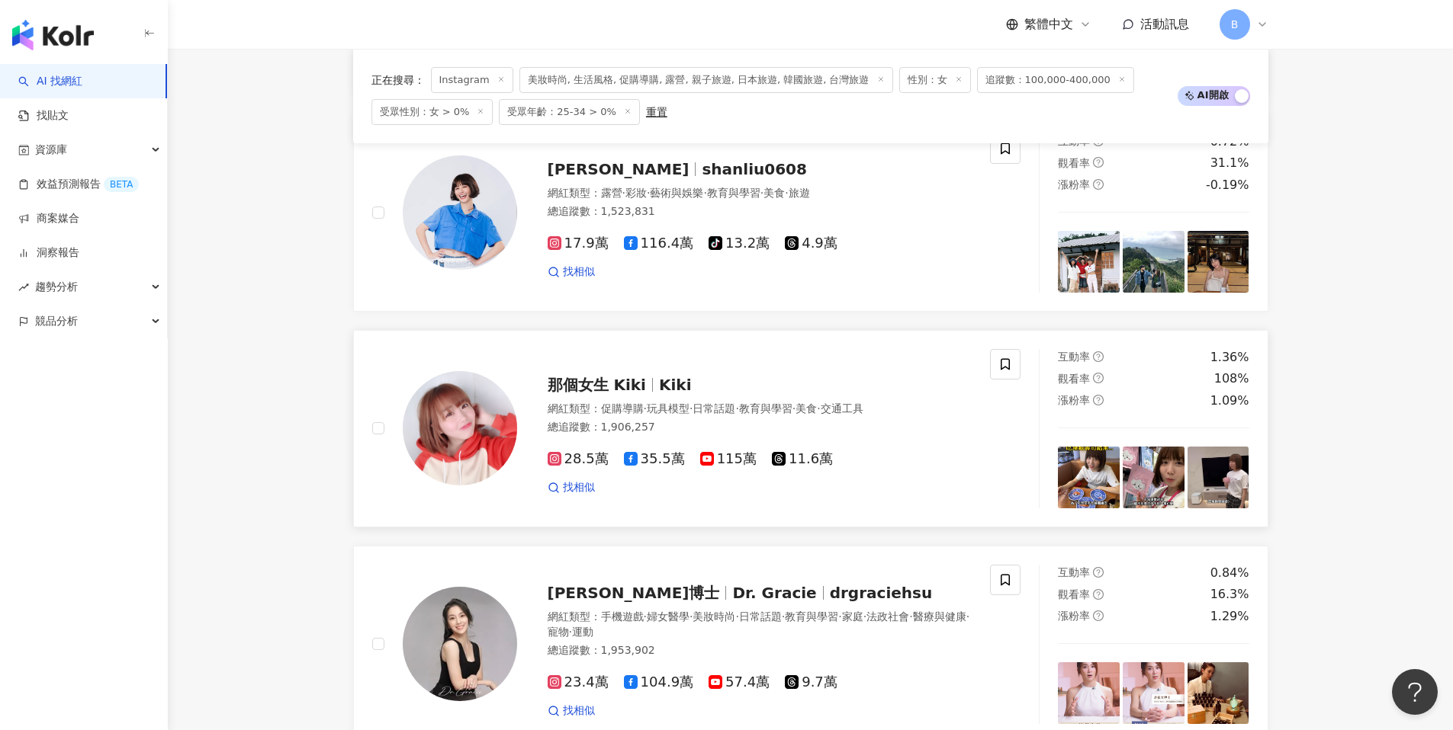
click at [609, 382] on span "那個女生 Kiki" at bounding box center [596, 385] width 98 height 18
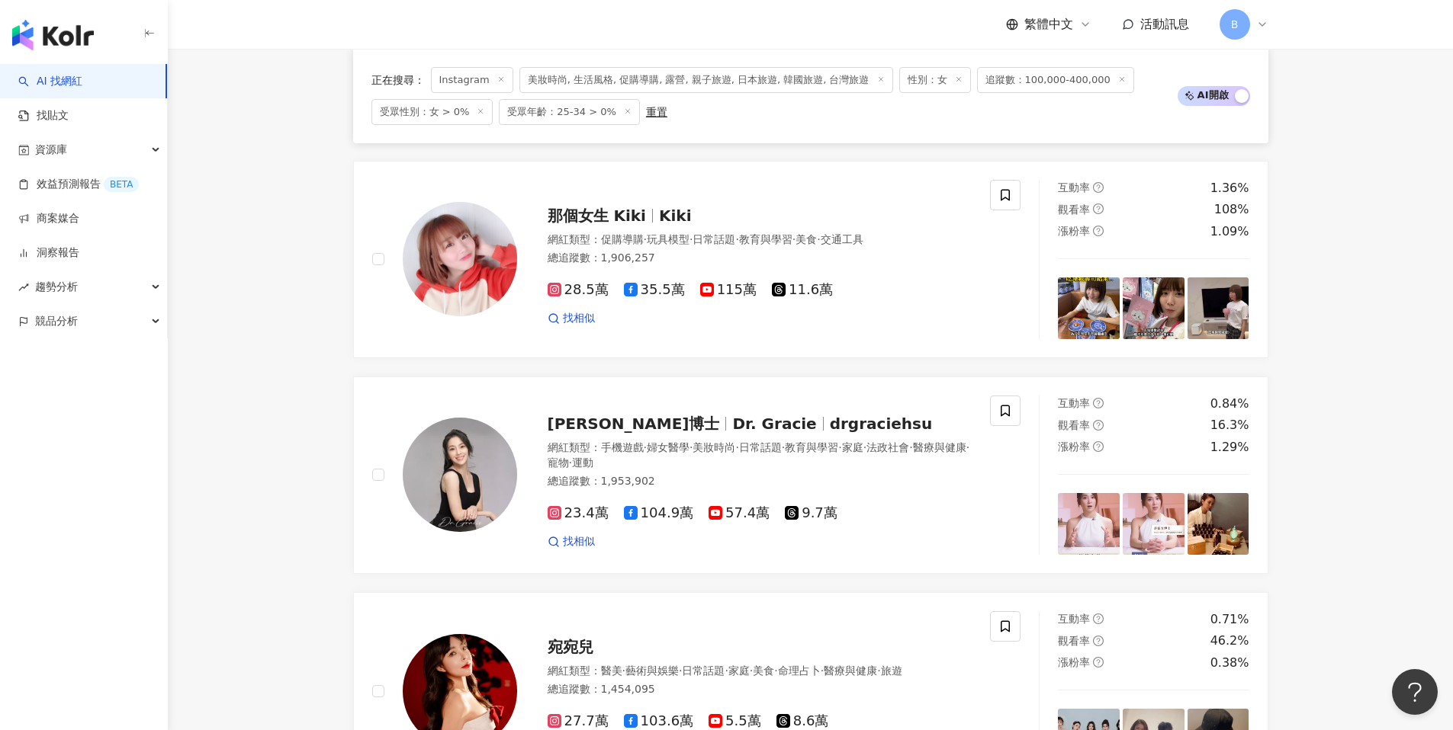
scroll to position [188, 0]
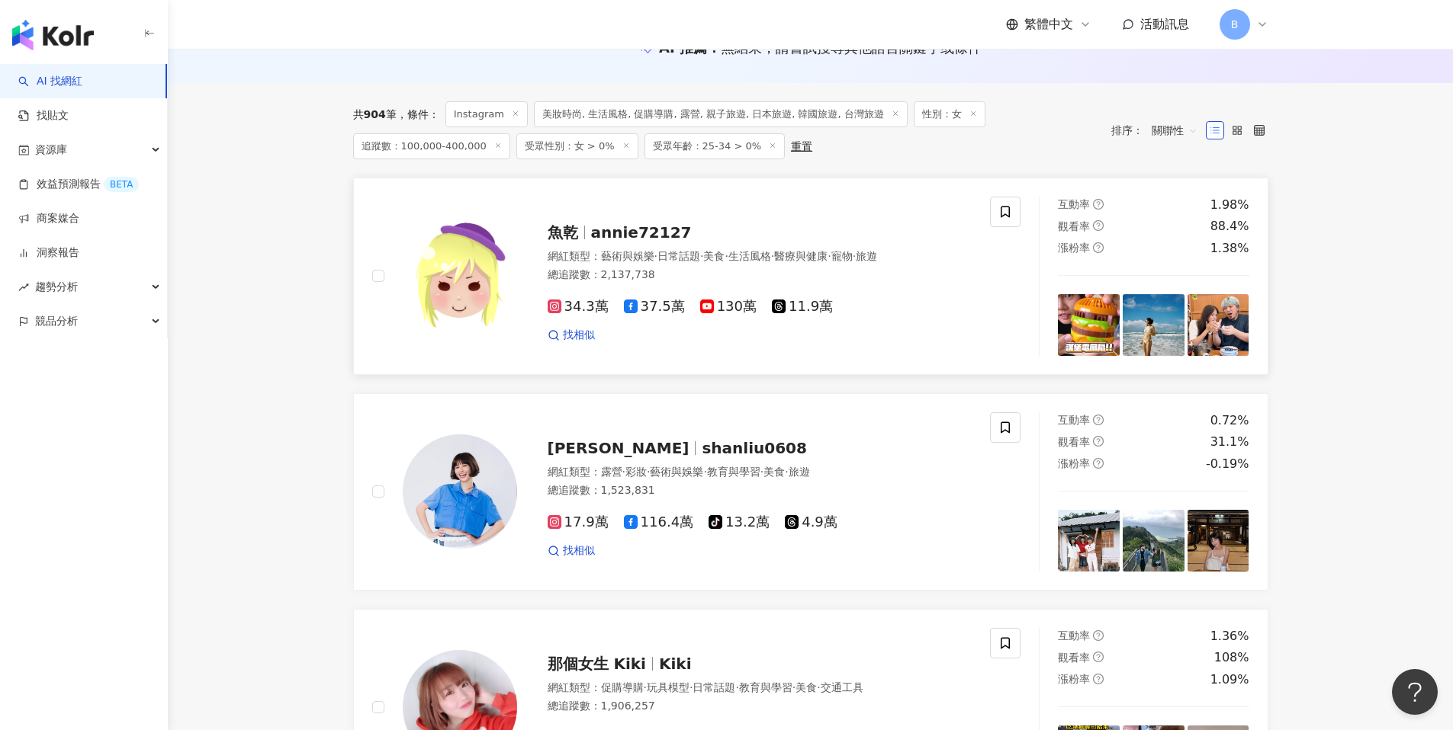
click at [623, 230] on span "annie72127" at bounding box center [641, 232] width 101 height 18
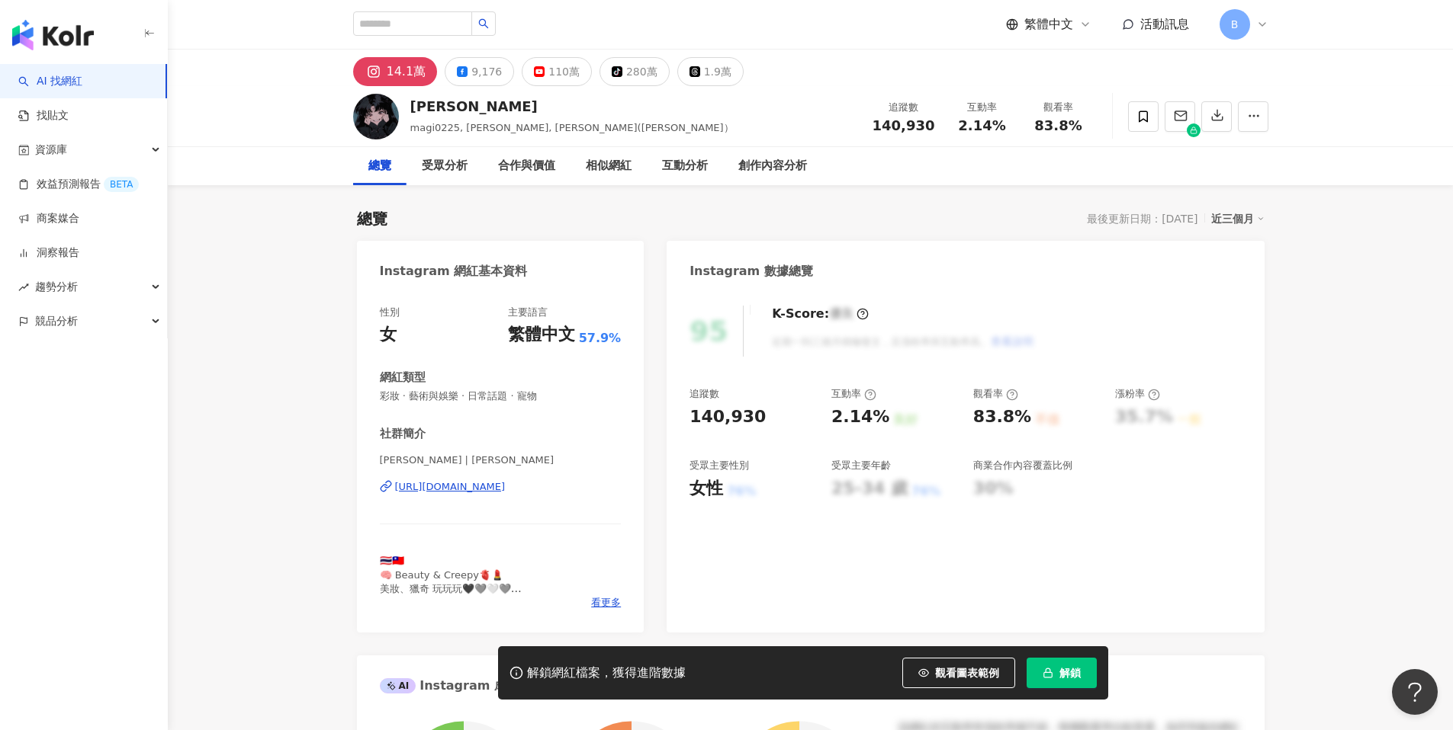
click at [391, 77] on div "14.1萬" at bounding box center [407, 71] width 40 height 21
click at [376, 125] on img at bounding box center [376, 117] width 46 height 46
click at [506, 491] on div "https://www.instagram.com/rotsukhoon/" at bounding box center [450, 487] width 111 height 14
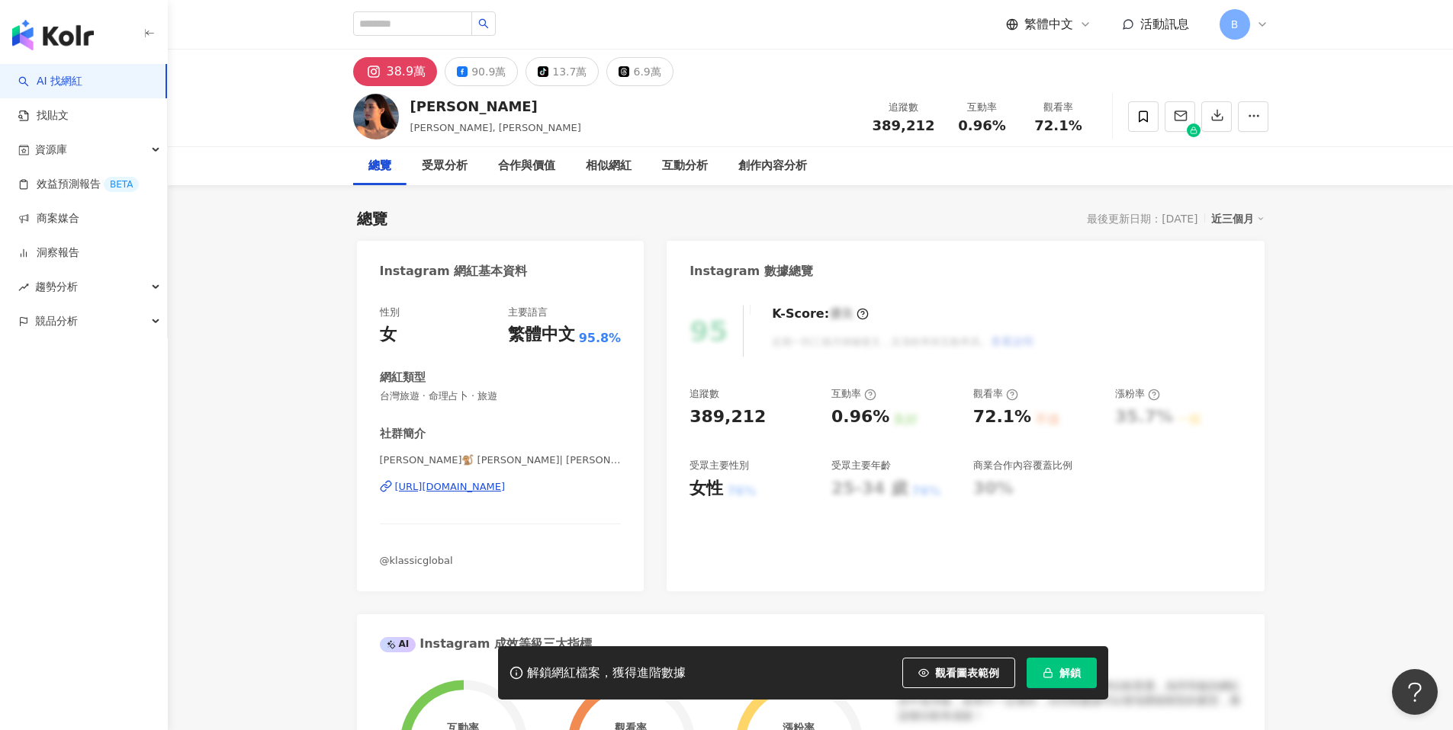
click at [506, 490] on div "[URL][DOMAIN_NAME]" at bounding box center [450, 487] width 111 height 14
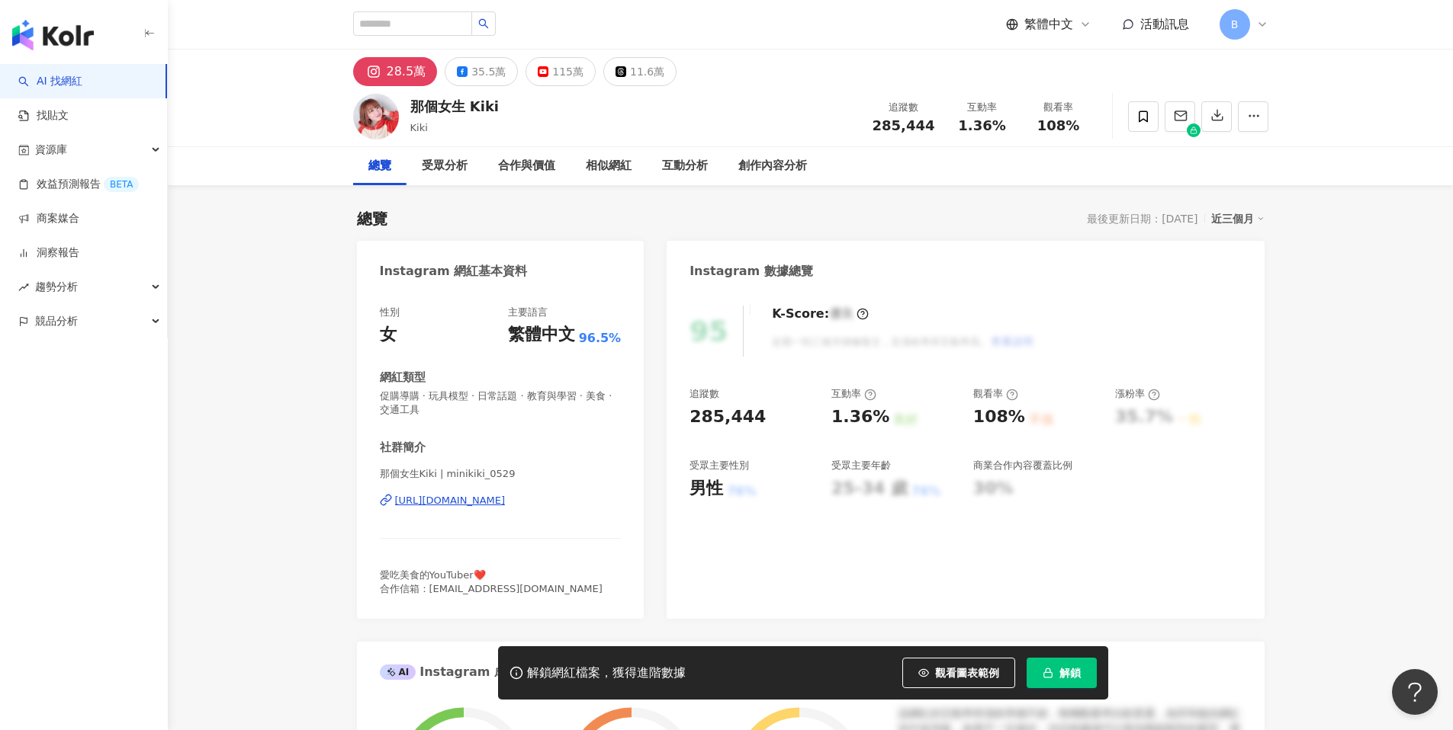
click at [464, 498] on div "https://www.instagram.com/minikiki_0529/" at bounding box center [450, 501] width 111 height 14
click at [506, 496] on div "https://www.instagram.com/minikiki_0529/" at bounding box center [450, 501] width 111 height 14
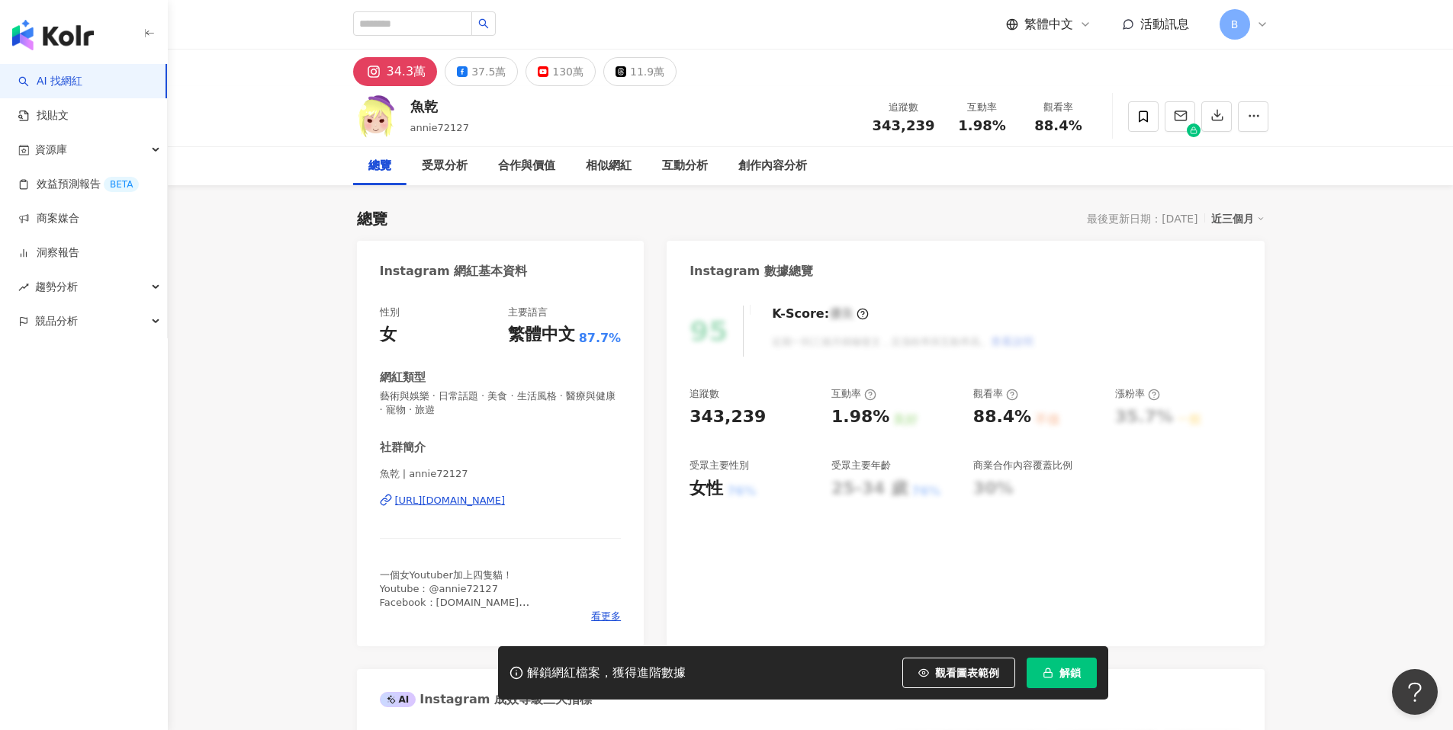
click at [474, 499] on div "[URL][DOMAIN_NAME]" at bounding box center [450, 501] width 111 height 14
click at [445, 30] on input "search" at bounding box center [412, 23] width 119 height 24
type input "**"
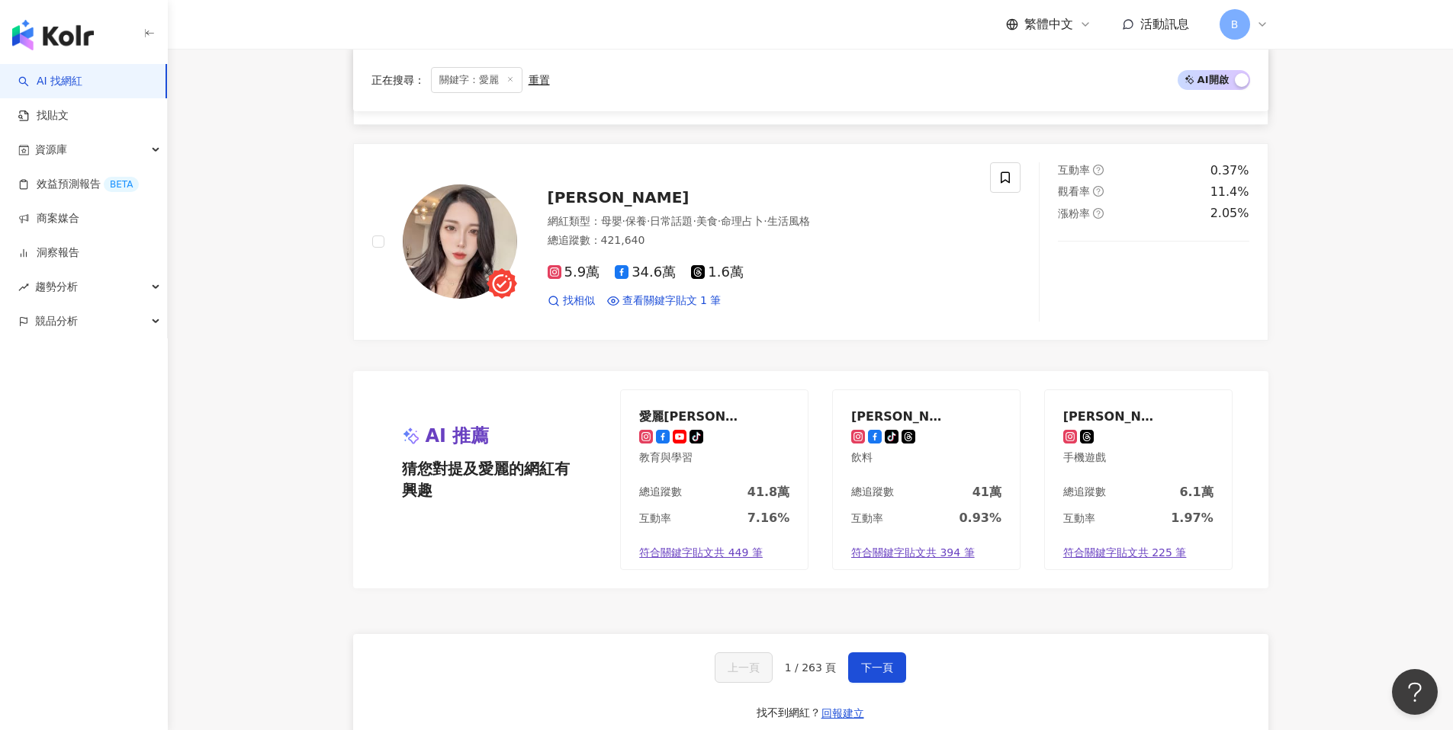
scroll to position [2384, 0]
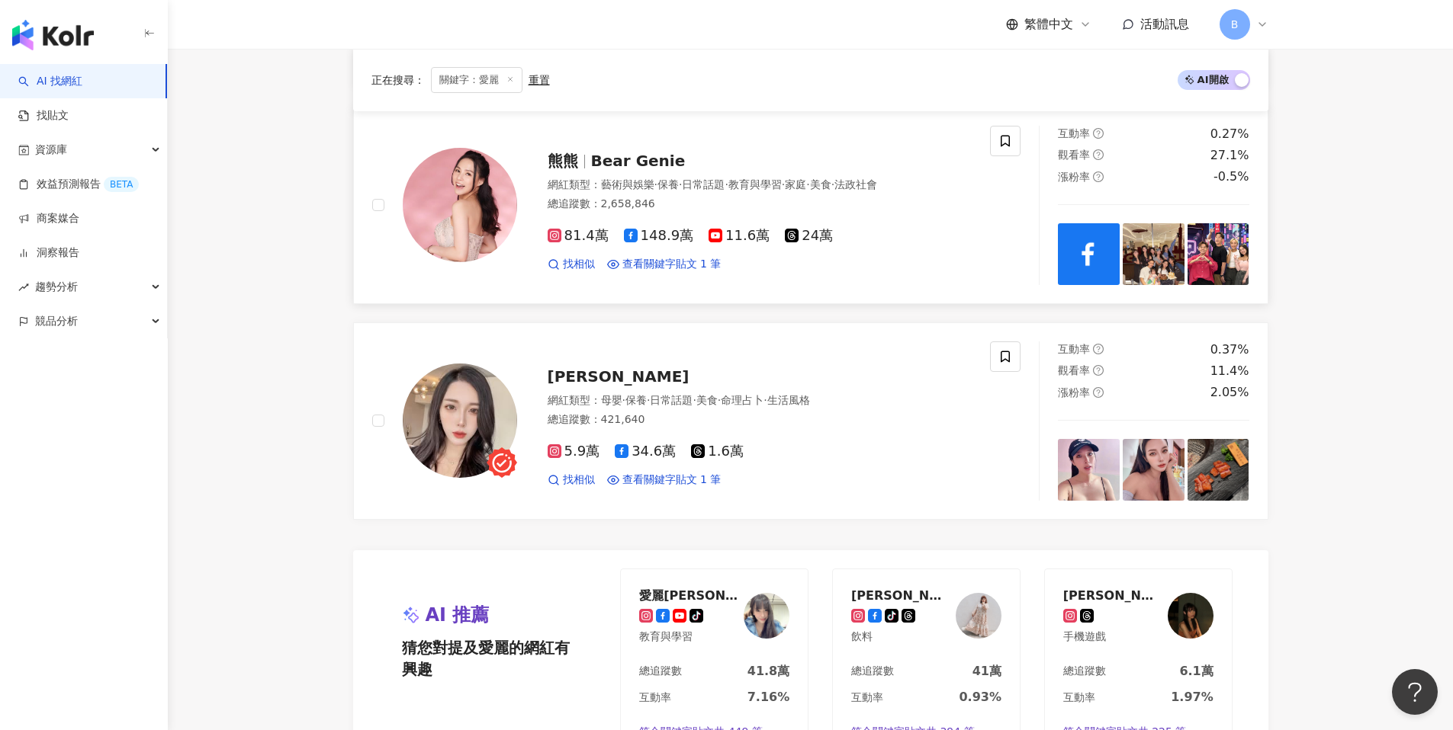
click at [645, 162] on span "Bear Genie" at bounding box center [638, 161] width 95 height 18
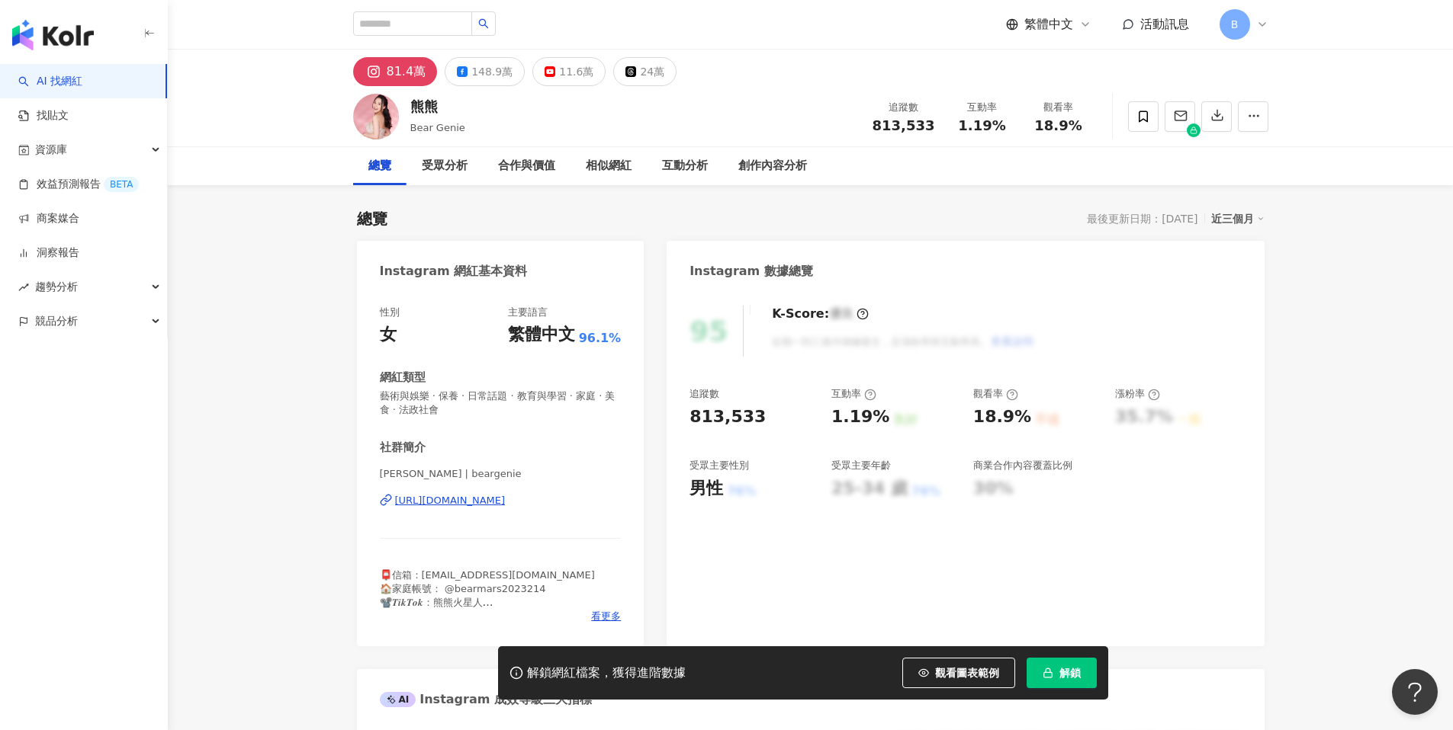
click at [494, 503] on div "https://www.instagram.com/beargenie/" at bounding box center [450, 501] width 111 height 14
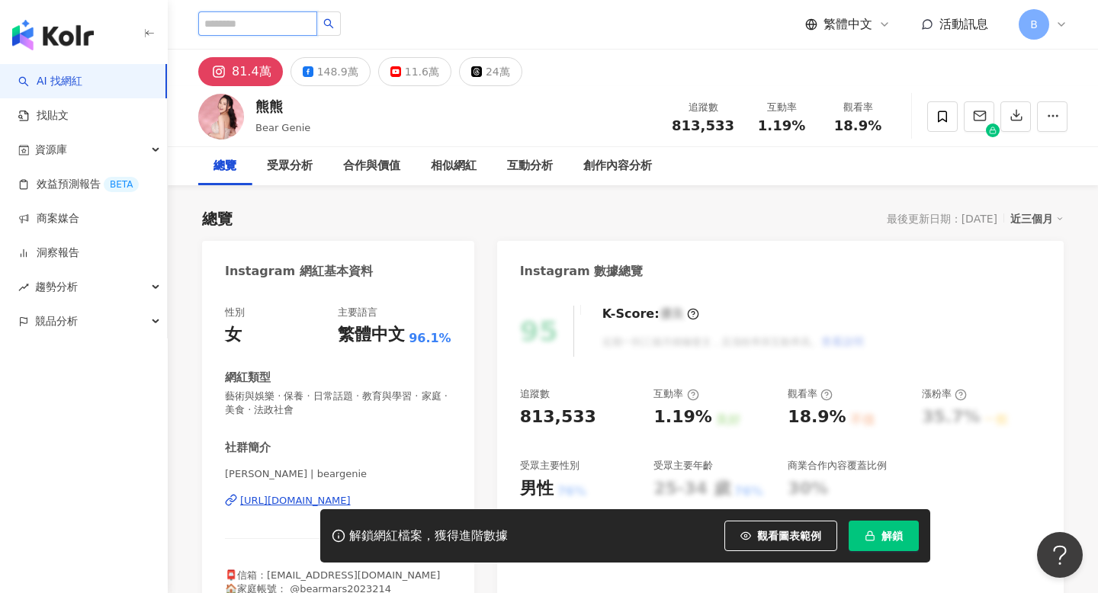
click at [266, 24] on input "search" at bounding box center [257, 23] width 119 height 24
type input "*"
type input "***"
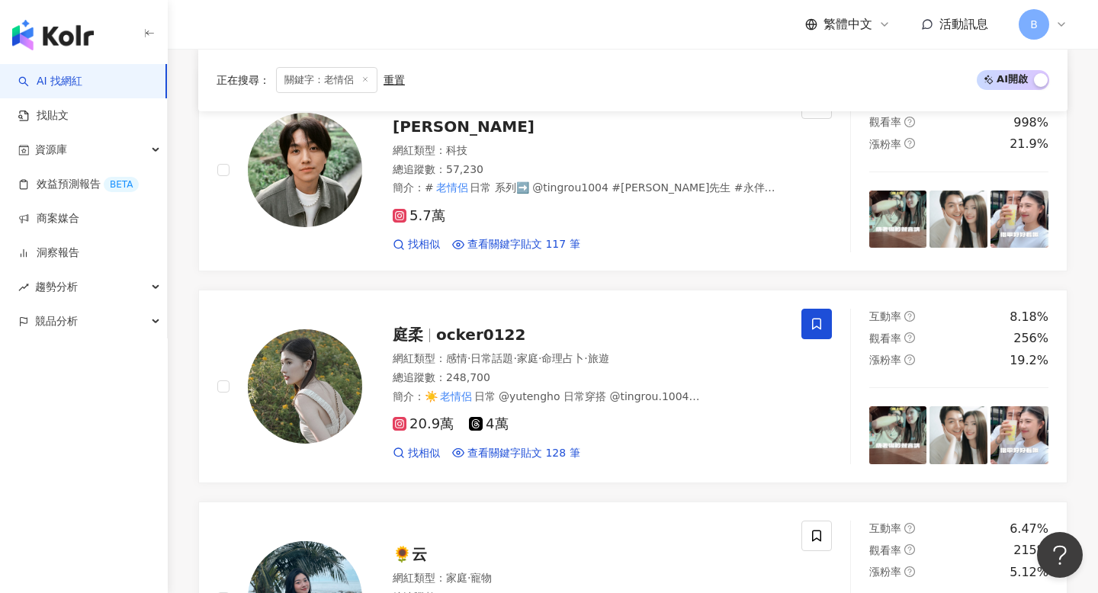
scroll to position [839, 0]
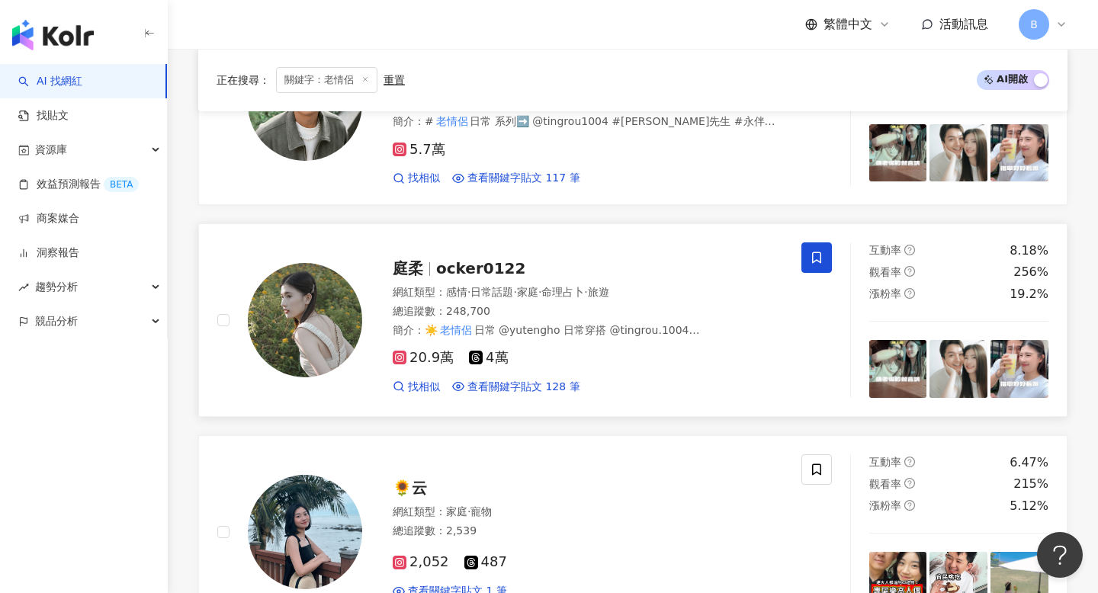
click at [430, 270] on div at bounding box center [429, 269] width 1 height 14
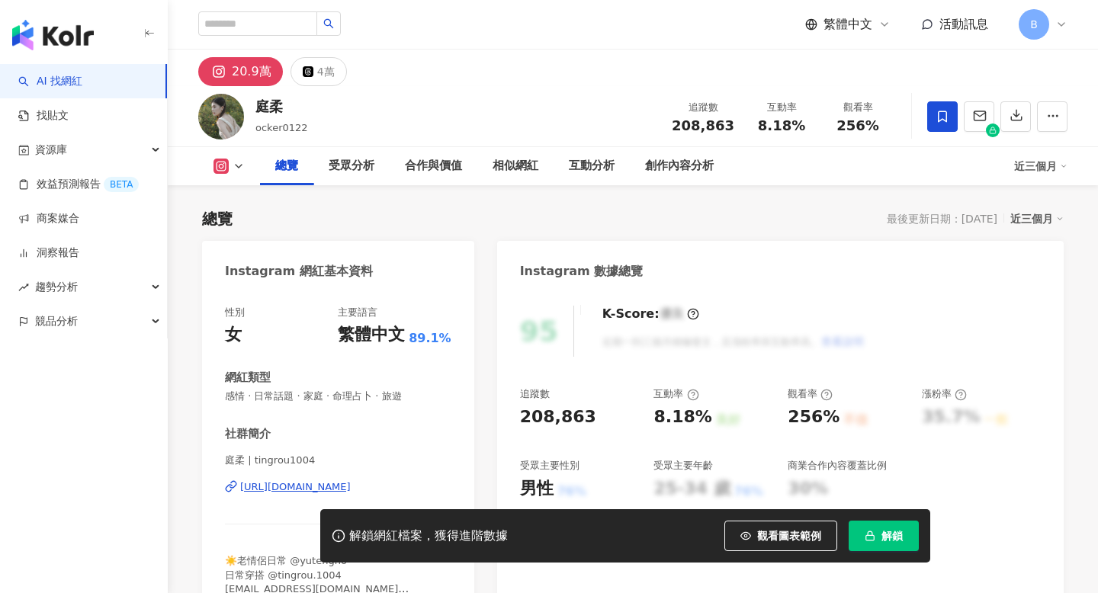
click at [897, 530] on span "解鎖" at bounding box center [891, 536] width 21 height 12
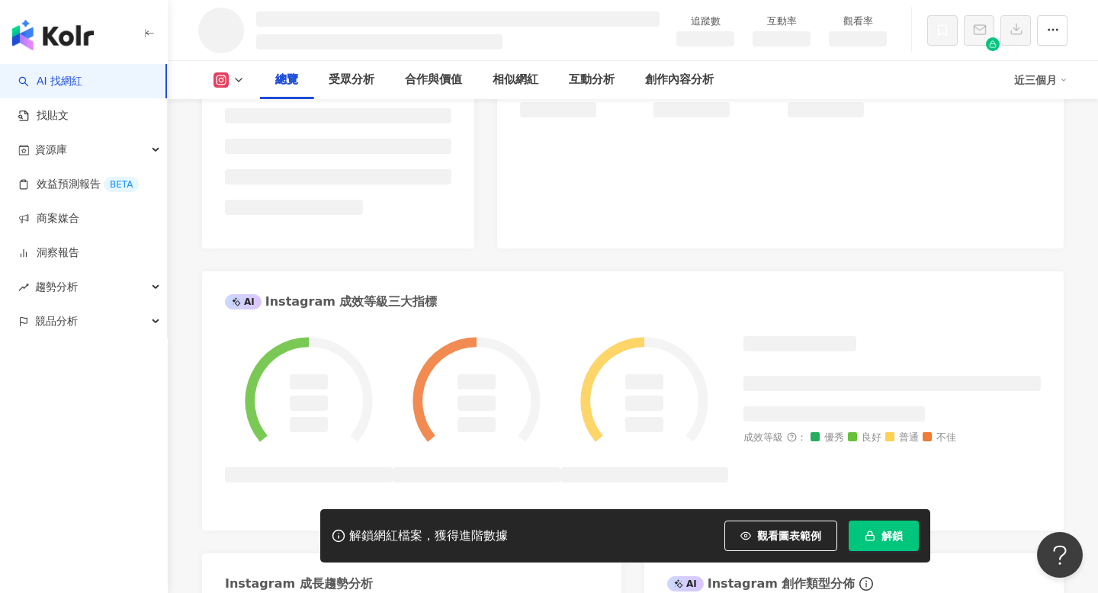
scroll to position [374, 0]
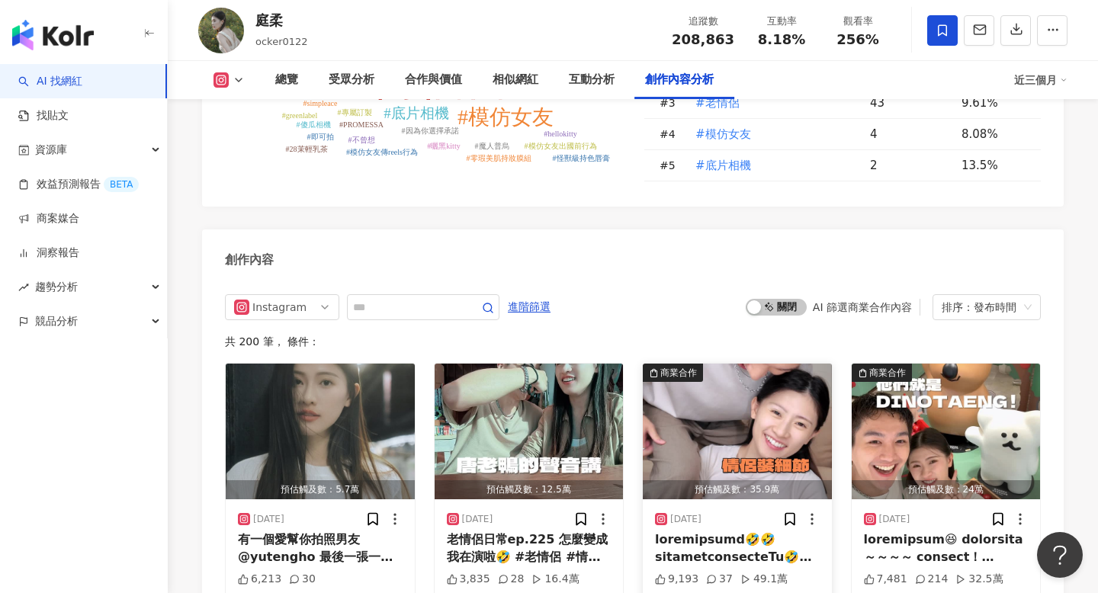
scroll to position [4633, 0]
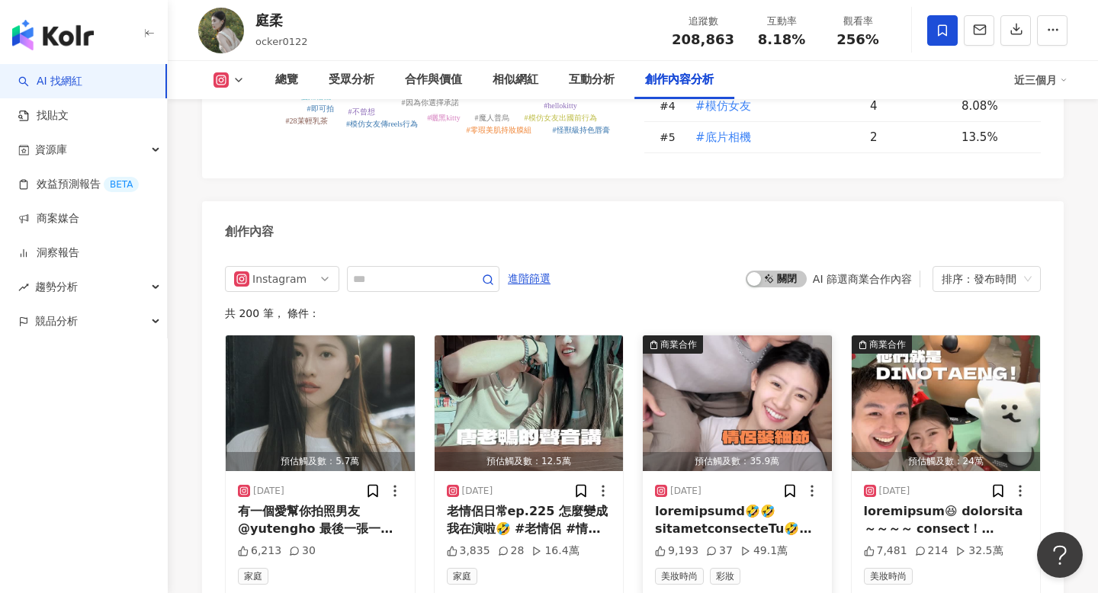
click at [701, 335] on img "button" at bounding box center [737, 403] width 189 height 136
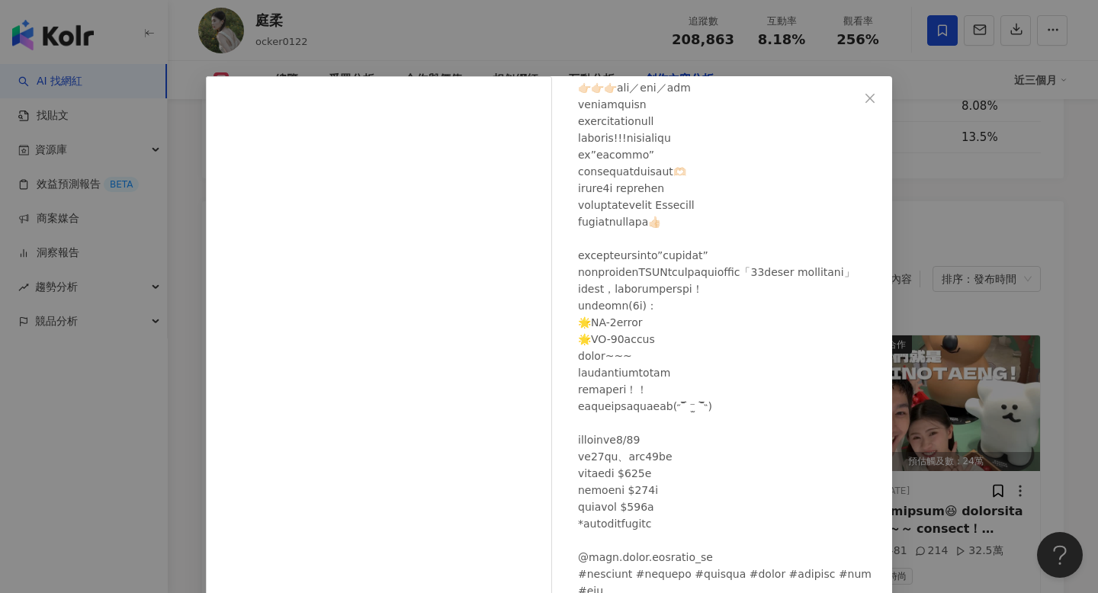
scroll to position [91, 0]
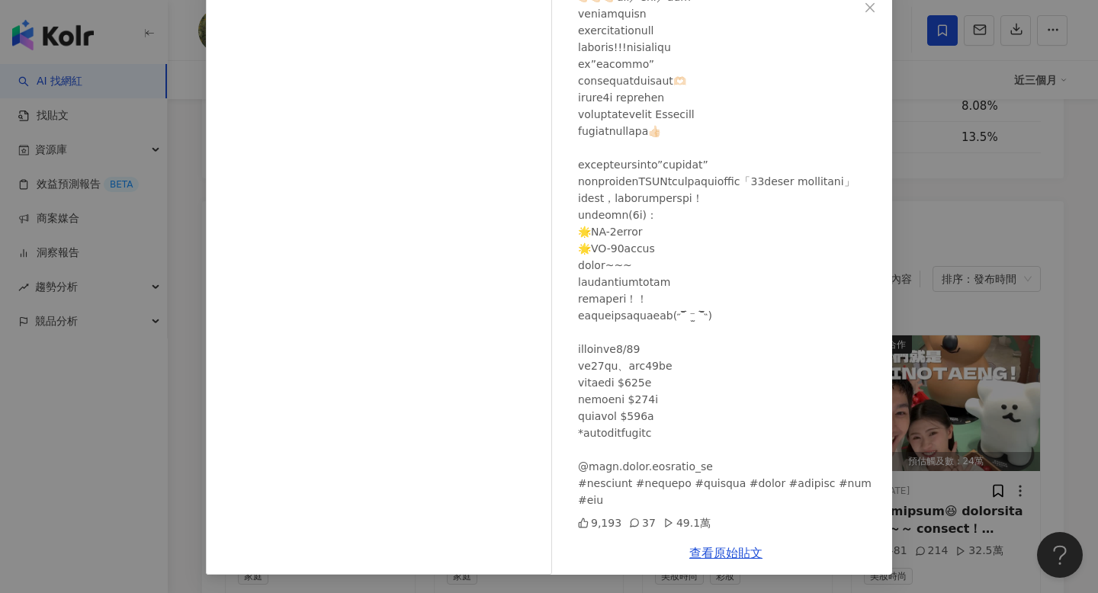
click at [1004, 248] on div "庭柔 [DATE] 9,193 37 49.1萬 查看原始貼文" at bounding box center [549, 296] width 1098 height 593
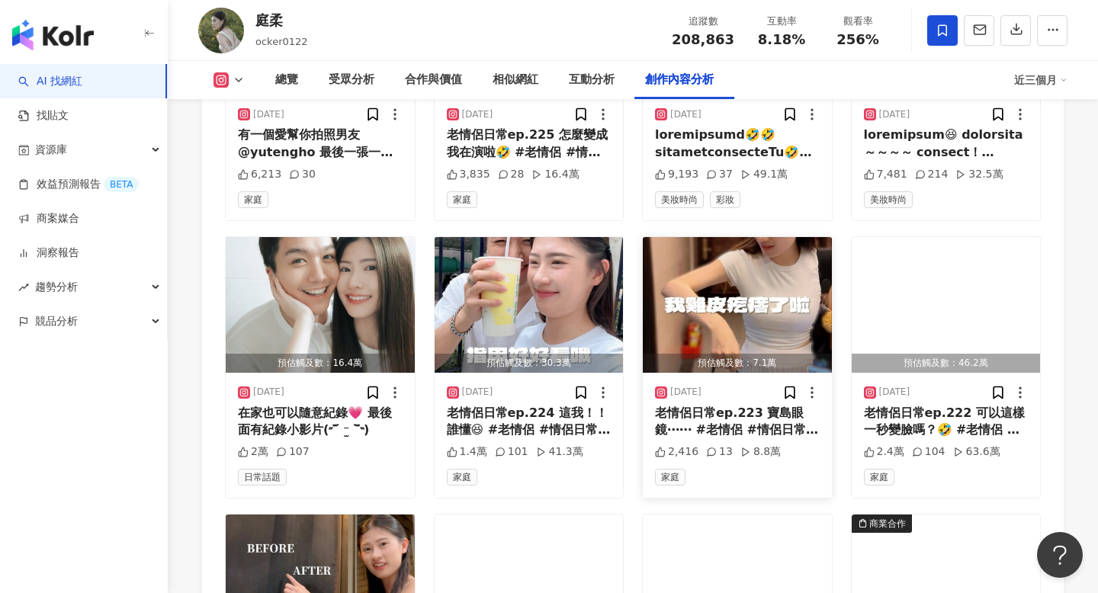
scroll to position [5006, 0]
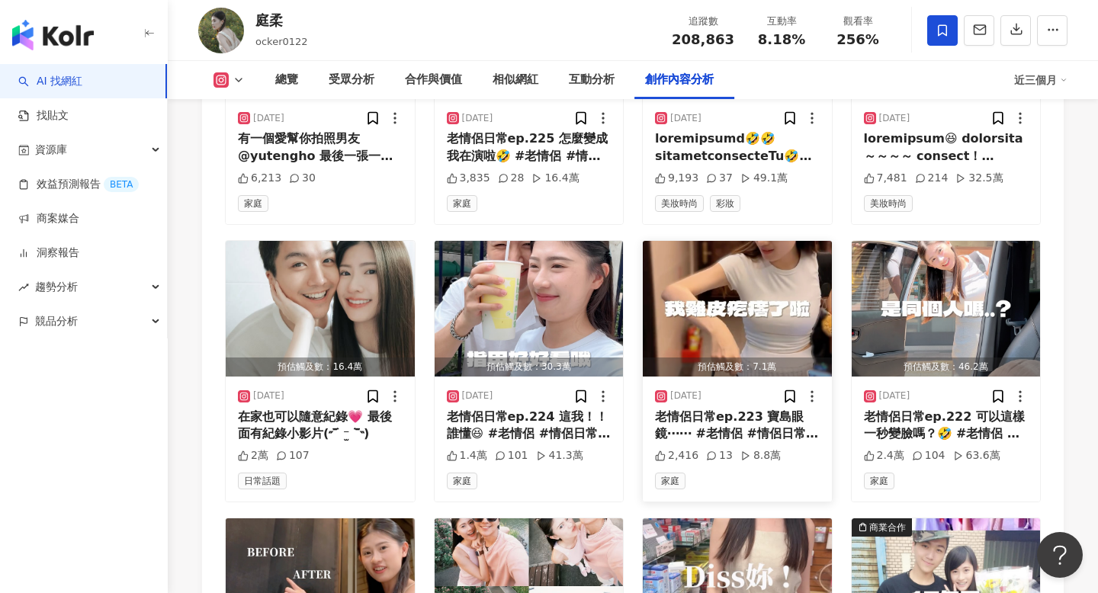
click at [730, 264] on img "button" at bounding box center [737, 309] width 189 height 136
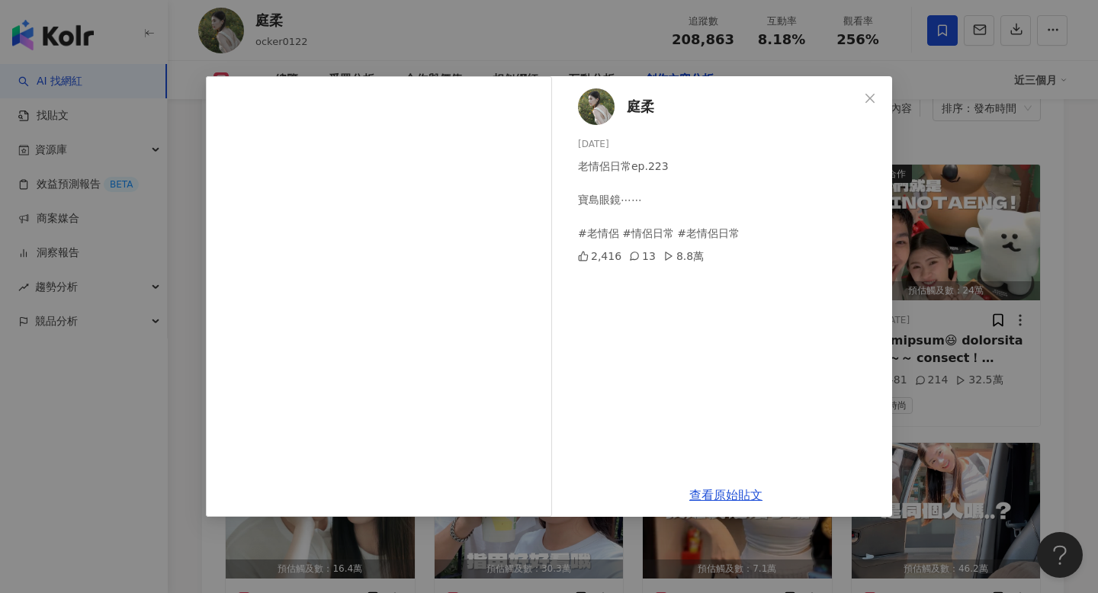
scroll to position [4705, 0]
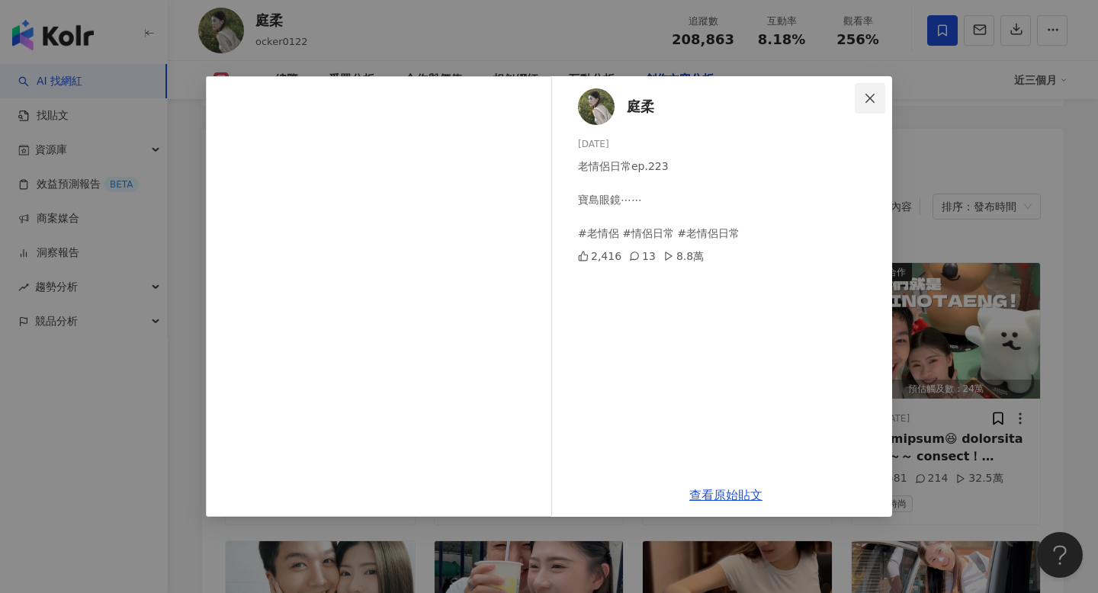
click at [867, 88] on button "Close" at bounding box center [870, 98] width 30 height 30
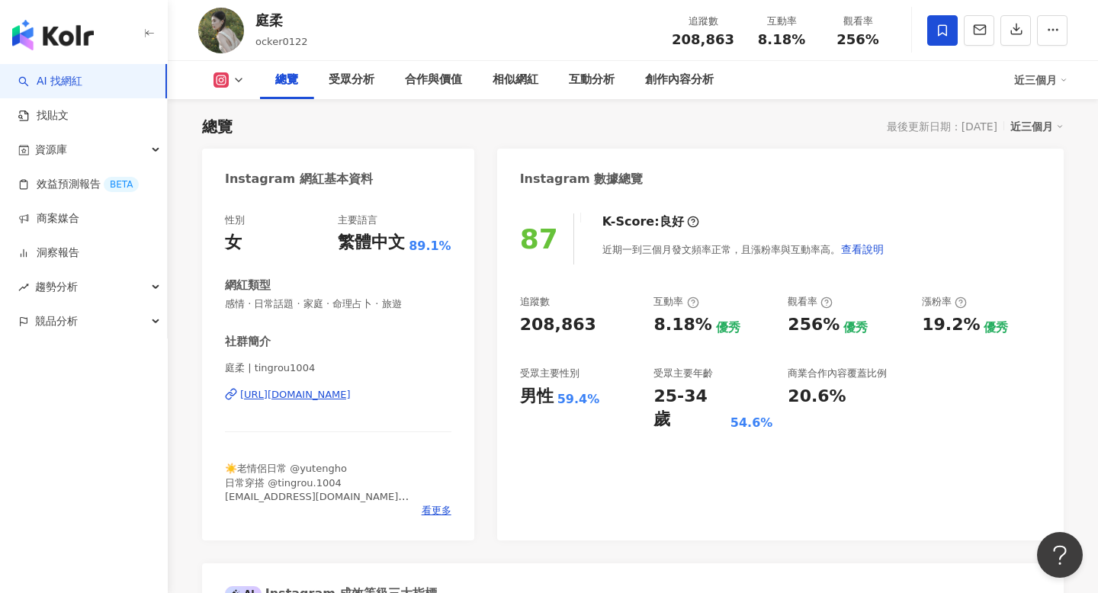
scroll to position [91, 0]
click at [351, 395] on div "[URL][DOMAIN_NAME]" at bounding box center [295, 396] width 111 height 14
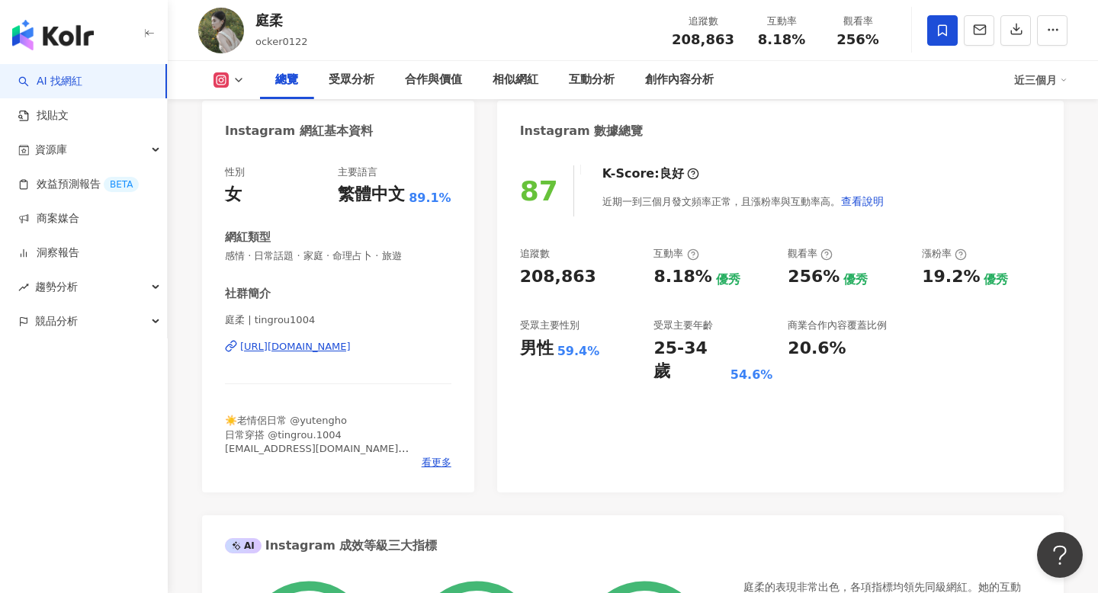
scroll to position [175, 0]
